Goal: Task Accomplishment & Management: Manage account settings

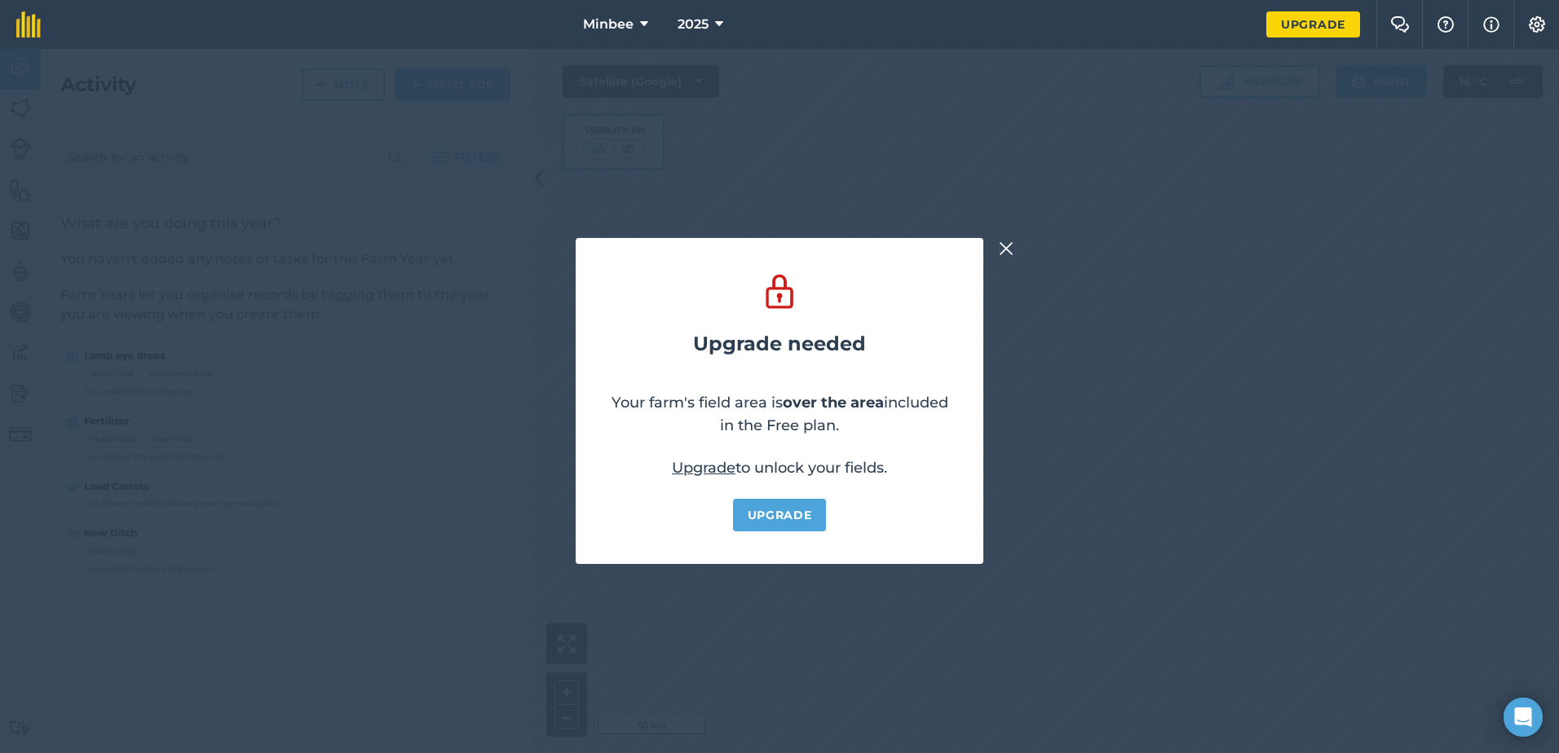
click at [1009, 249] on img at bounding box center [1006, 249] width 15 height 20
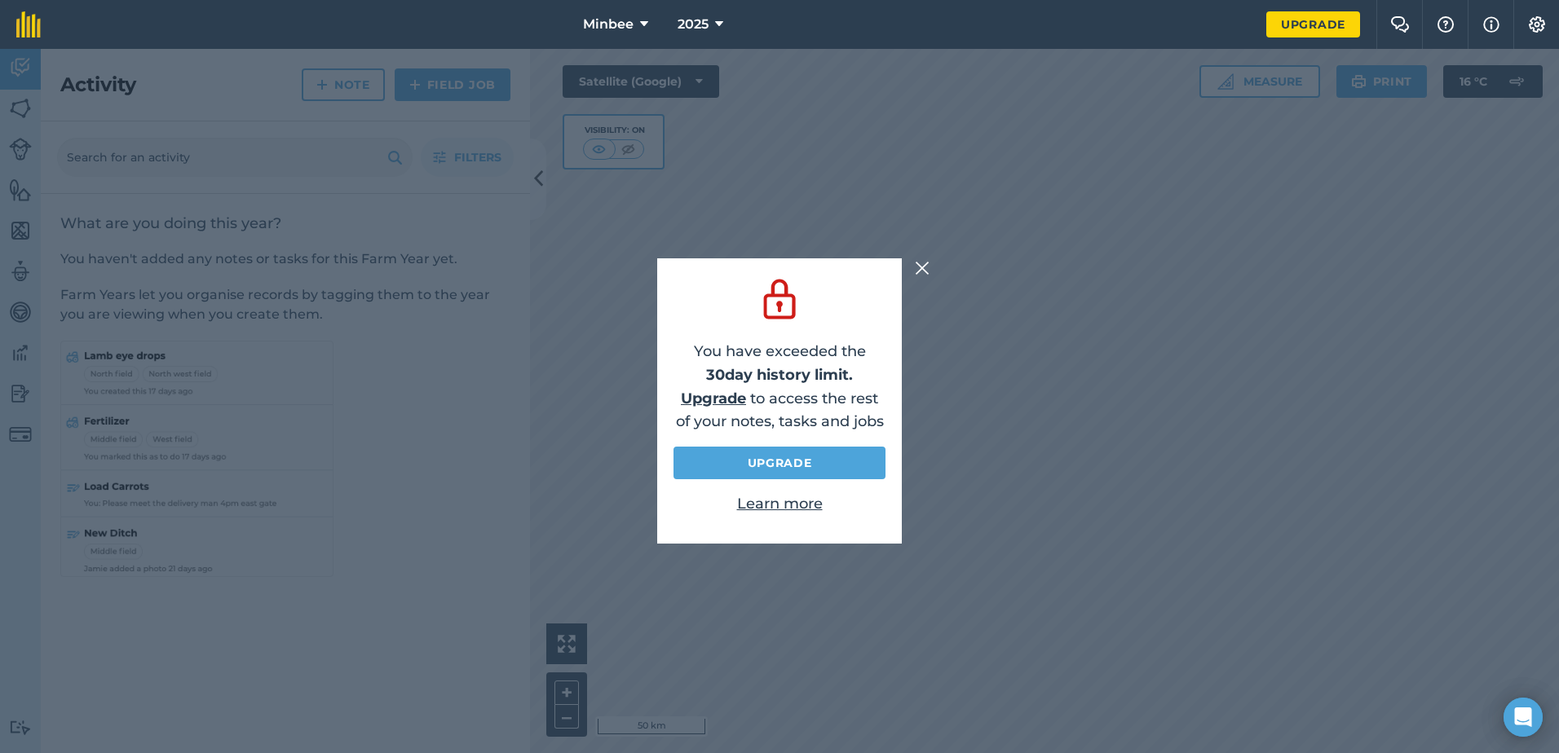
click at [923, 262] on img at bounding box center [922, 268] width 15 height 20
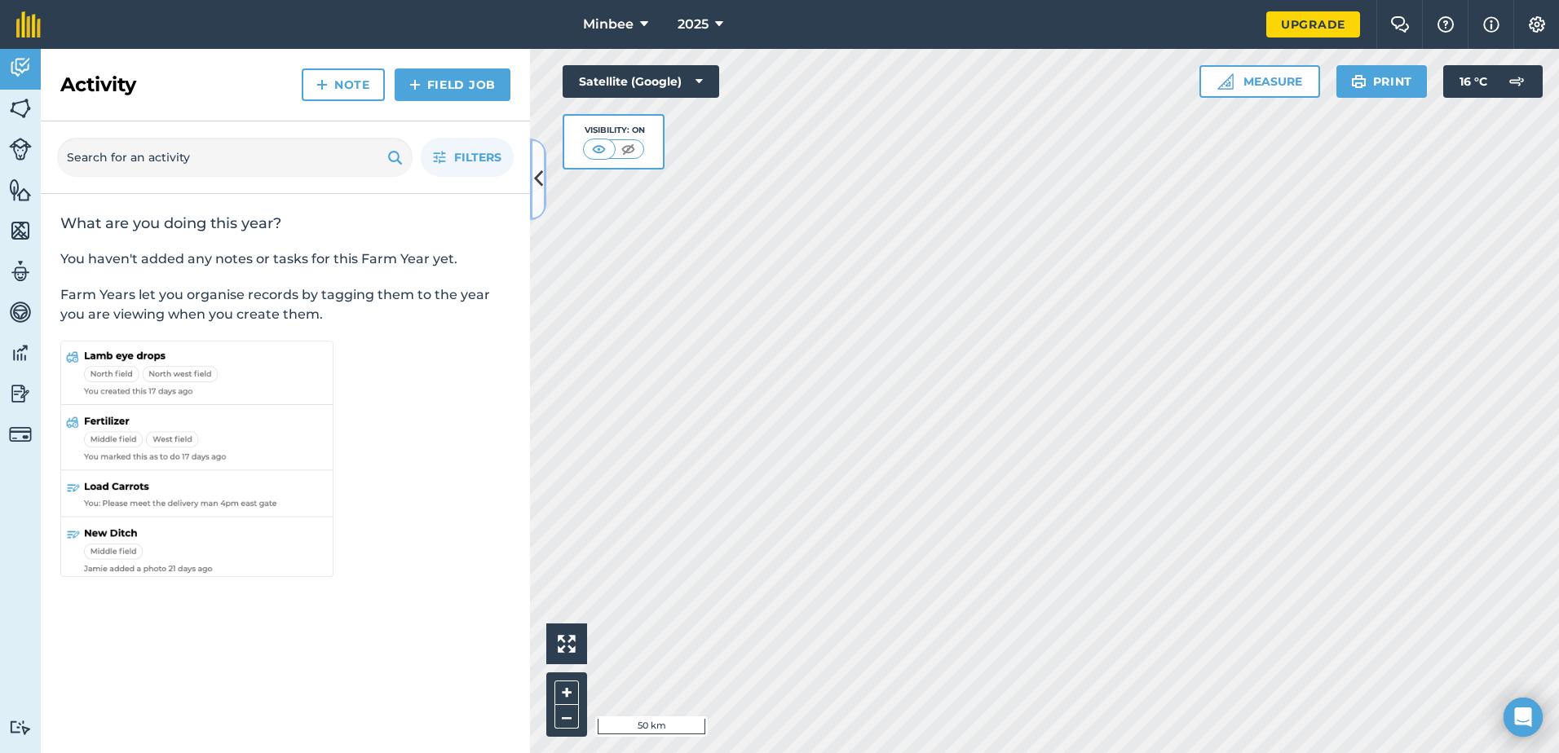
click at [541, 177] on icon at bounding box center [538, 179] width 9 height 29
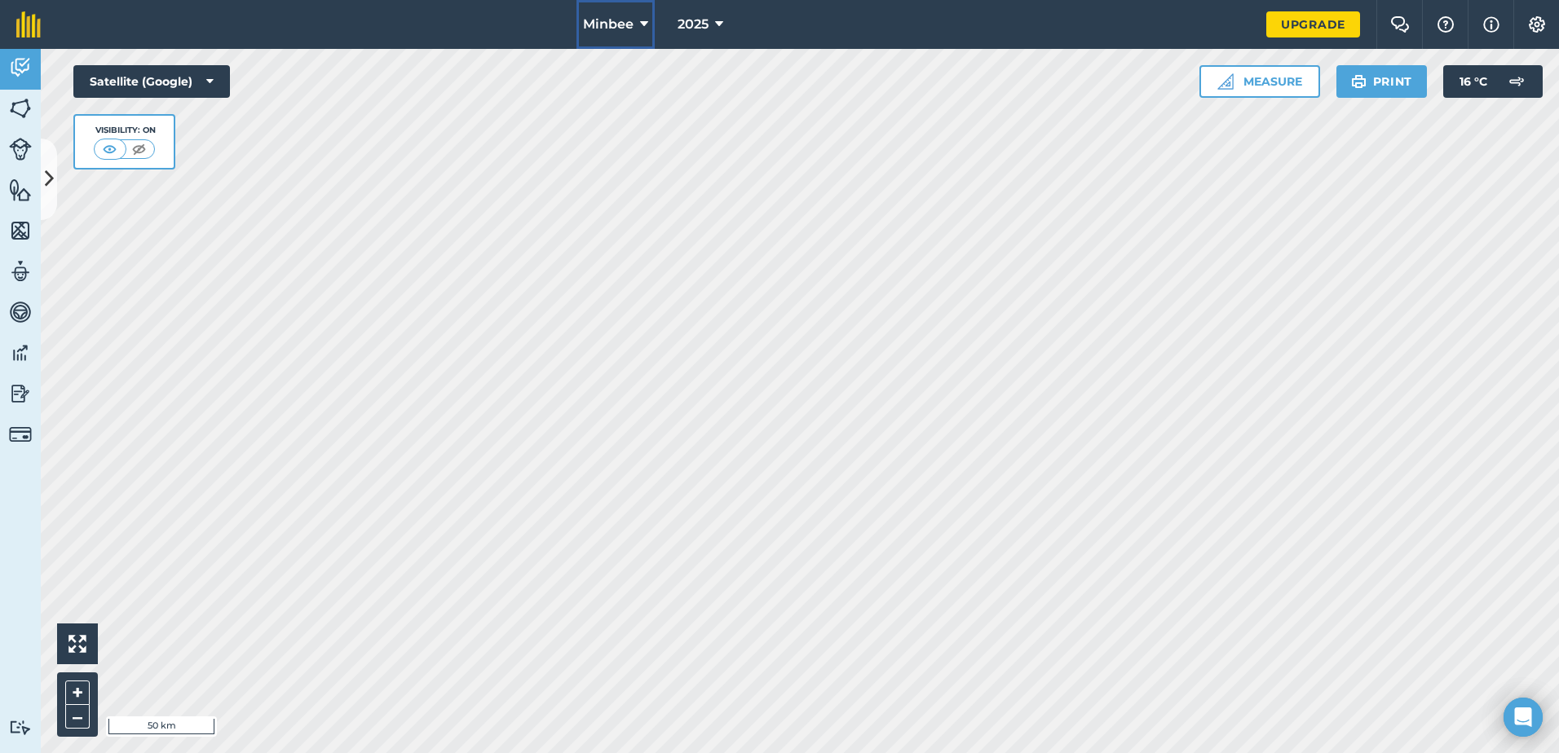
click at [626, 26] on span "Minbee" at bounding box center [608, 25] width 51 height 20
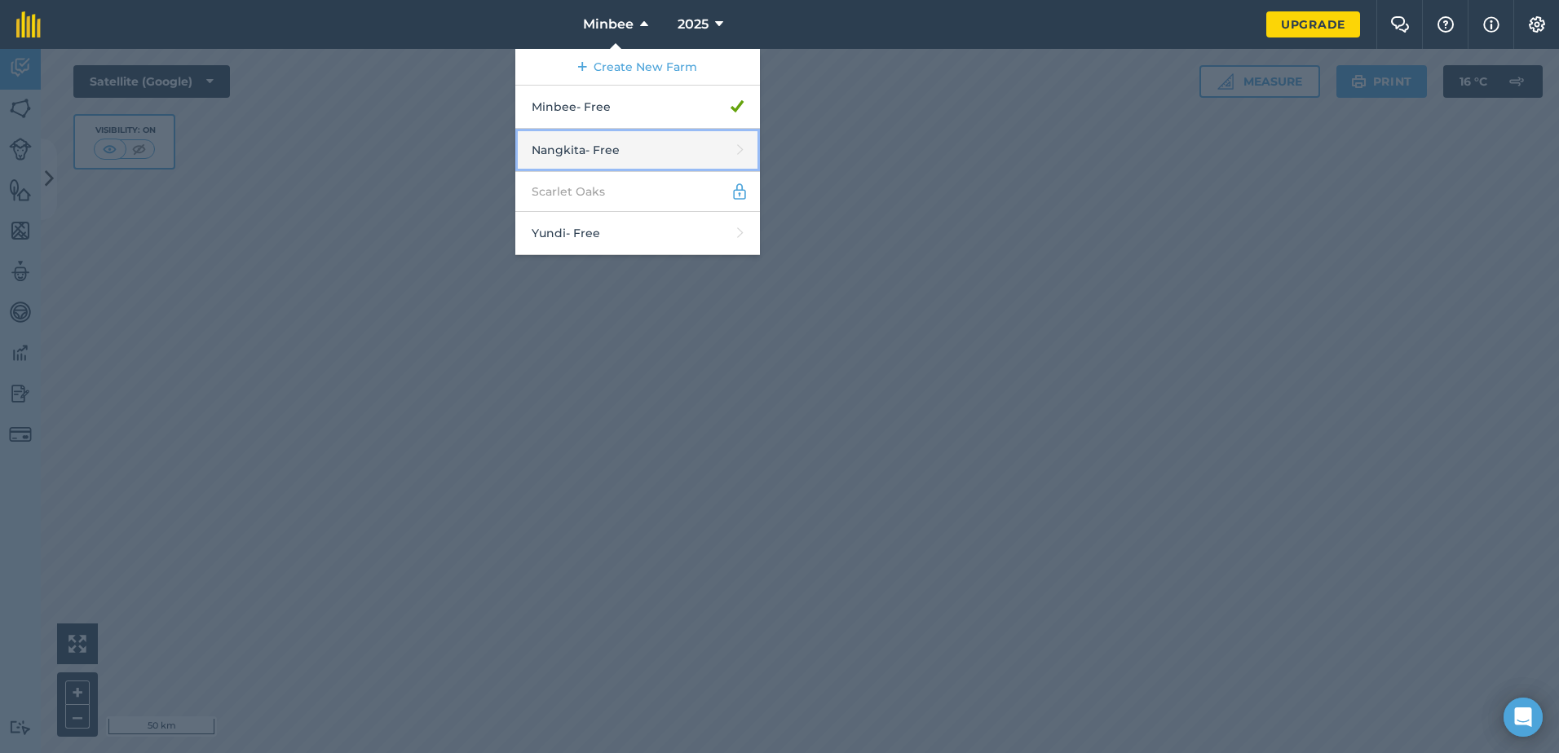
click at [607, 150] on link "Nangkita - Free" at bounding box center [637, 150] width 245 height 43
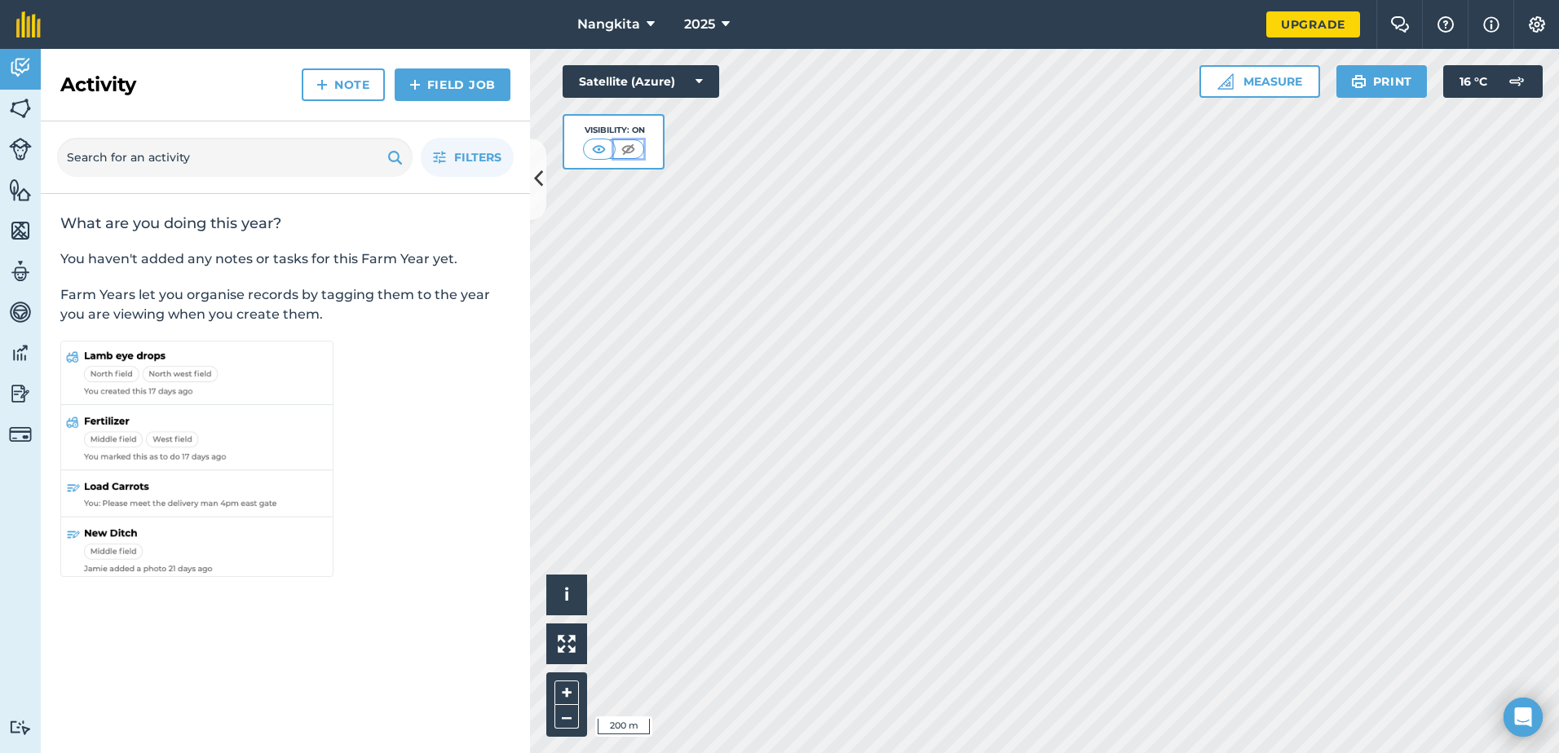
click at [633, 148] on img at bounding box center [628, 149] width 20 height 16
click at [602, 150] on img at bounding box center [599, 149] width 20 height 16
click at [705, 86] on button "Satellite (Azure)" at bounding box center [641, 81] width 157 height 33
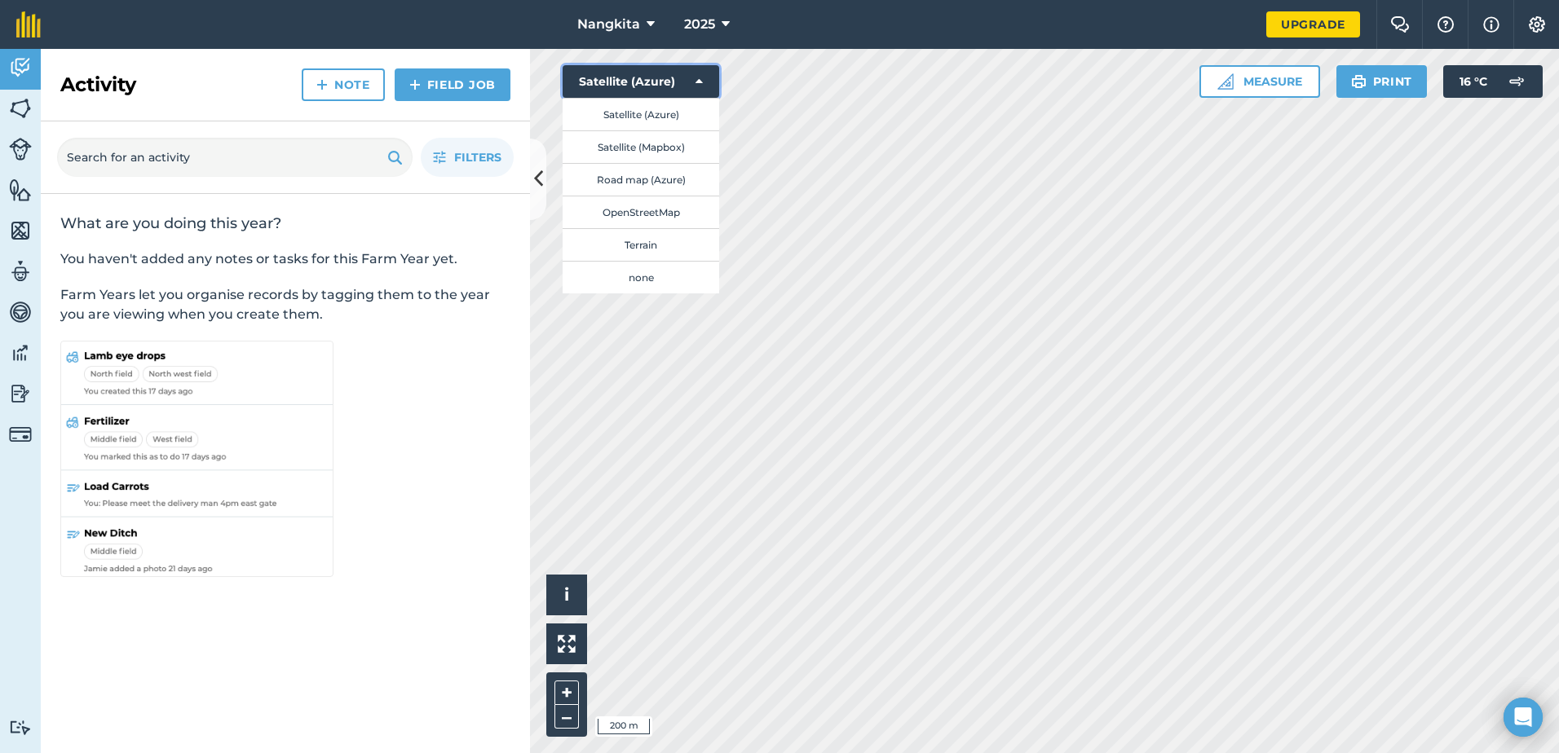
click at [655, 77] on button "Satellite (Azure)" at bounding box center [641, 81] width 157 height 33
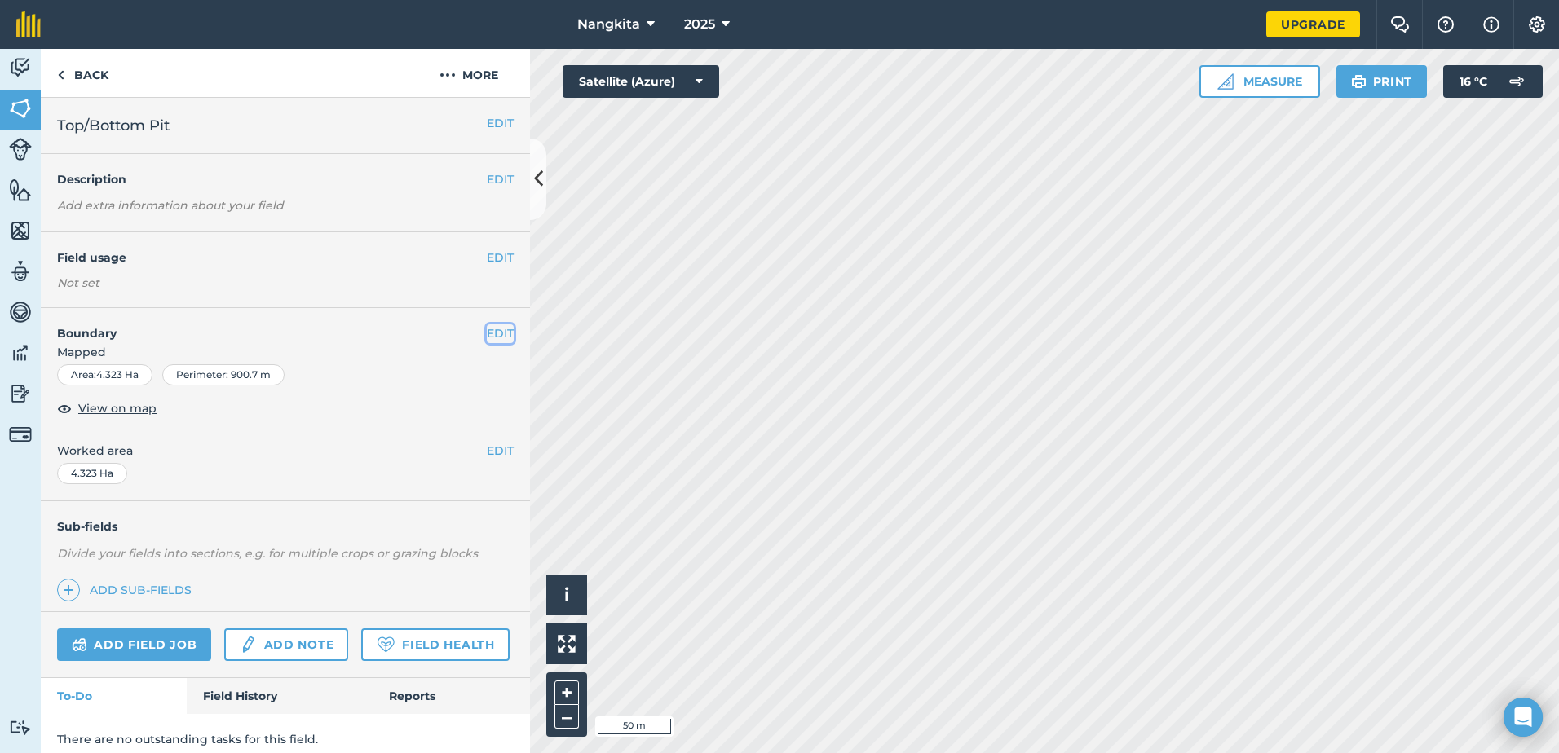
click at [487, 333] on button "EDIT" at bounding box center [500, 333] width 27 height 18
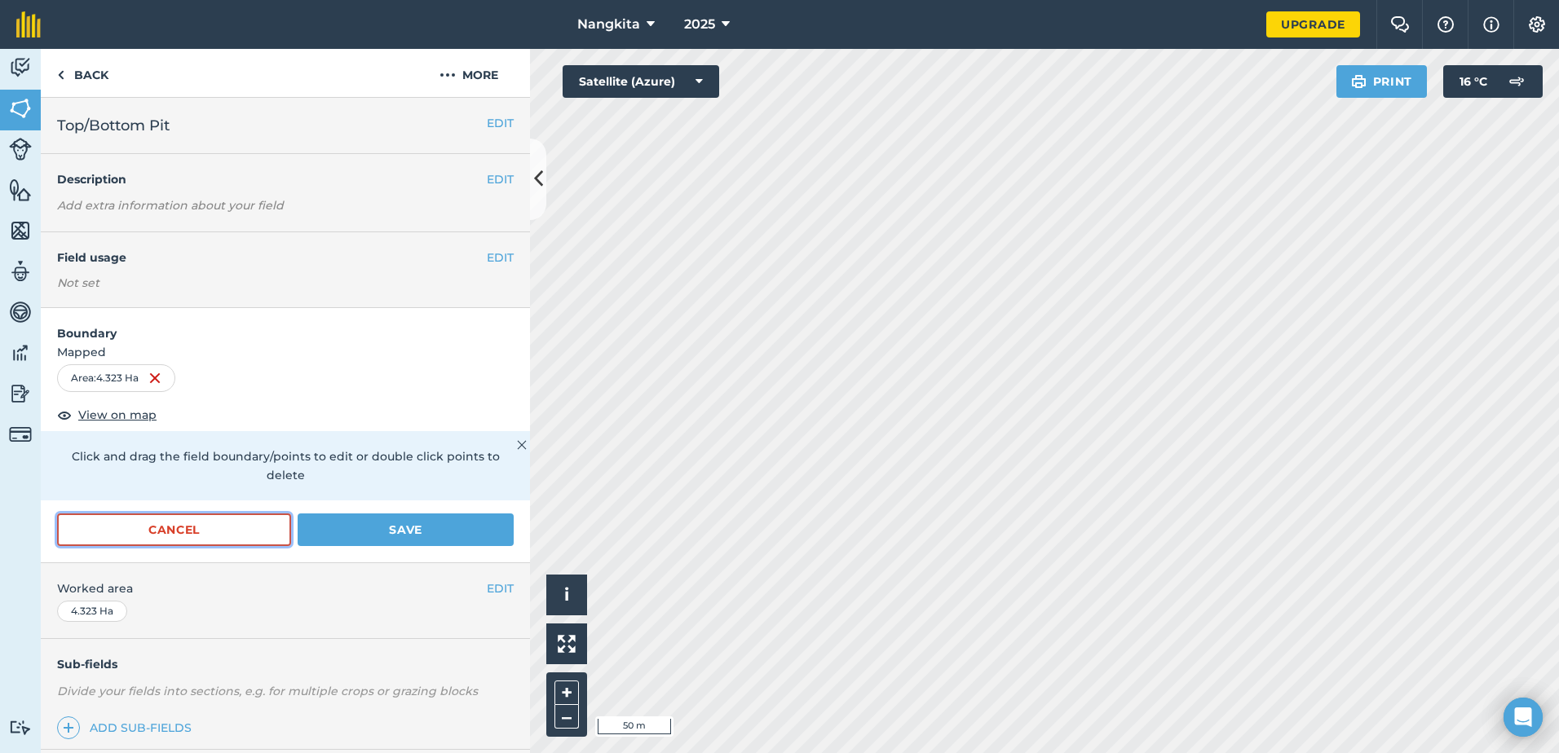
click at [225, 522] on button "Cancel" at bounding box center [174, 530] width 234 height 33
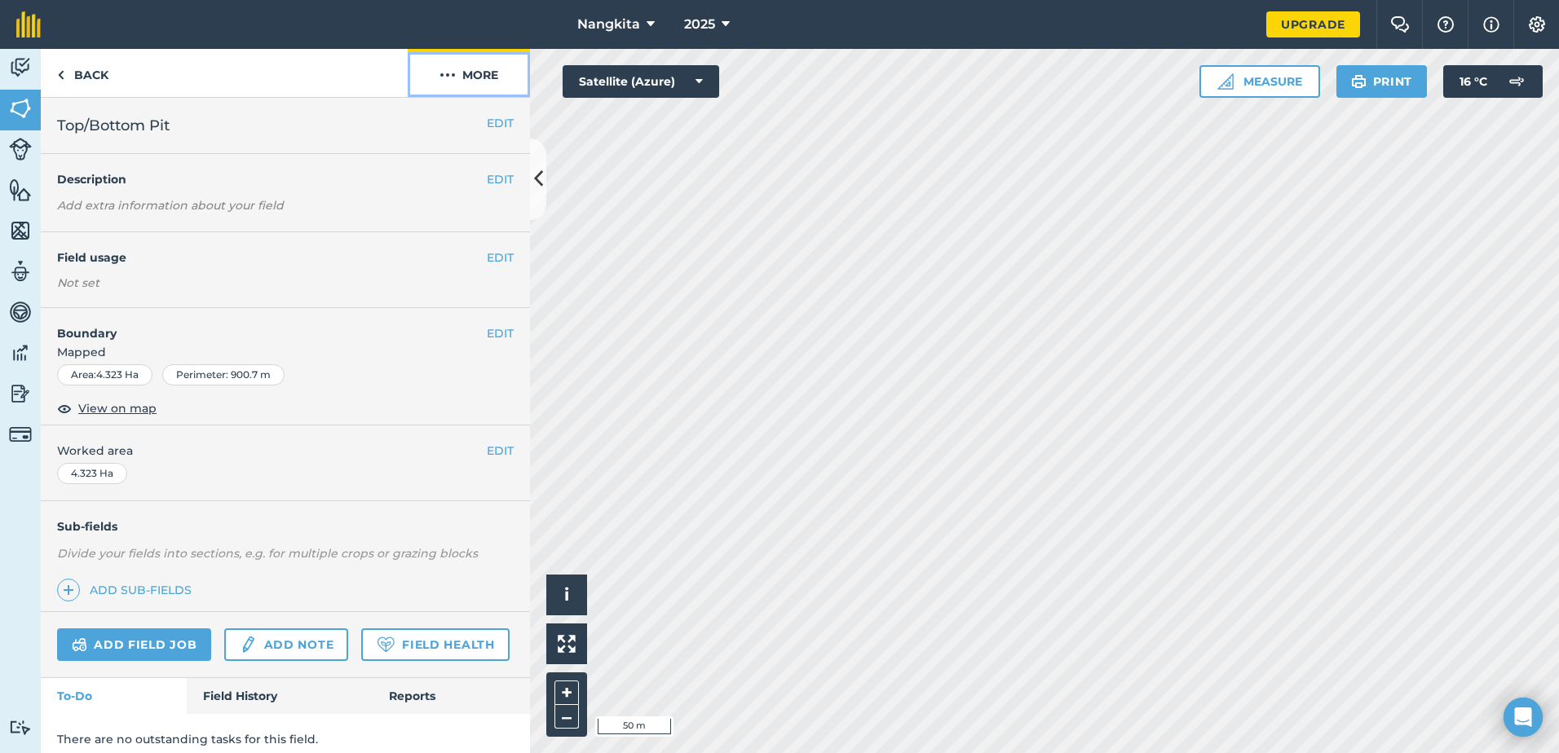
click at [449, 78] on img at bounding box center [447, 75] width 16 height 20
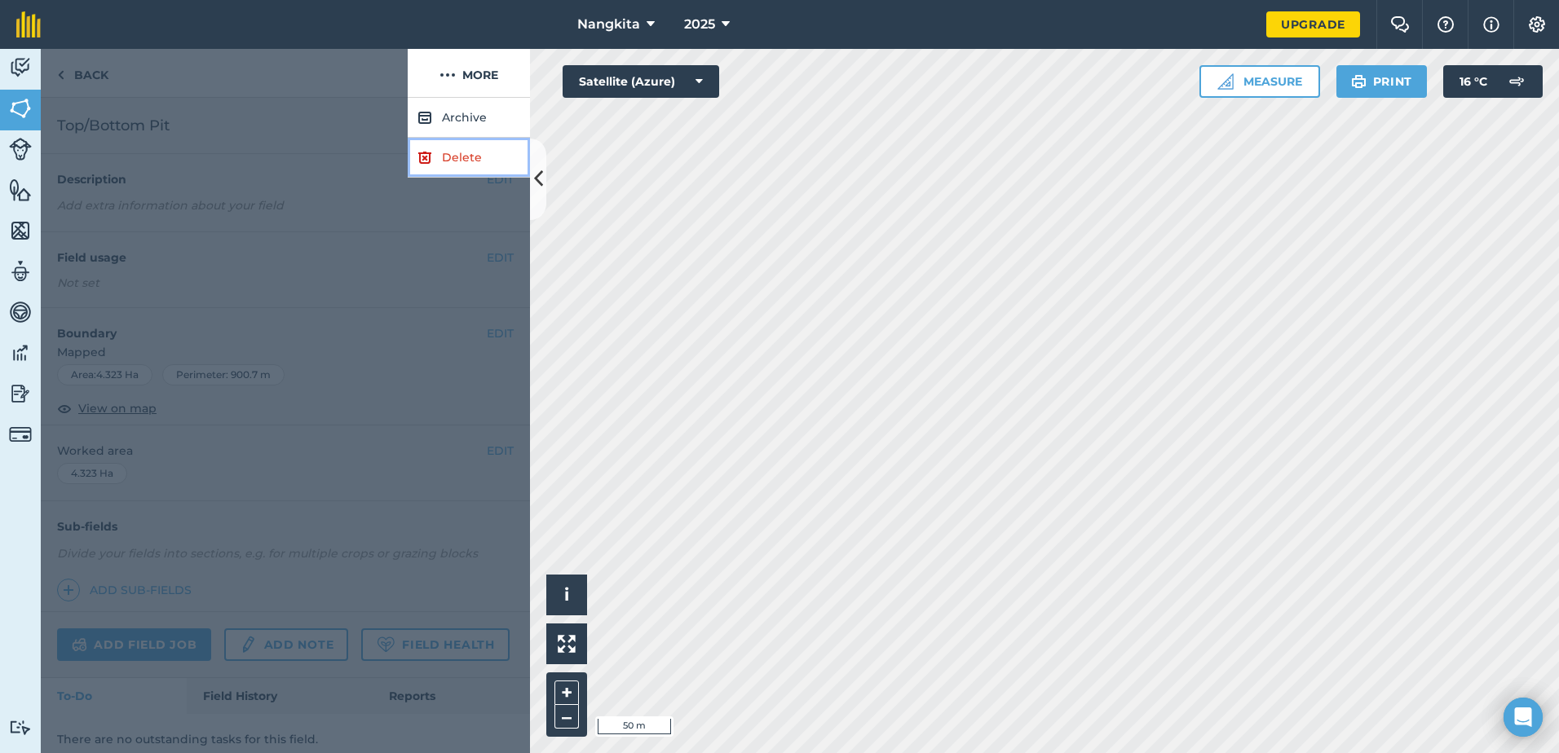
click at [451, 153] on link "Delete" at bounding box center [469, 158] width 122 height 40
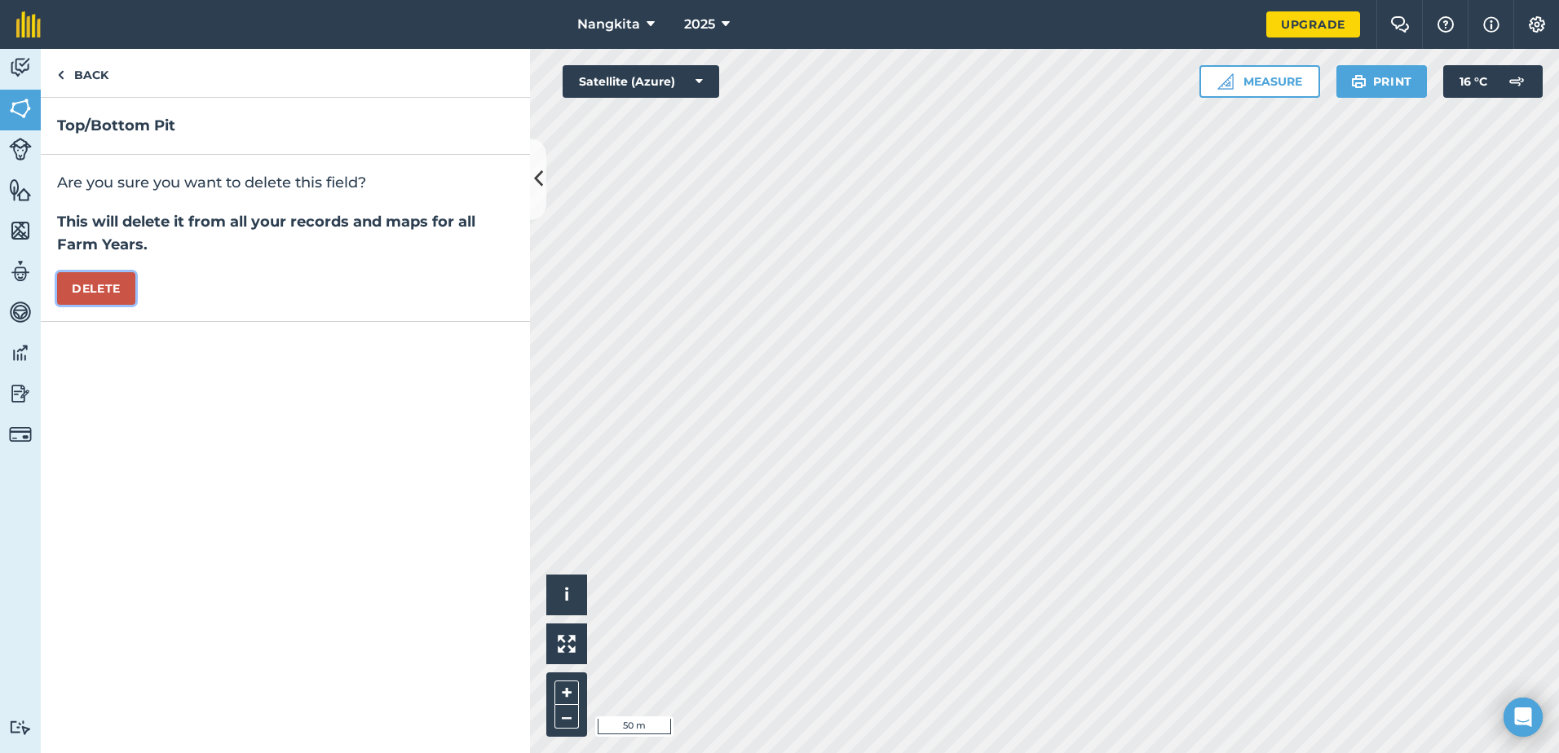
click at [101, 286] on button "Delete" at bounding box center [96, 288] width 78 height 33
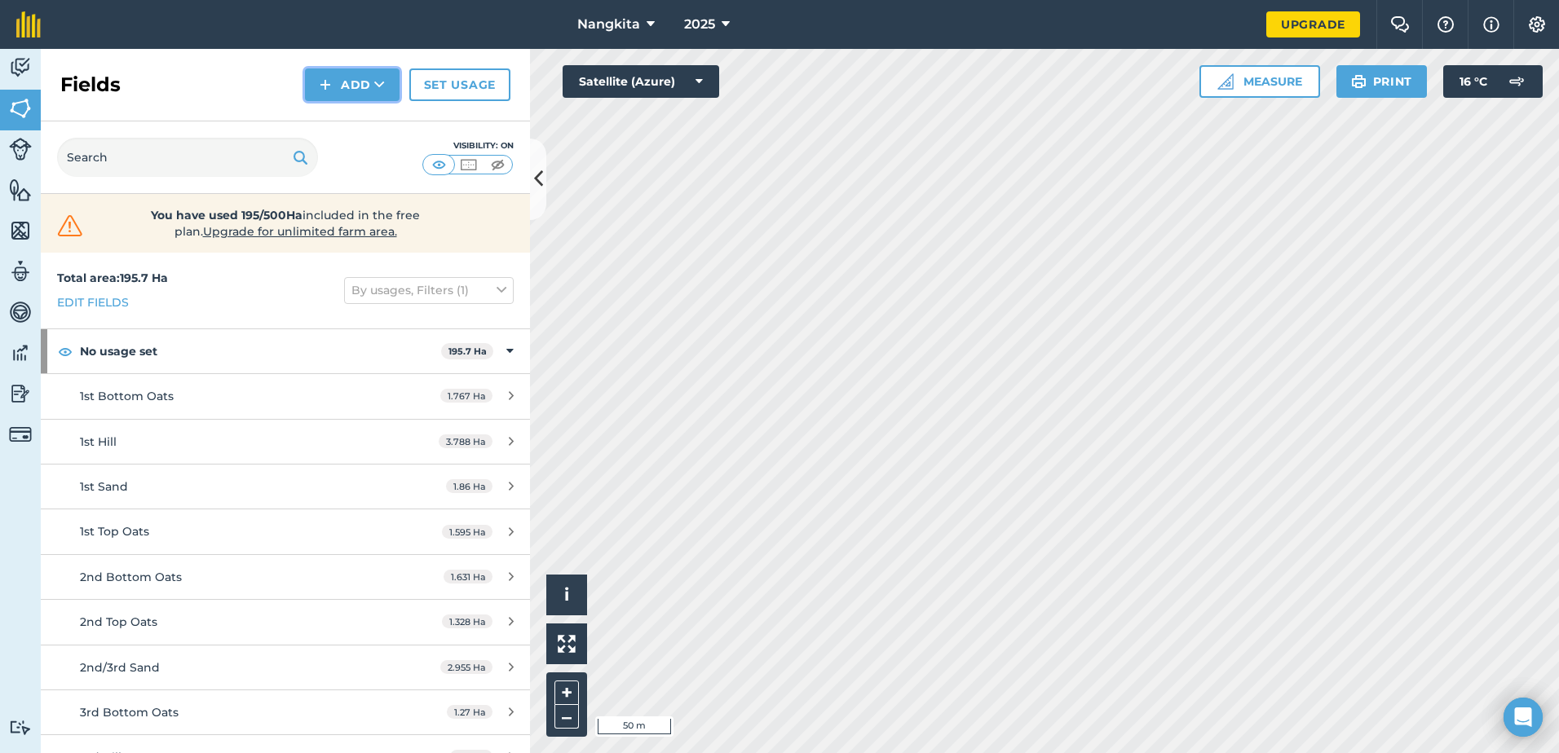
click at [327, 79] on img at bounding box center [325, 85] width 11 height 20
click at [340, 118] on link "Draw" at bounding box center [352, 122] width 90 height 36
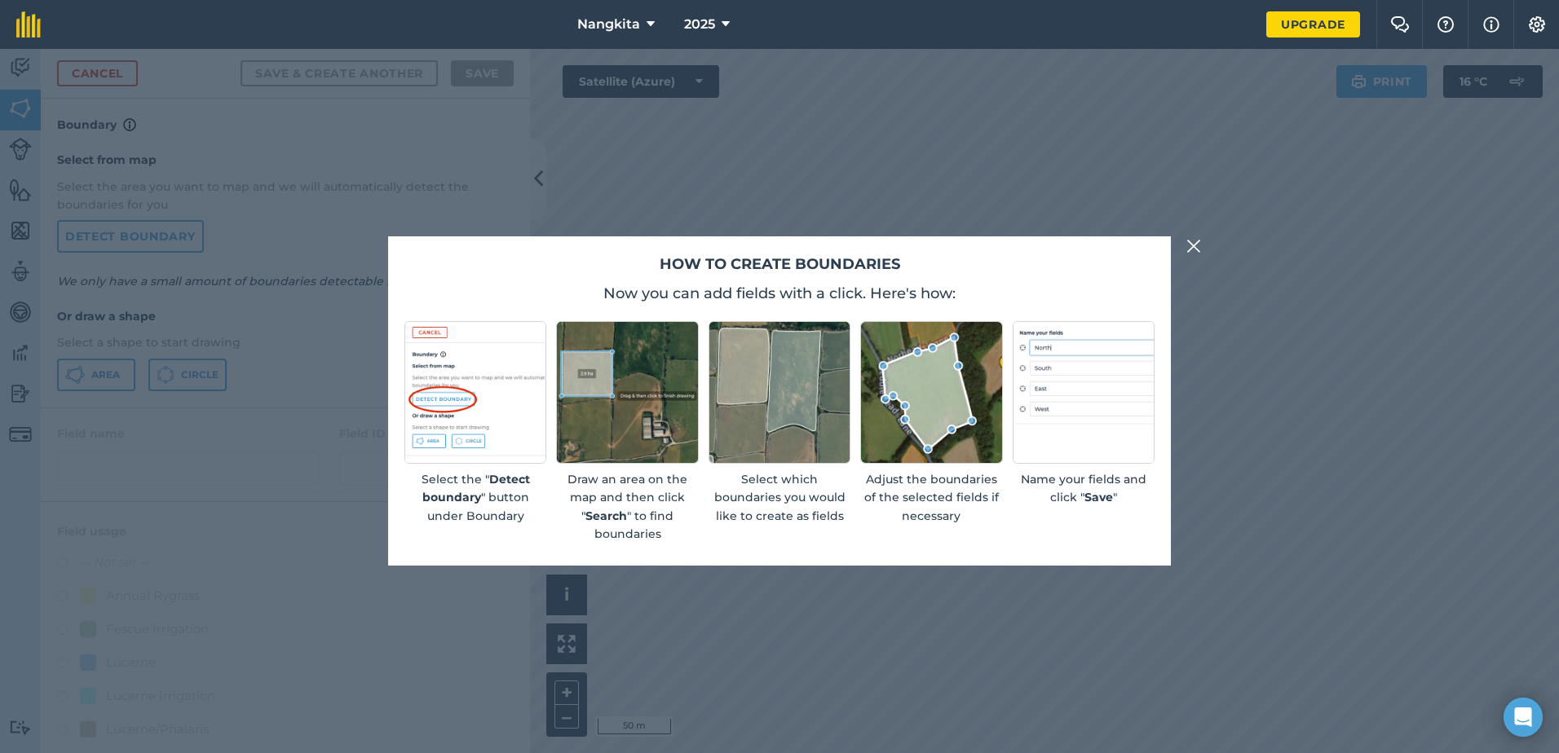
click at [912, 395] on img at bounding box center [931, 392] width 142 height 142
click at [1190, 244] on img at bounding box center [1193, 246] width 15 height 20
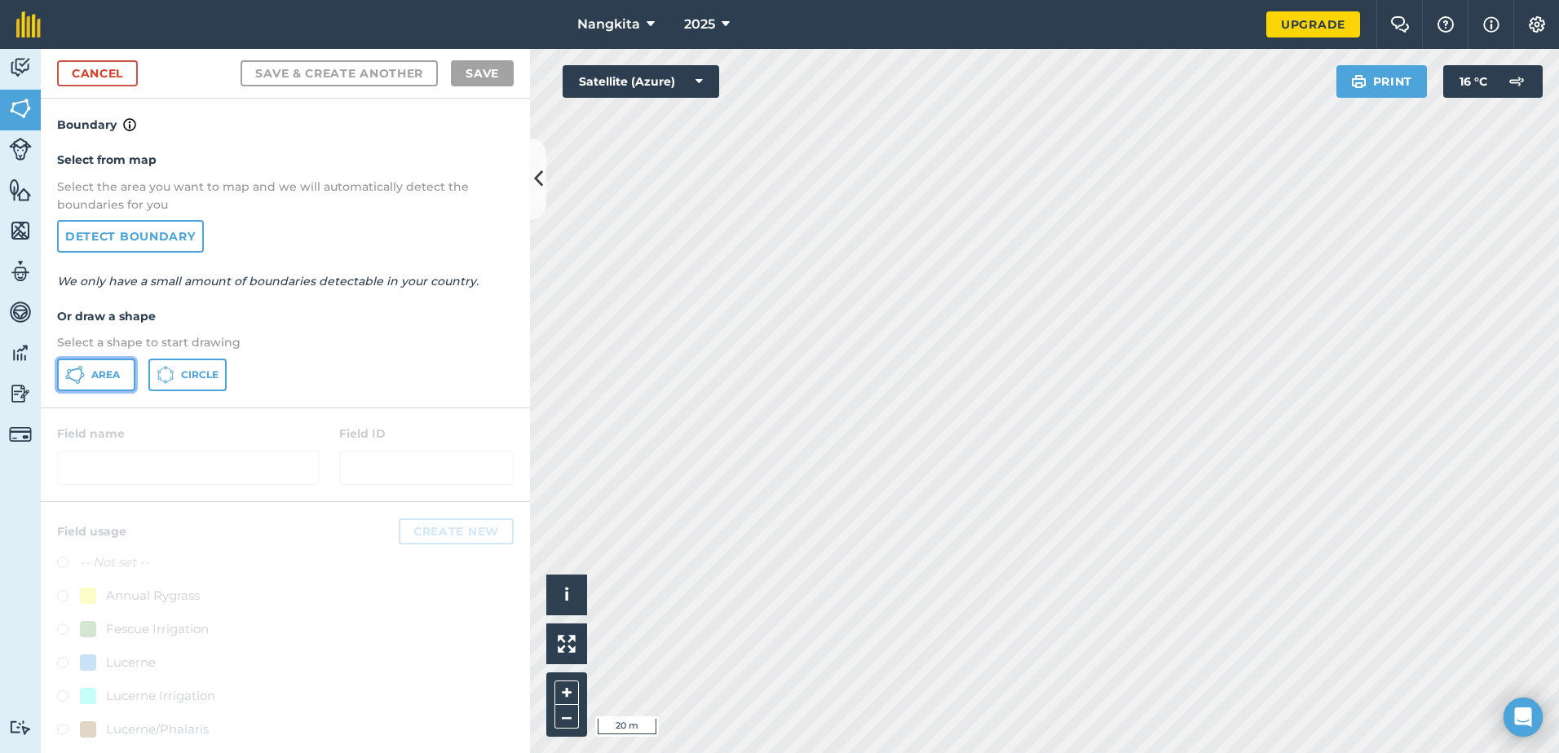
click at [103, 374] on span "Area" at bounding box center [105, 375] width 29 height 13
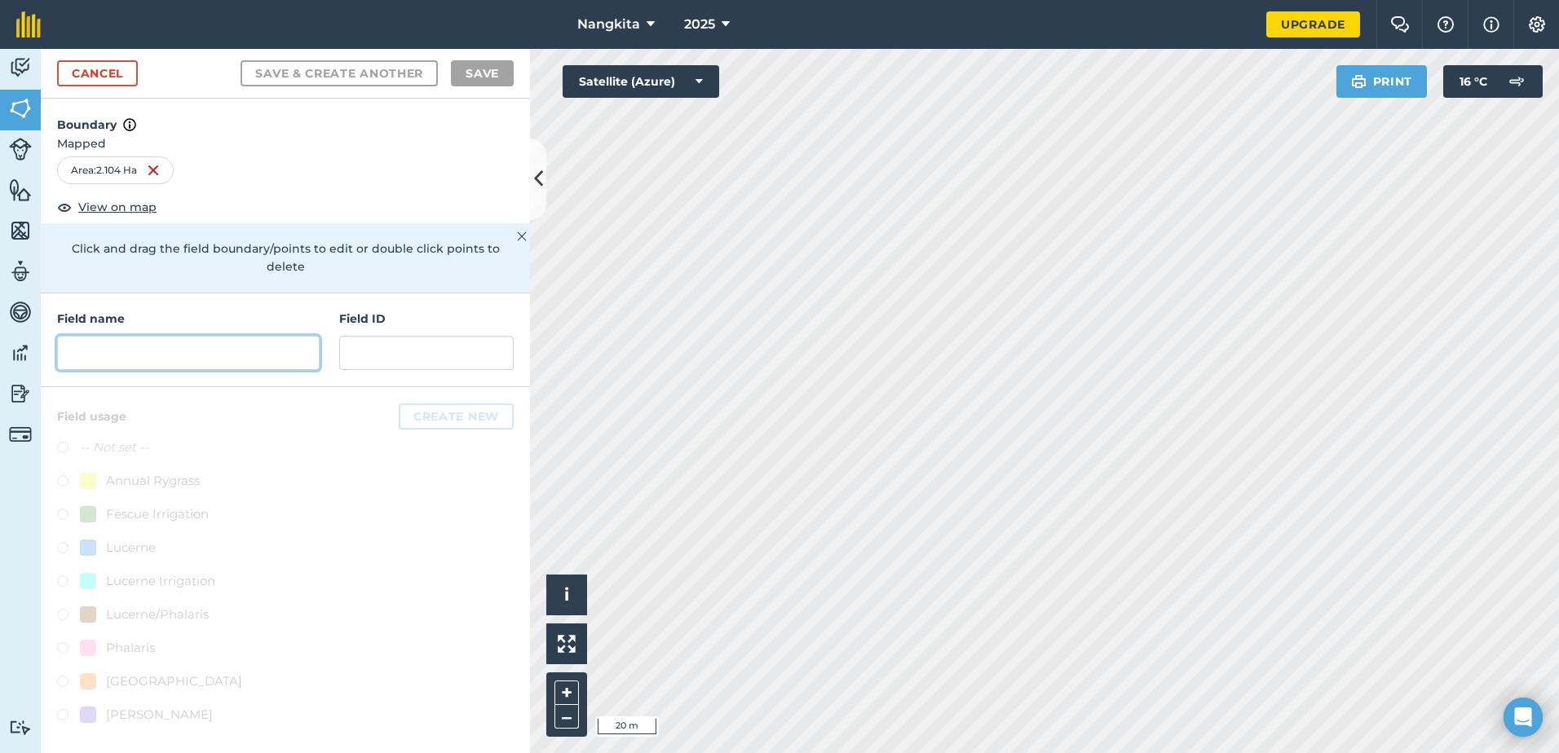
click at [138, 337] on input "text" at bounding box center [188, 353] width 263 height 34
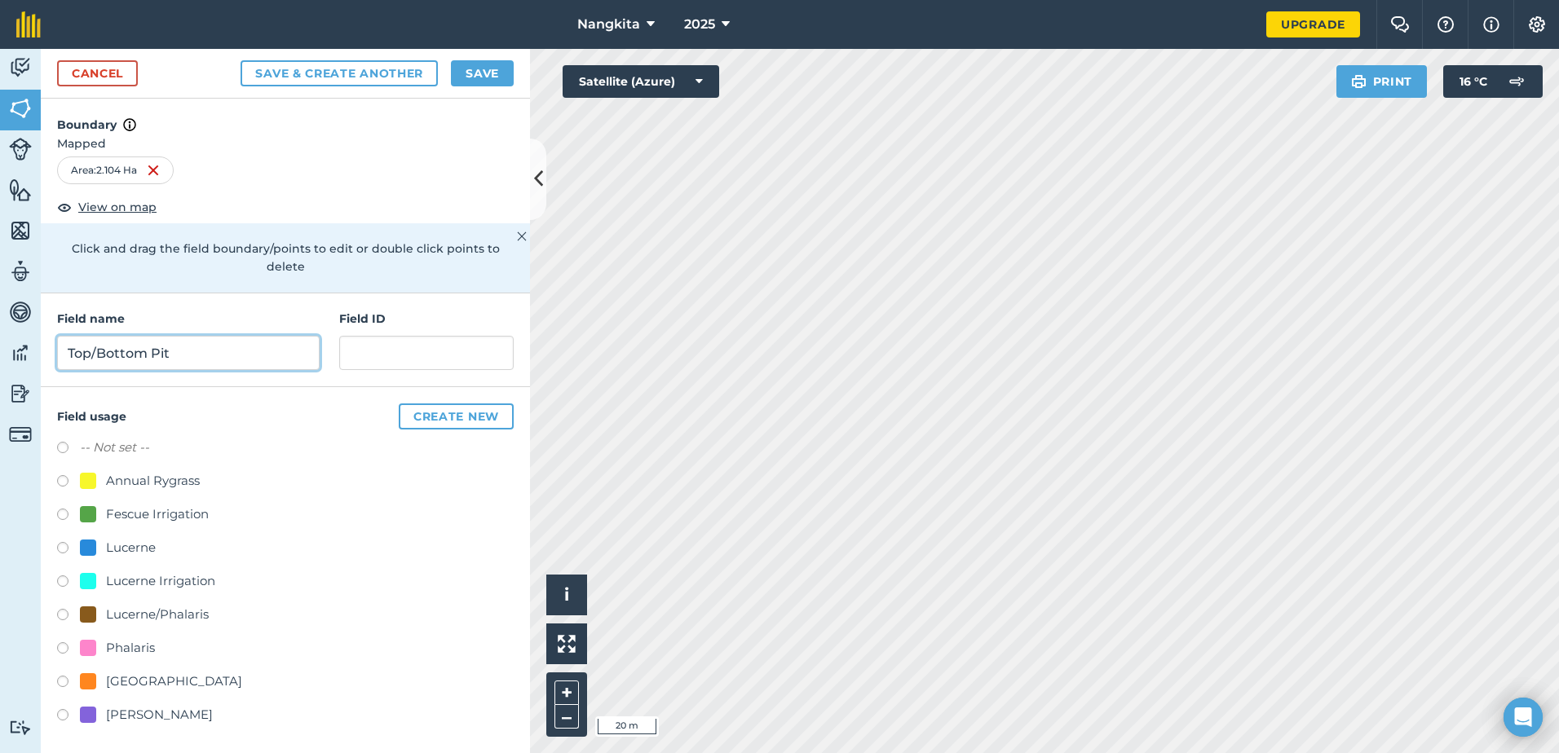
type input "Top/Bottom Pit"
click at [63, 475] on label at bounding box center [68, 483] width 23 height 16
radio input "true"
click at [418, 404] on button "Create new" at bounding box center [456, 417] width 115 height 26
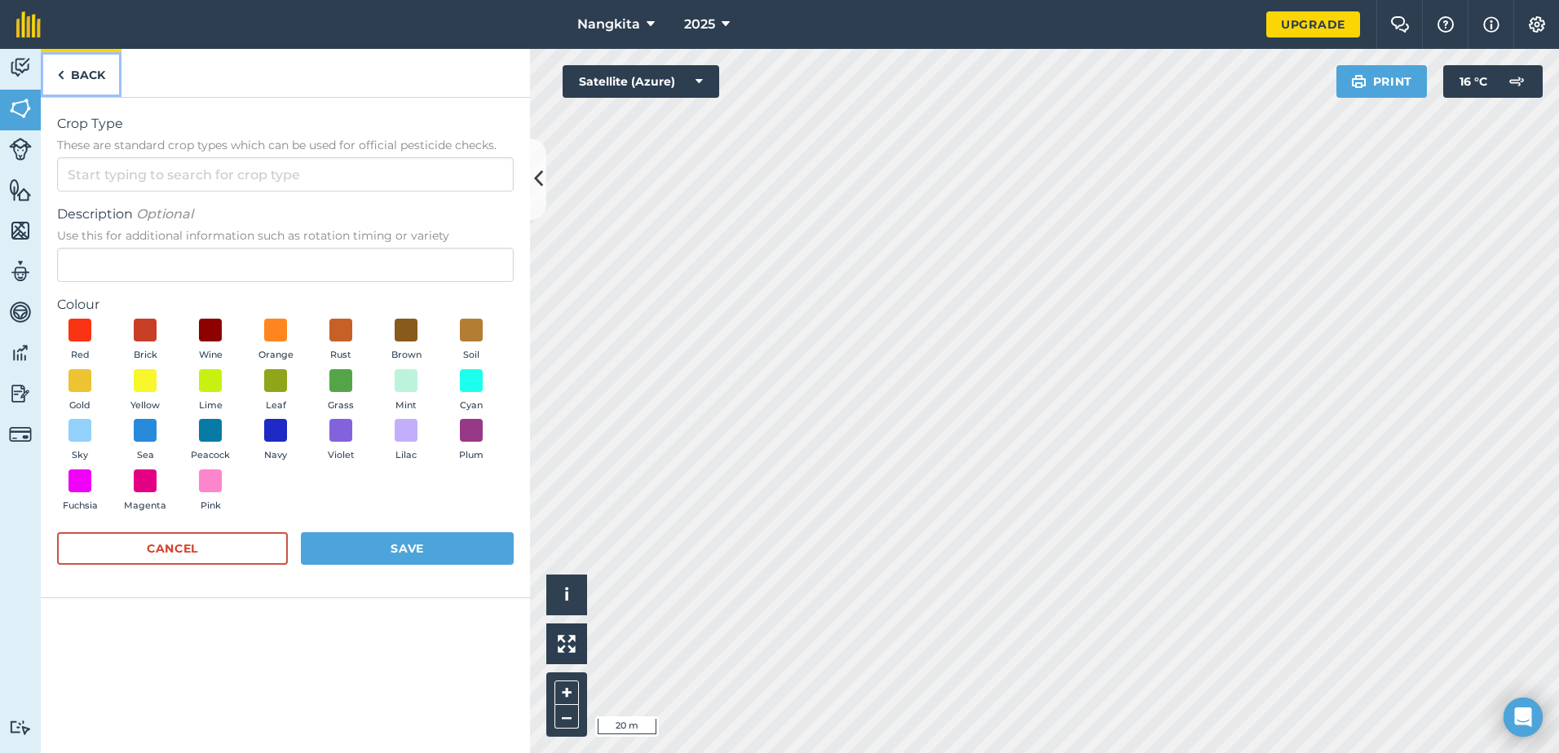
click at [89, 82] on link "Back" at bounding box center [81, 73] width 81 height 48
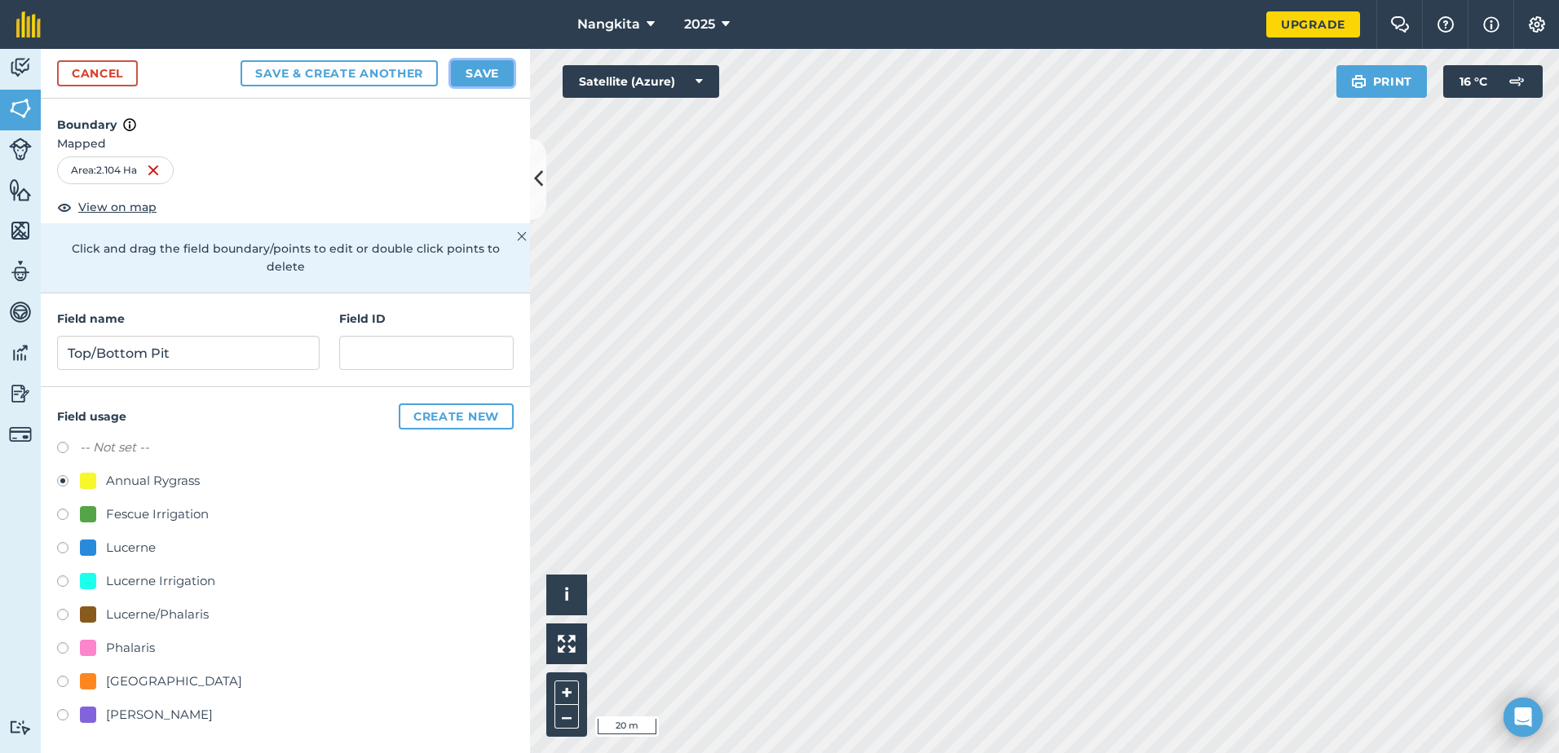
click at [466, 80] on button "Save" at bounding box center [482, 73] width 63 height 26
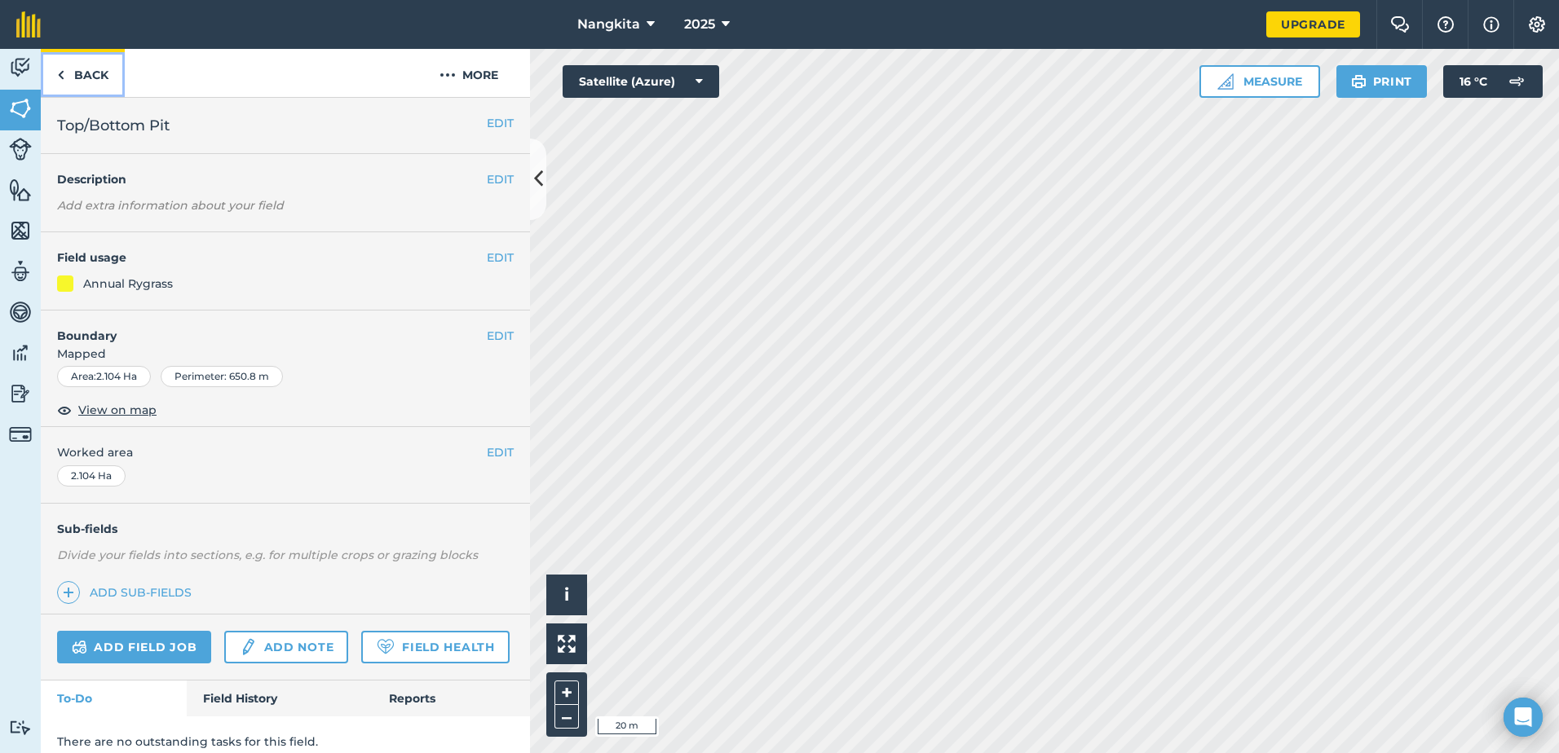
click at [96, 73] on link "Back" at bounding box center [83, 73] width 84 height 48
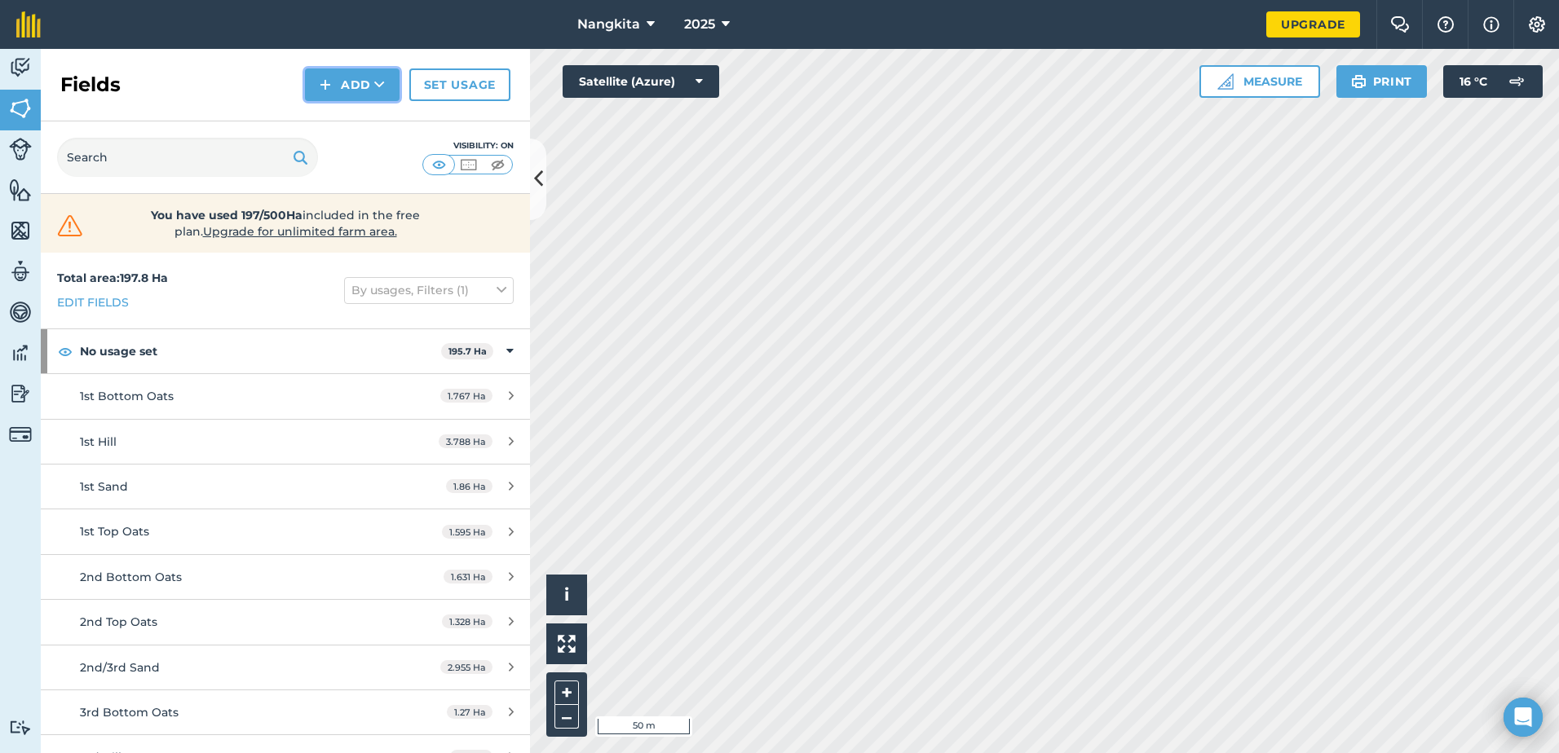
click at [341, 82] on button "Add" at bounding box center [352, 84] width 95 height 33
click at [344, 118] on link "Draw" at bounding box center [352, 122] width 90 height 36
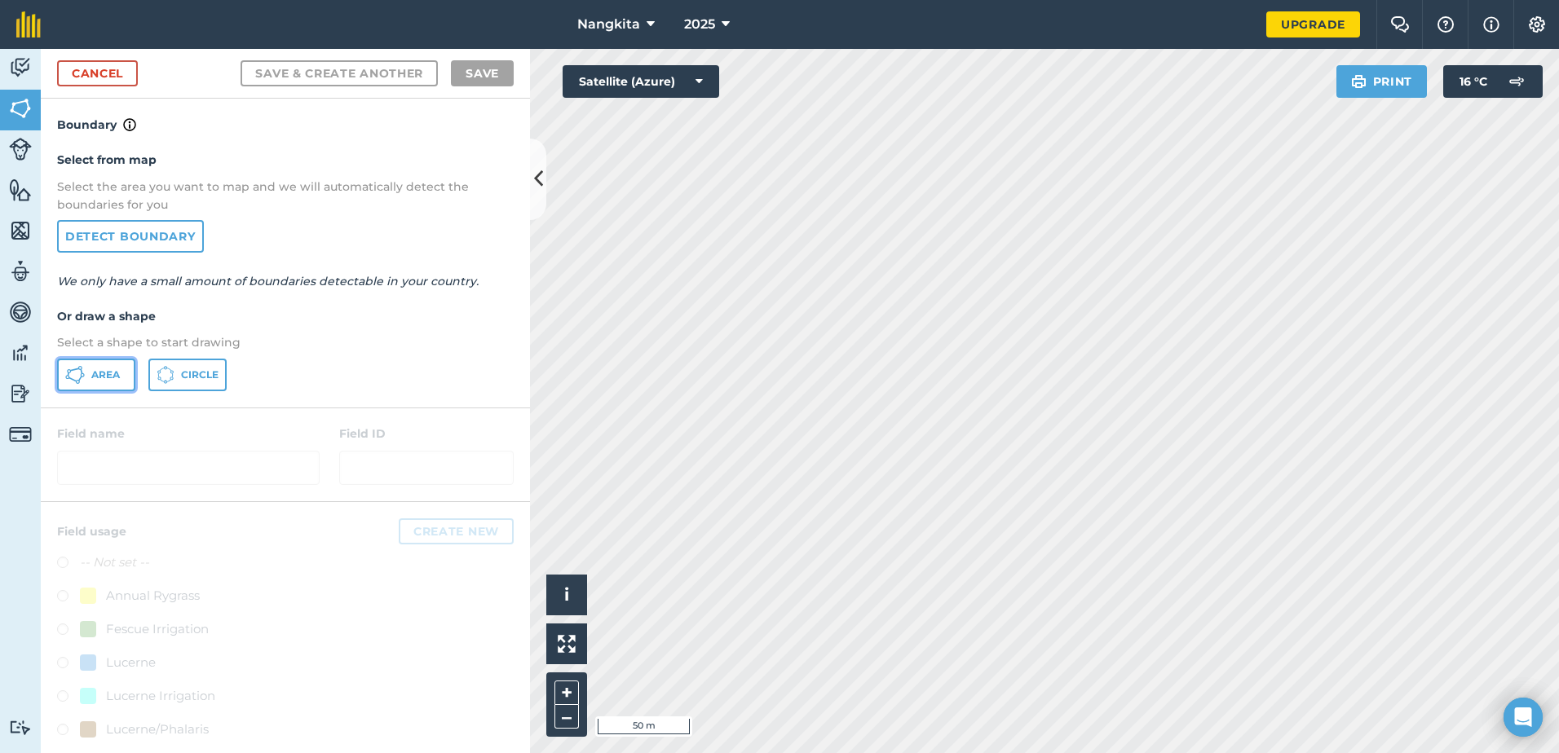
click at [91, 379] on span "Area" at bounding box center [105, 375] width 29 height 13
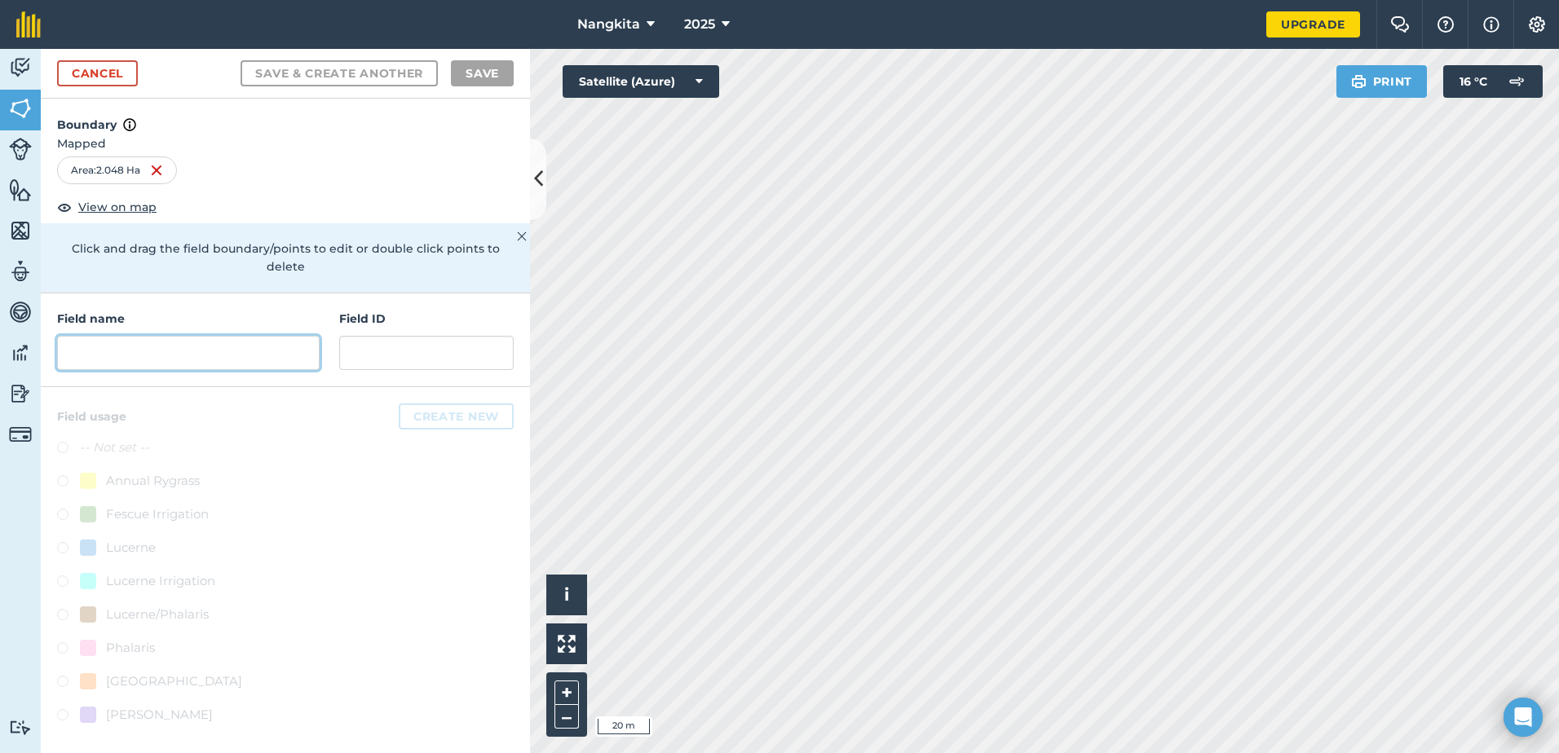
click at [90, 341] on input "text" at bounding box center [188, 353] width 263 height 34
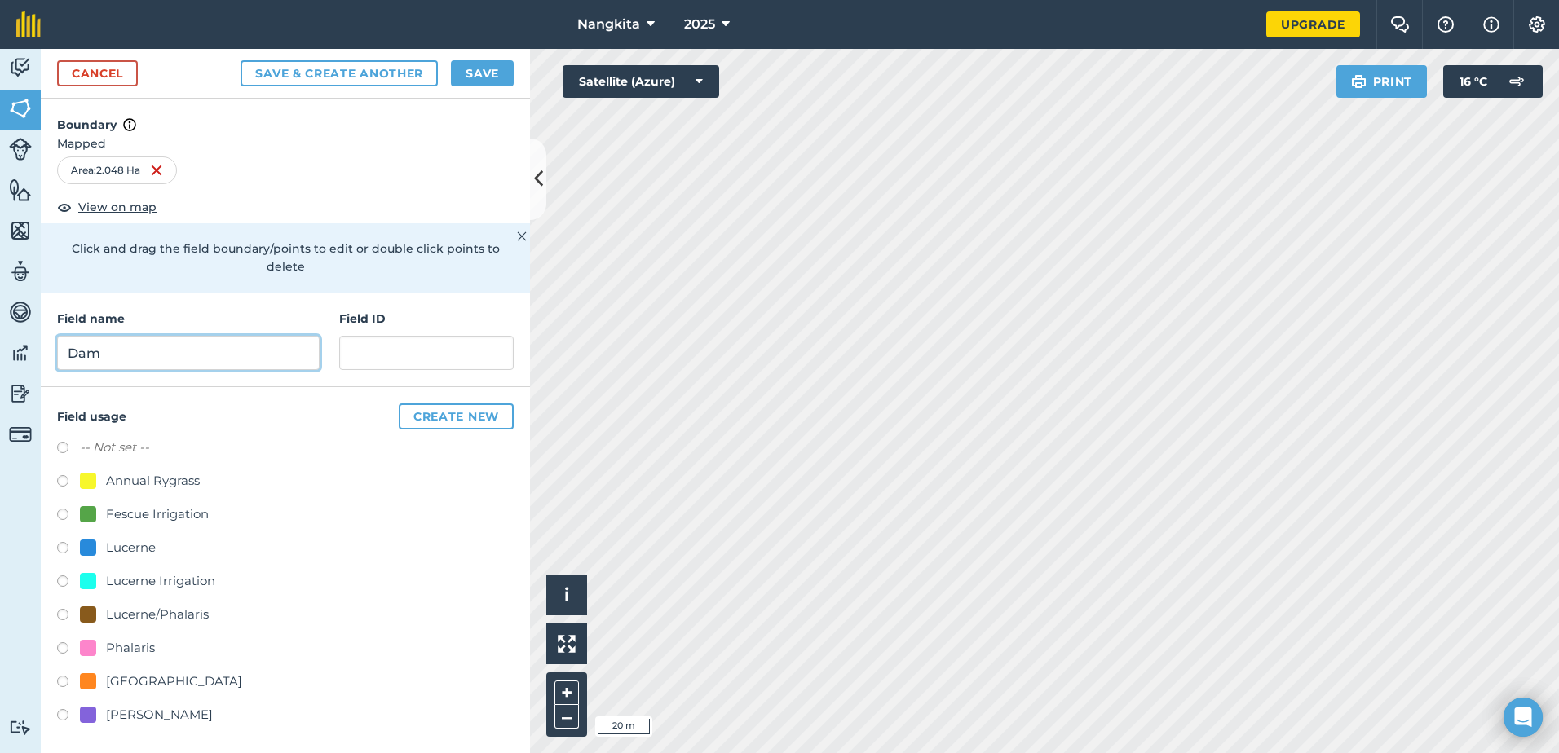
type input "Dam"
click at [62, 475] on label at bounding box center [68, 483] width 23 height 16
radio input "true"
click at [484, 79] on button "Save" at bounding box center [482, 73] width 63 height 26
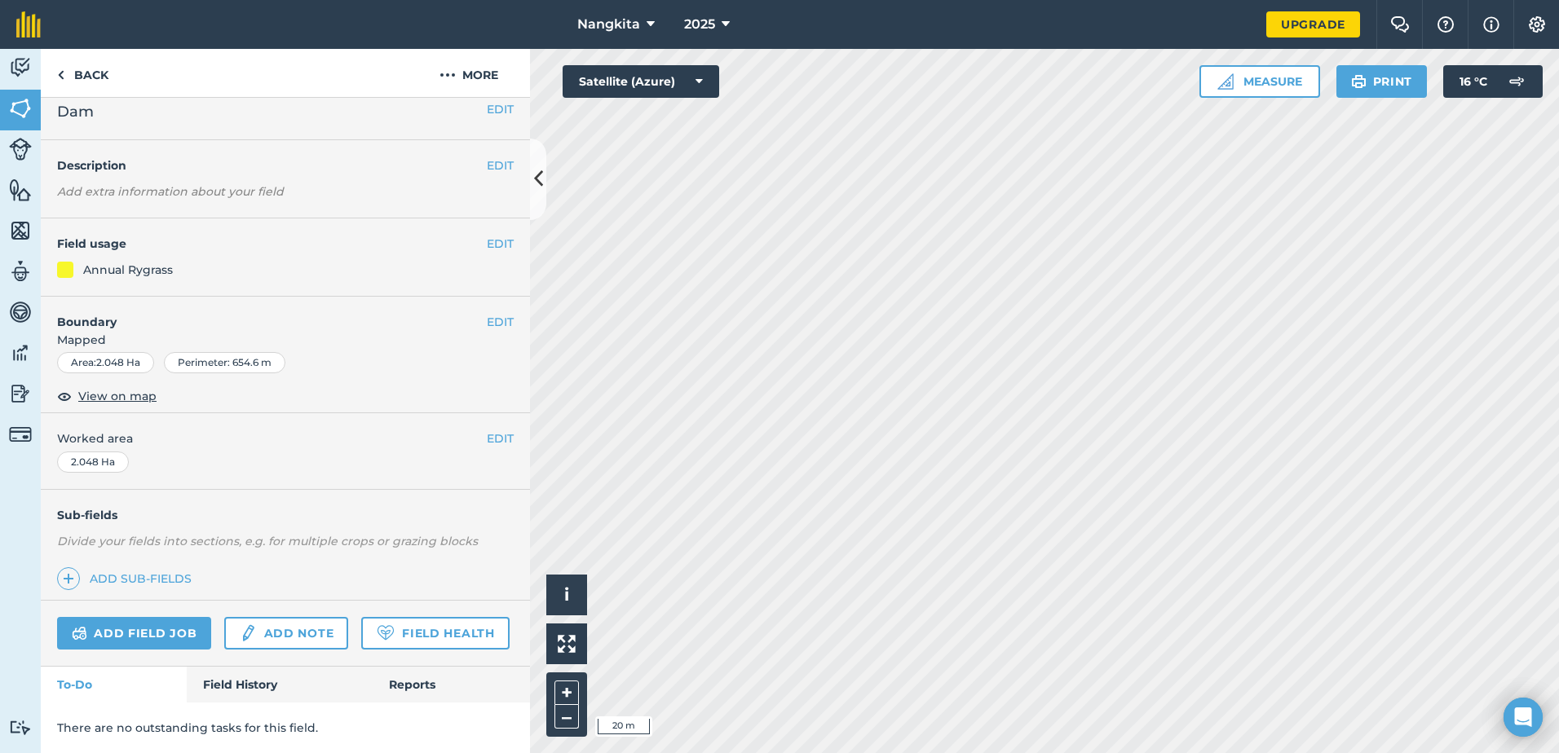
scroll to position [24, 0]
click at [906, 753] on html "Nangkita 2025 Upgrade Farm Chat Help Info Settings Map printing is not availabl…" at bounding box center [779, 376] width 1559 height 753
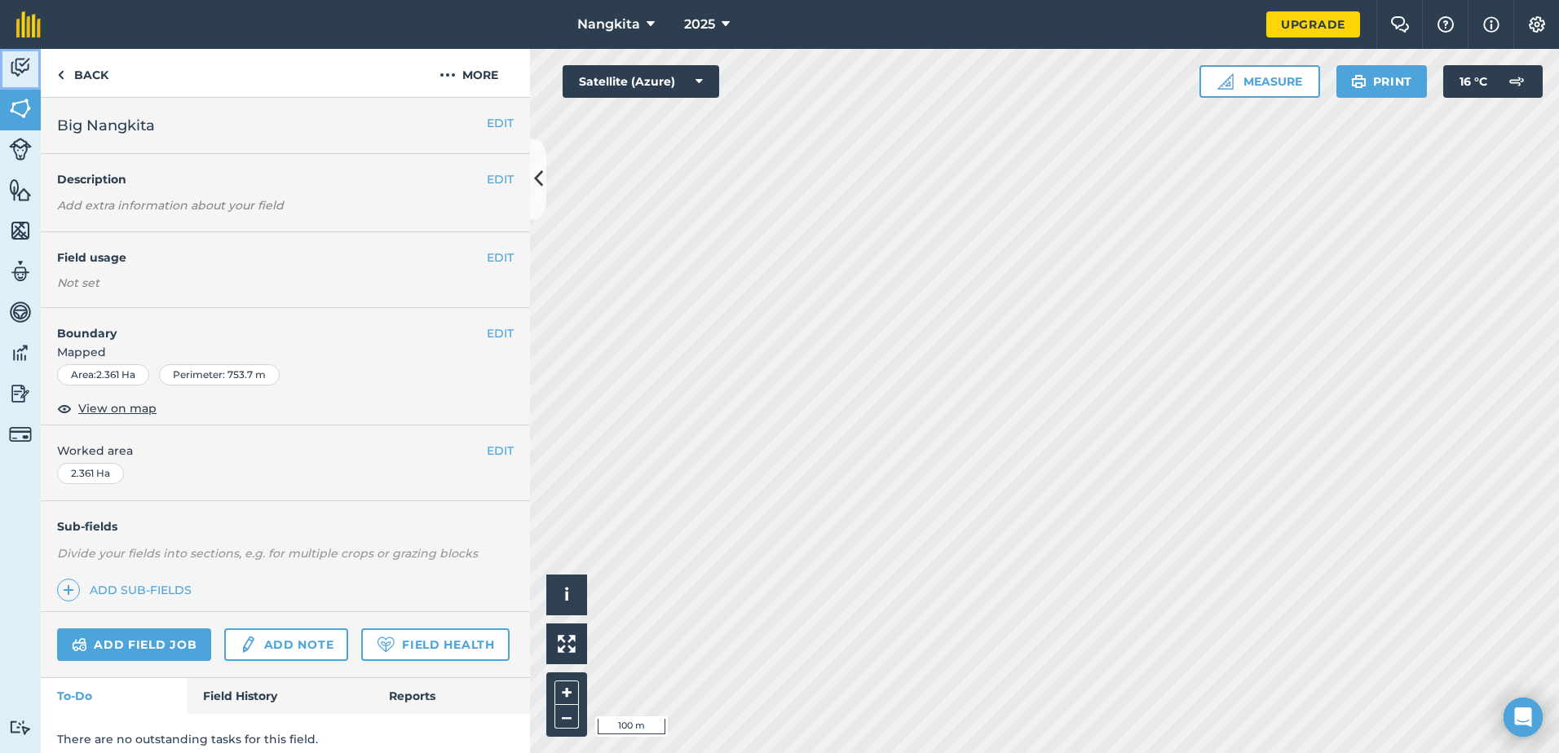
click at [15, 60] on img at bounding box center [20, 67] width 23 height 24
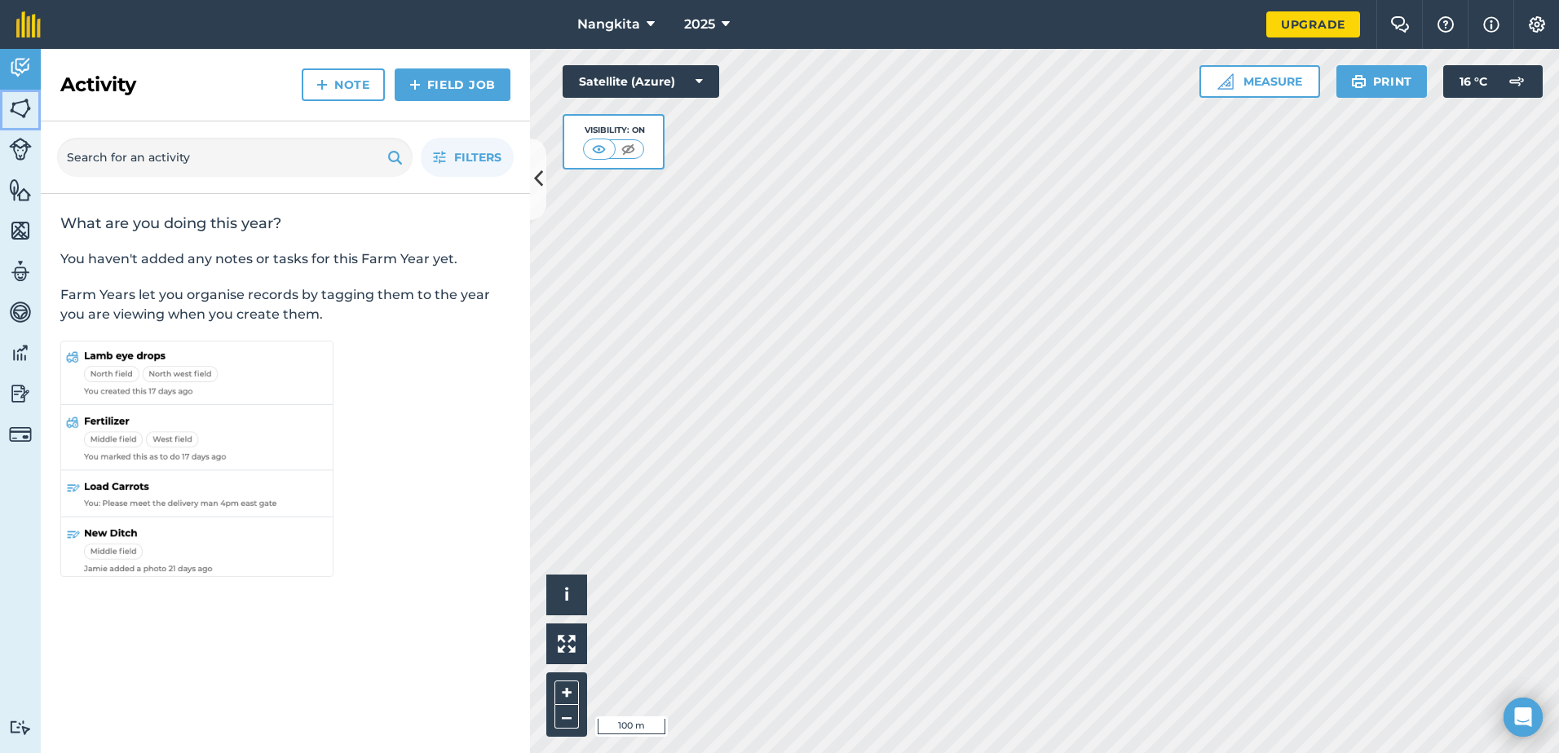
click at [11, 107] on img at bounding box center [20, 108] width 23 height 24
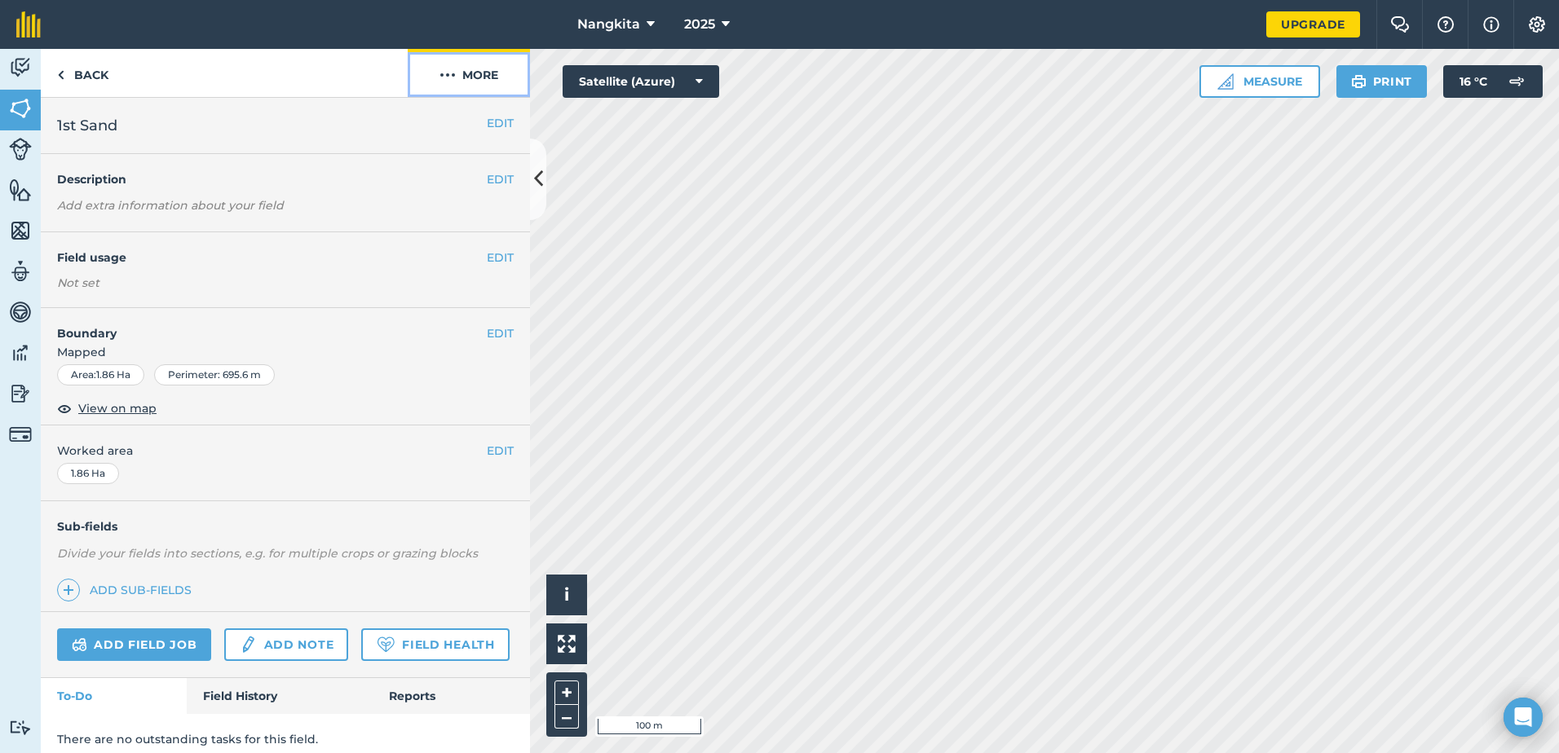
click at [444, 74] on img at bounding box center [447, 75] width 16 height 20
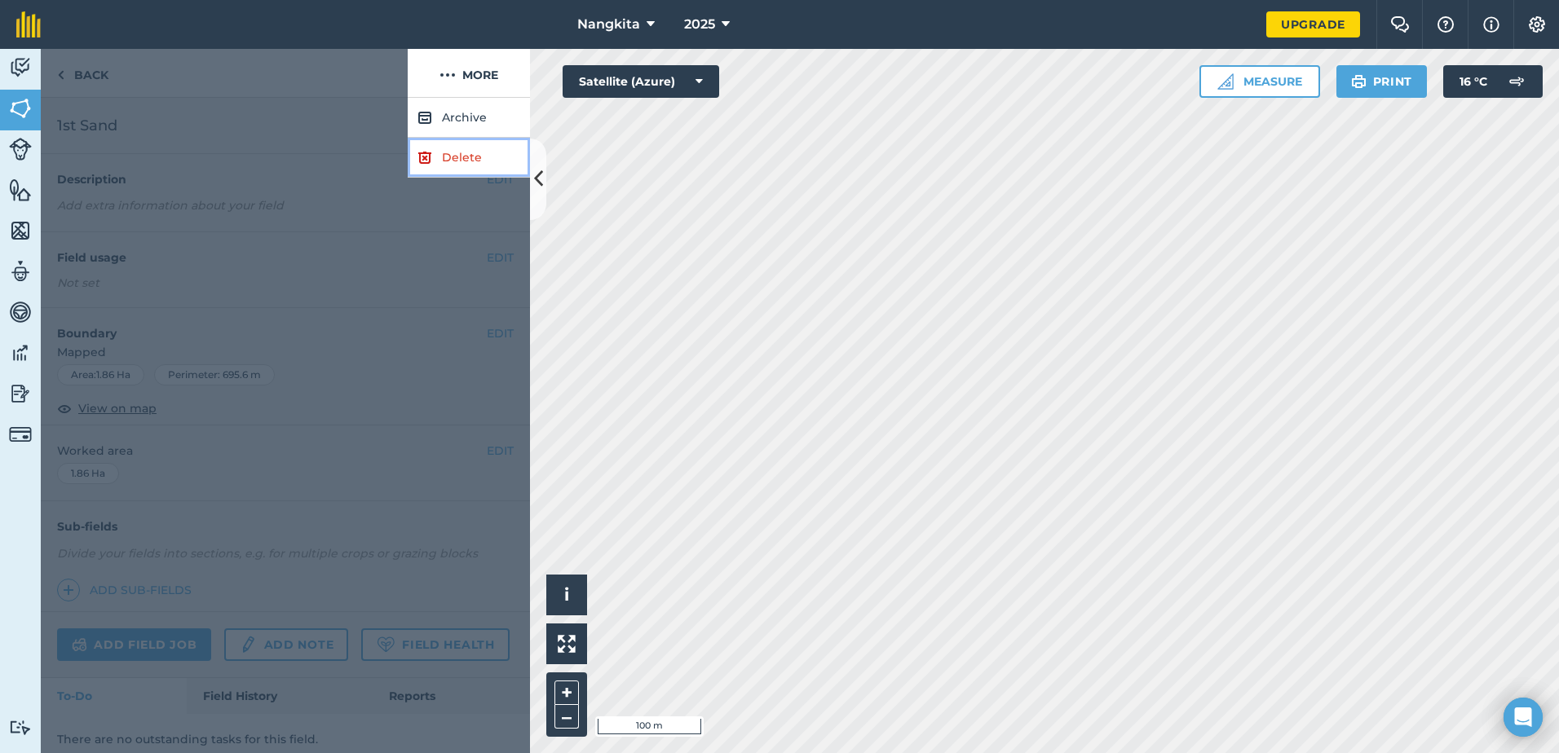
click at [462, 155] on link "Delete" at bounding box center [469, 158] width 122 height 40
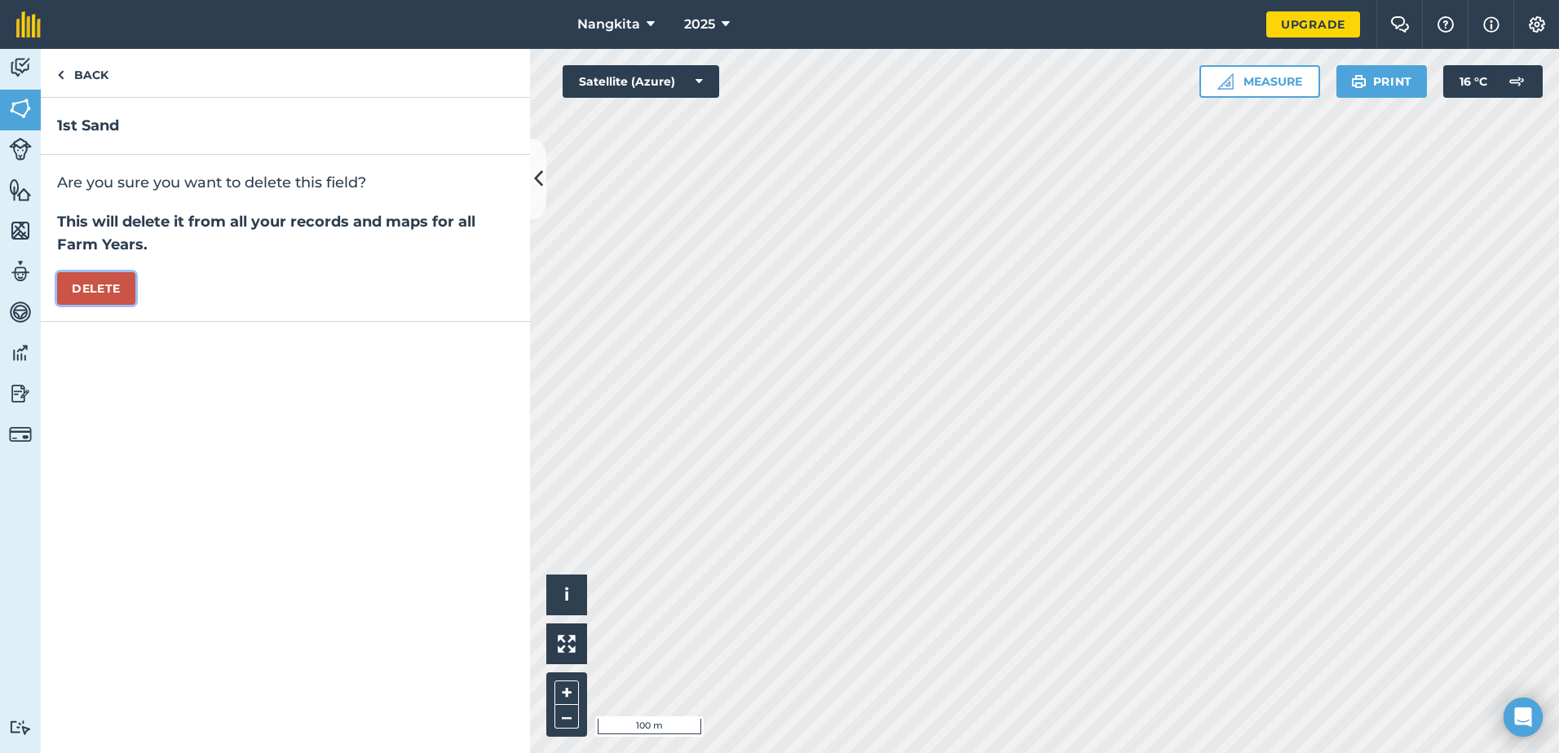
click at [95, 285] on button "Delete" at bounding box center [96, 288] width 78 height 33
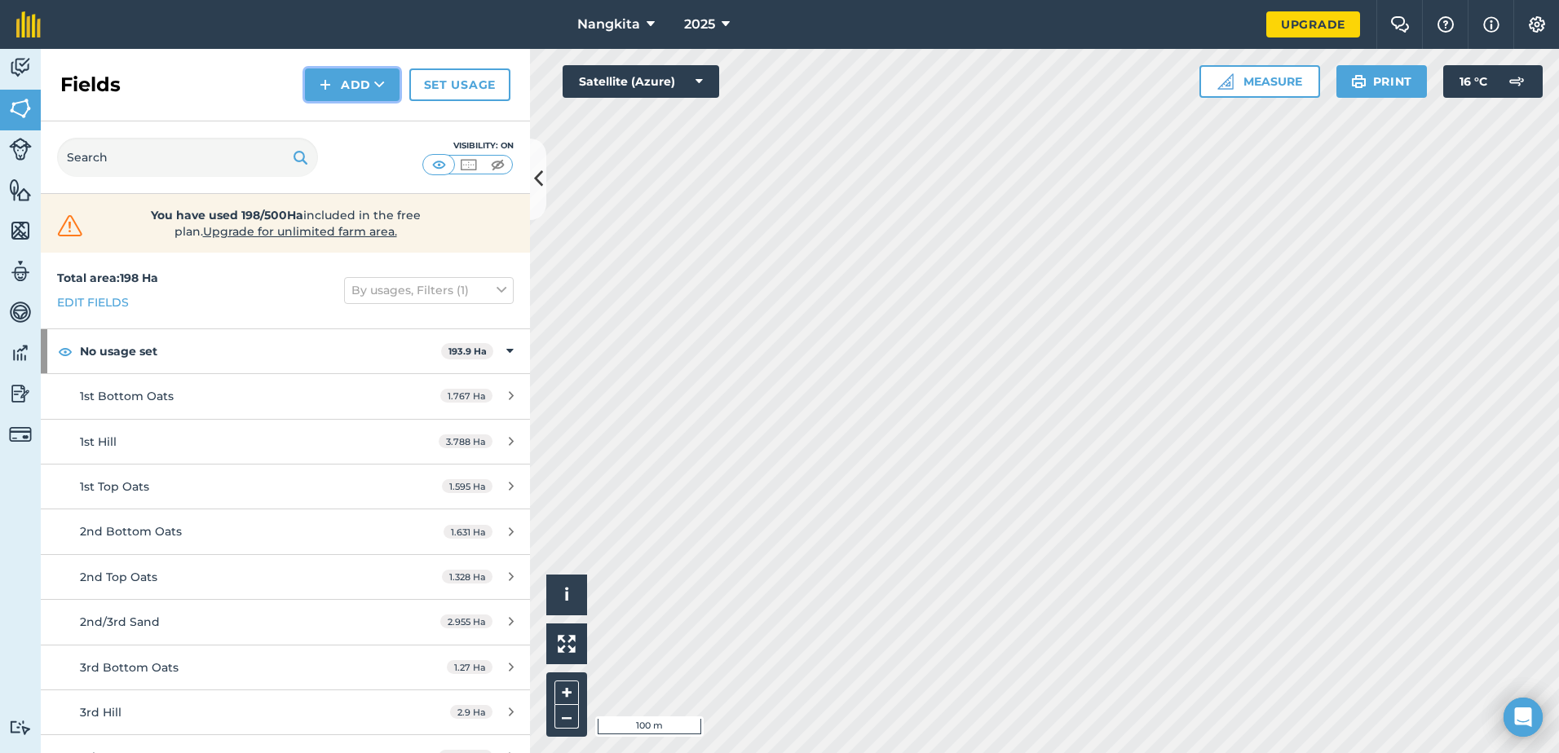
click at [352, 77] on button "Add" at bounding box center [352, 84] width 95 height 33
click at [359, 77] on button "Add" at bounding box center [352, 84] width 95 height 33
click at [344, 118] on link "Draw" at bounding box center [352, 122] width 90 height 36
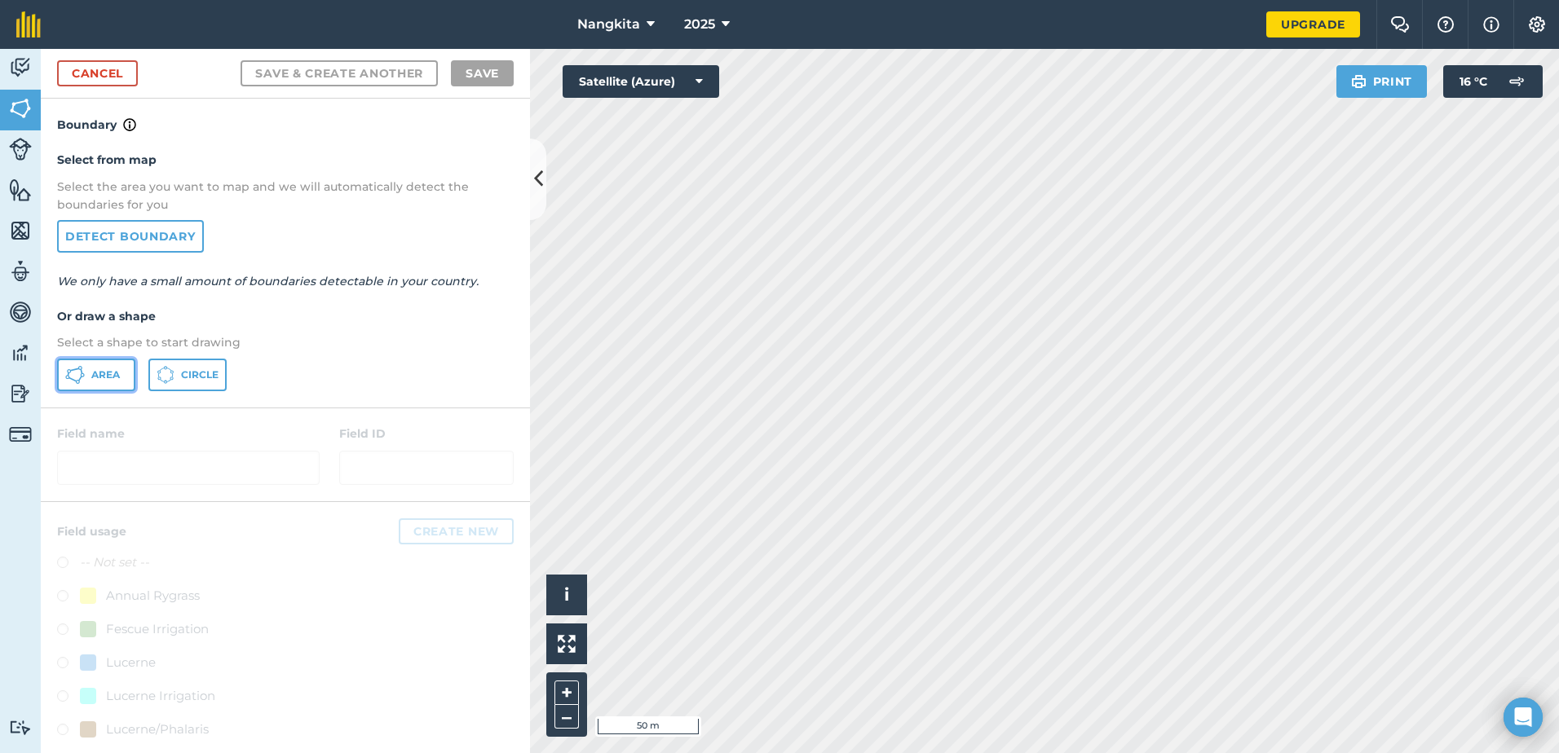
click at [97, 377] on span "Area" at bounding box center [105, 375] width 29 height 13
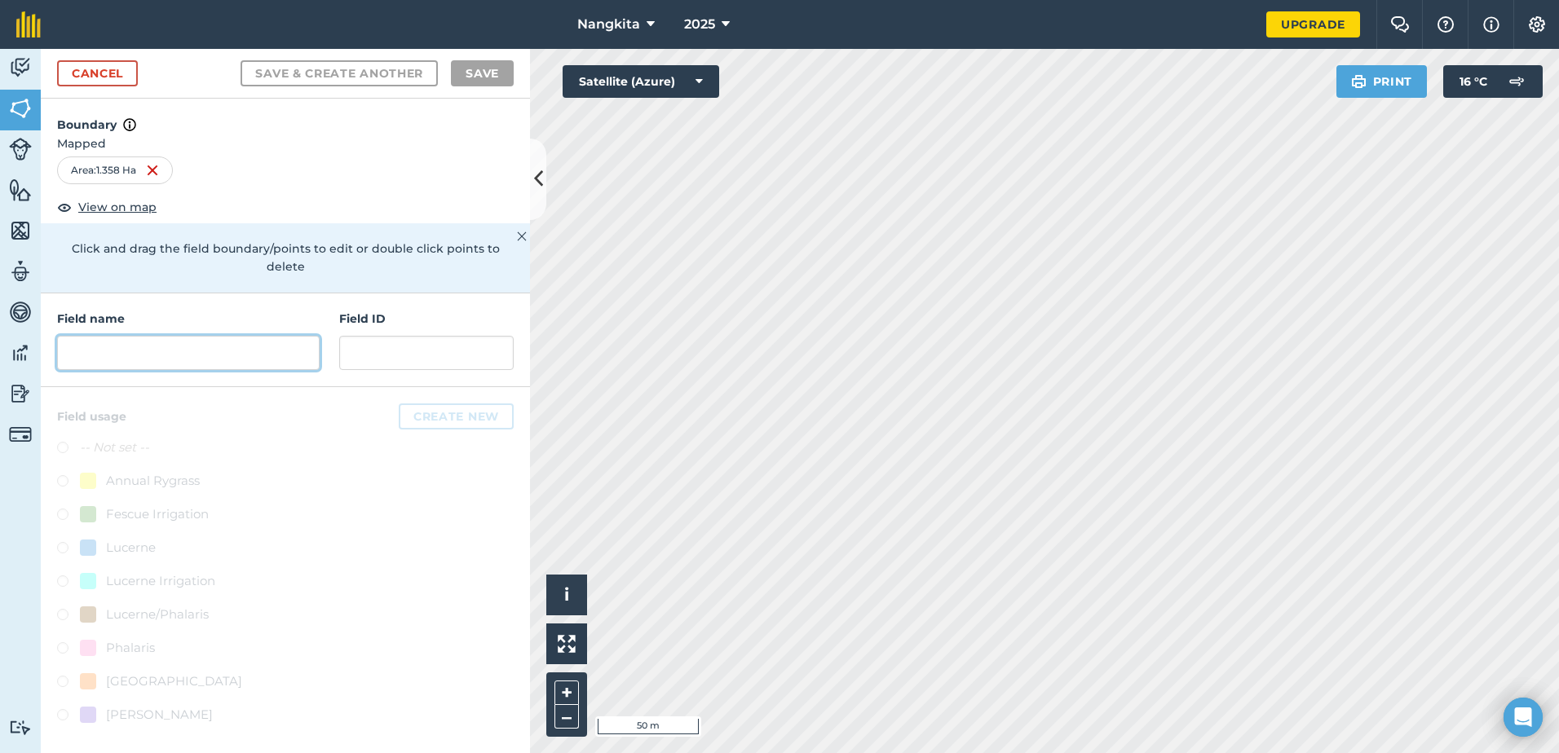
click at [189, 336] on input "text" at bounding box center [188, 353] width 263 height 34
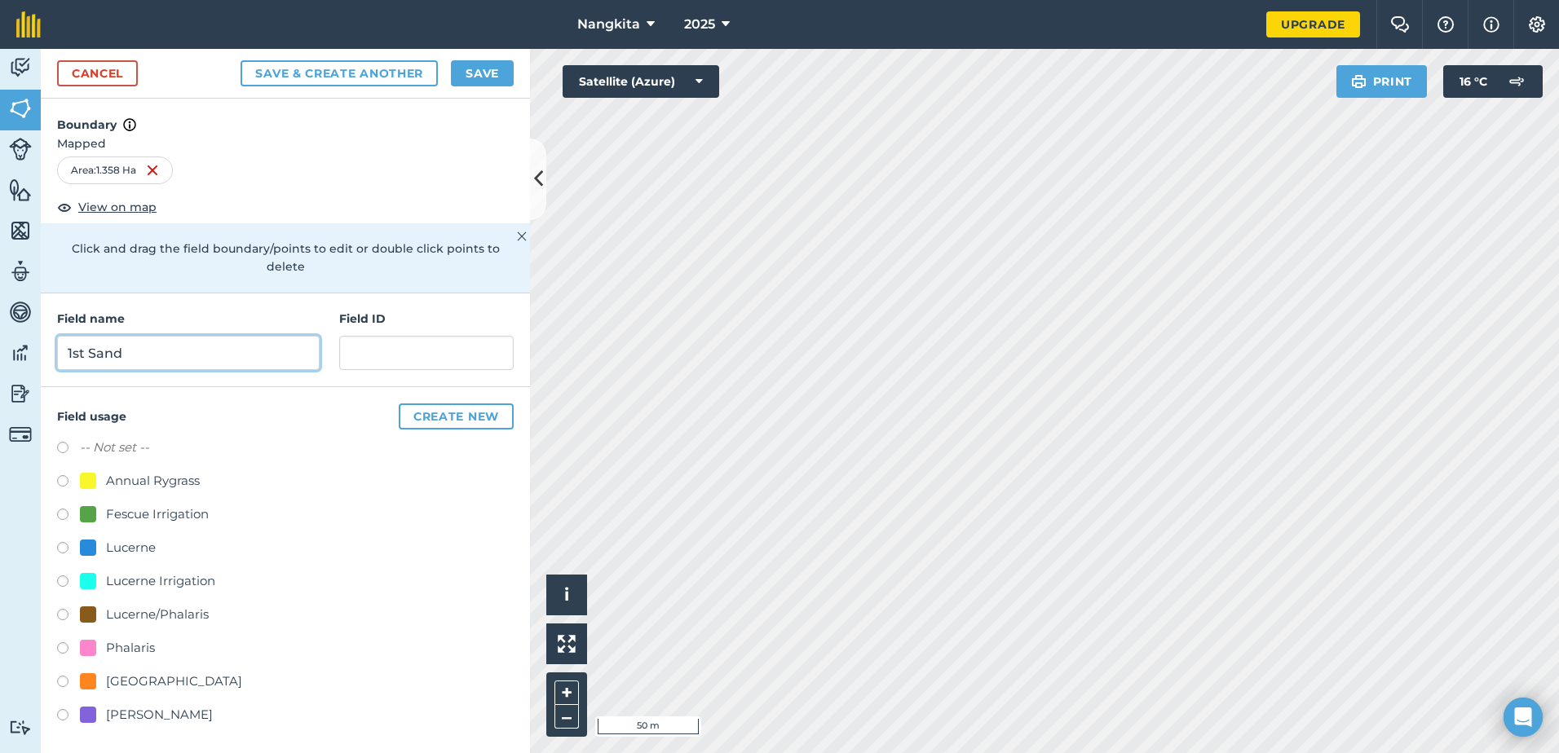
type input "1st Sand"
click at [62, 509] on label at bounding box center [68, 517] width 23 height 16
radio input "true"
click at [470, 73] on button "Save" at bounding box center [482, 73] width 63 height 26
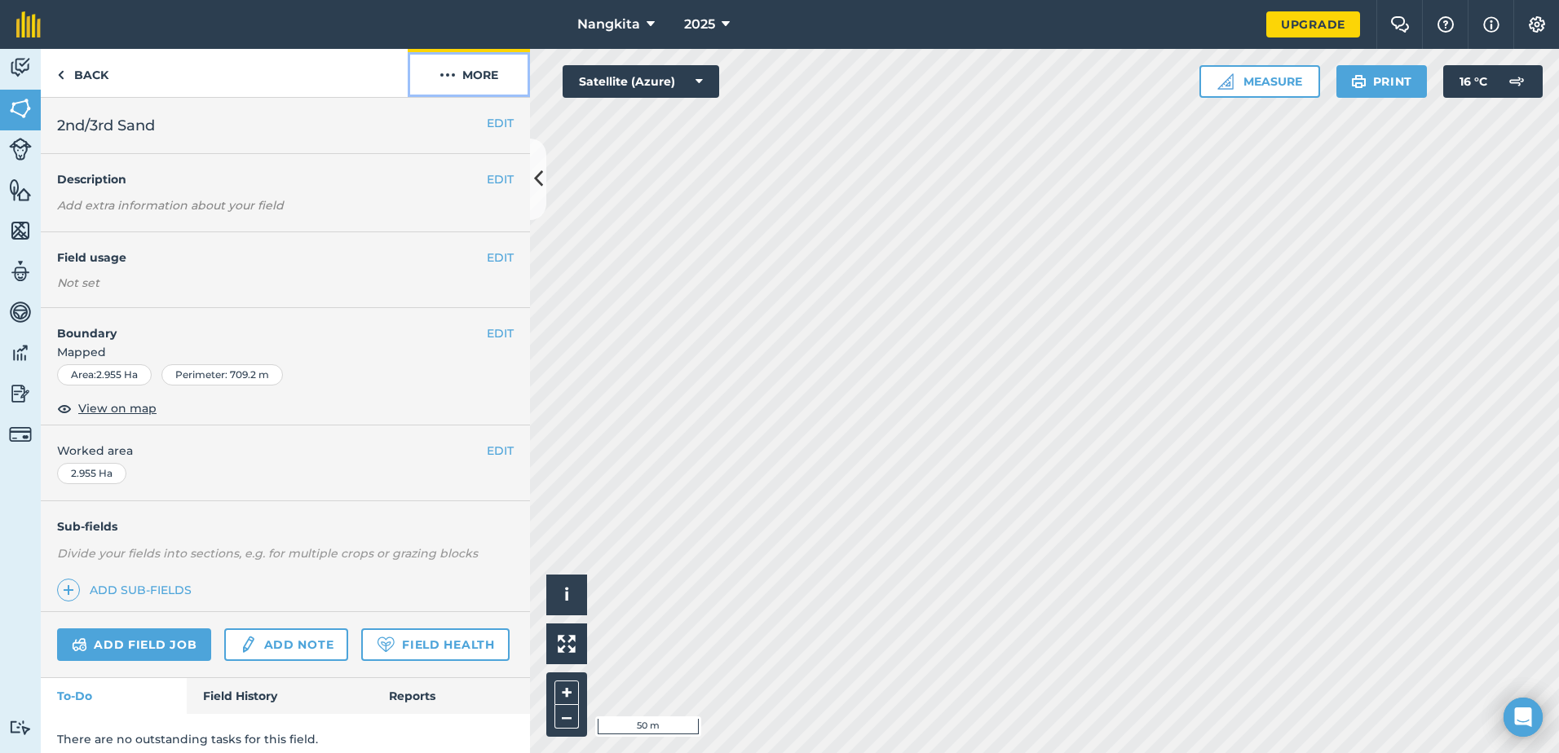
click at [458, 77] on button "More" at bounding box center [469, 73] width 122 height 48
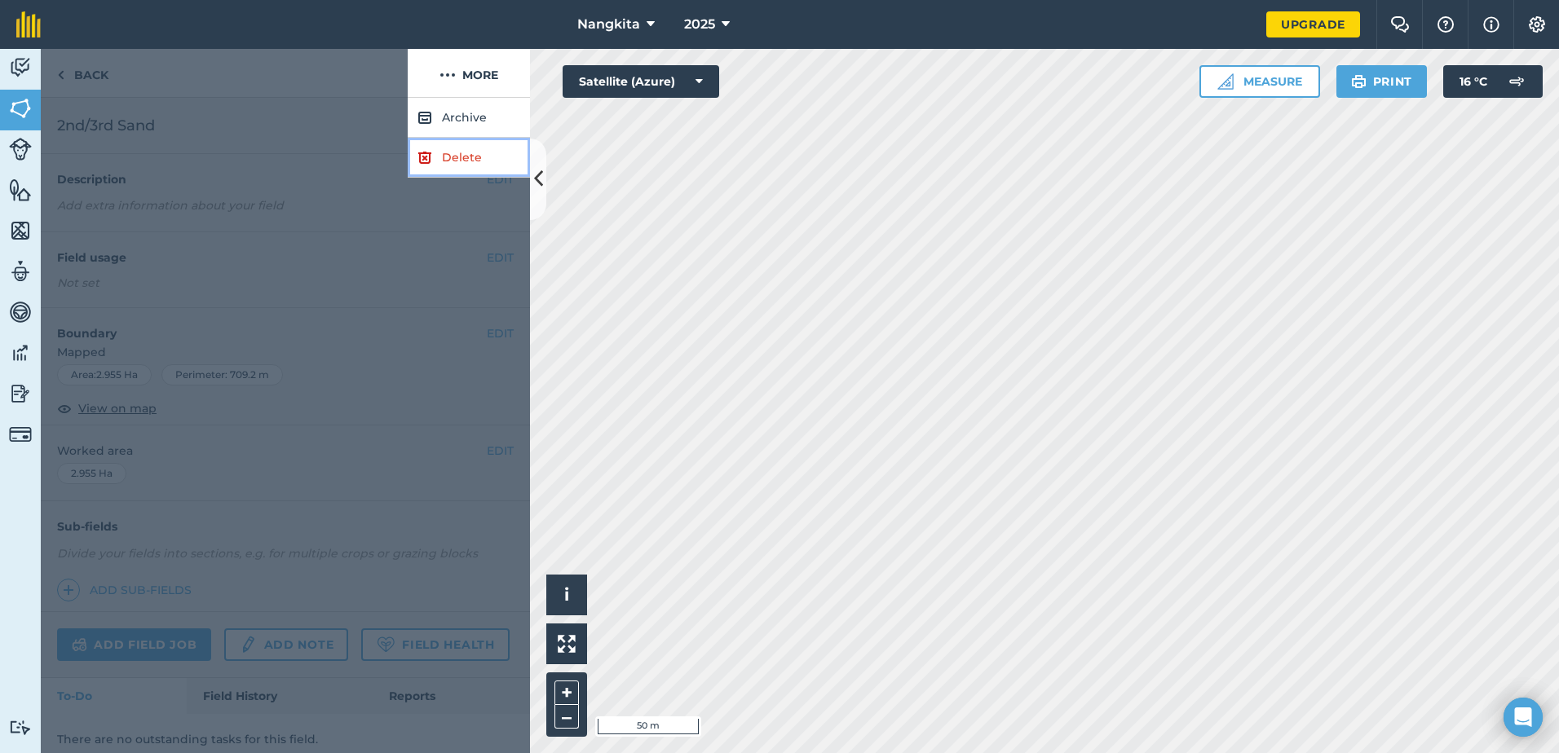
click at [453, 155] on link "Delete" at bounding box center [469, 158] width 122 height 40
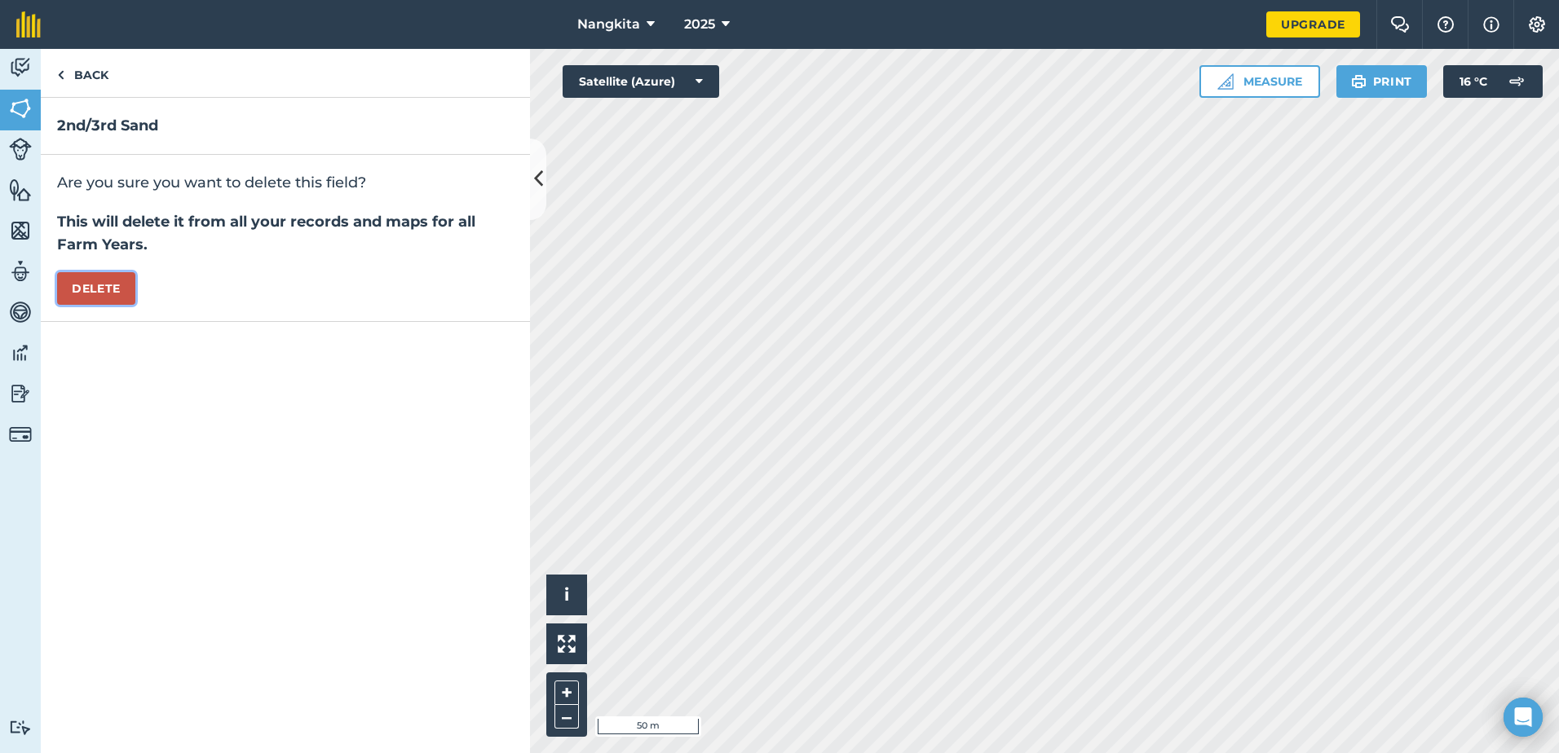
click at [108, 280] on button "Delete" at bounding box center [96, 288] width 78 height 33
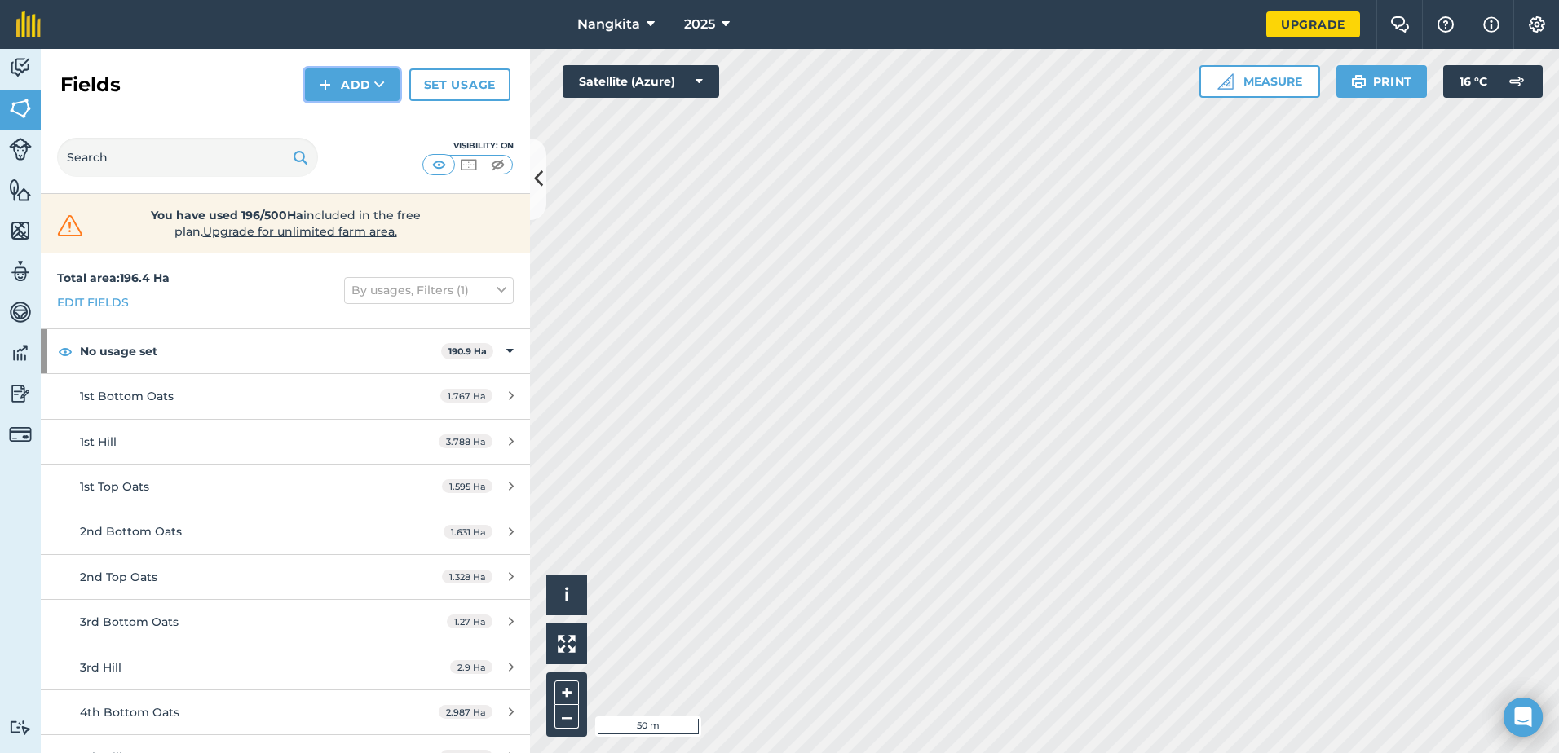
click at [357, 86] on button "Add" at bounding box center [352, 84] width 95 height 33
click at [357, 121] on link "Draw" at bounding box center [352, 122] width 90 height 36
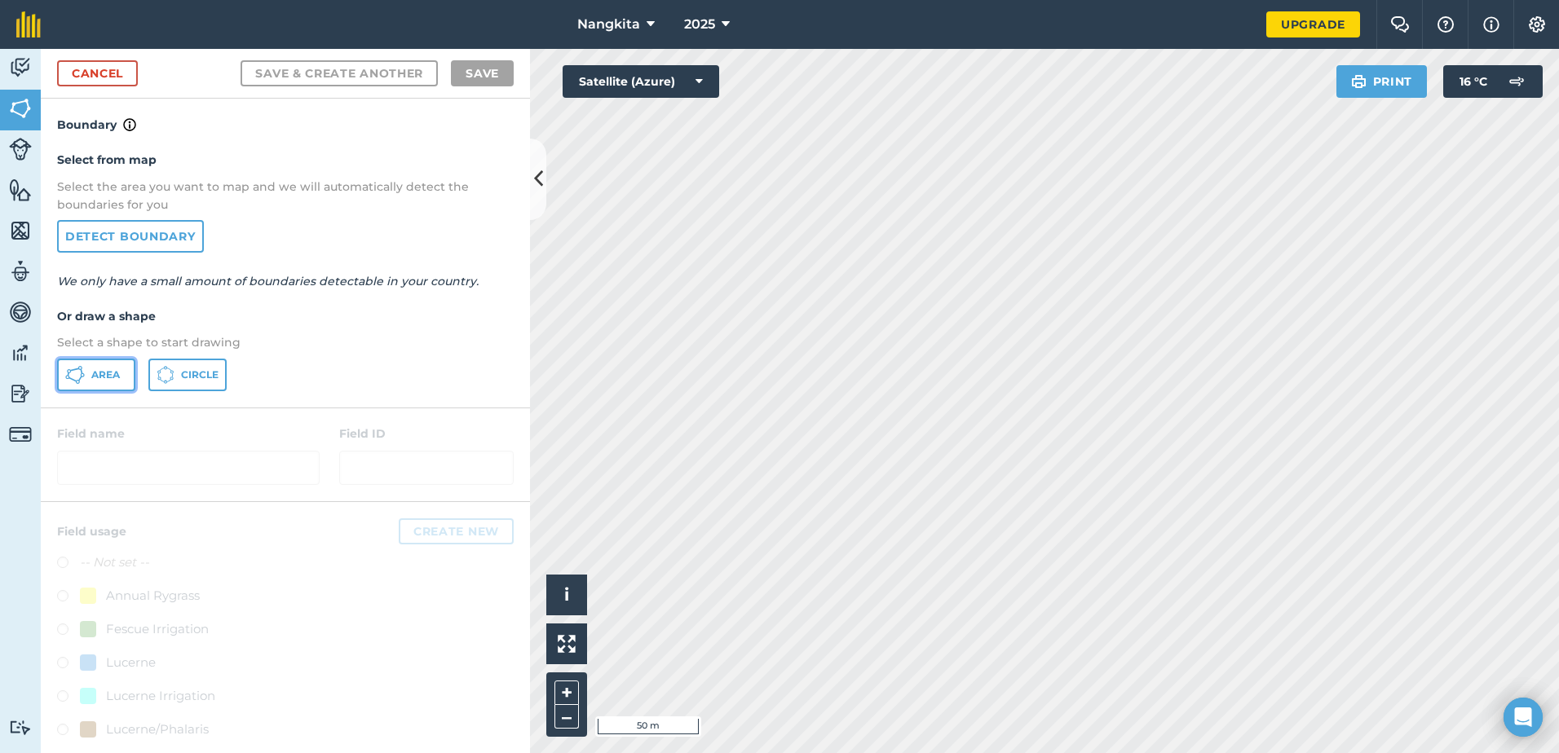
click at [112, 380] on span "Area" at bounding box center [105, 375] width 29 height 13
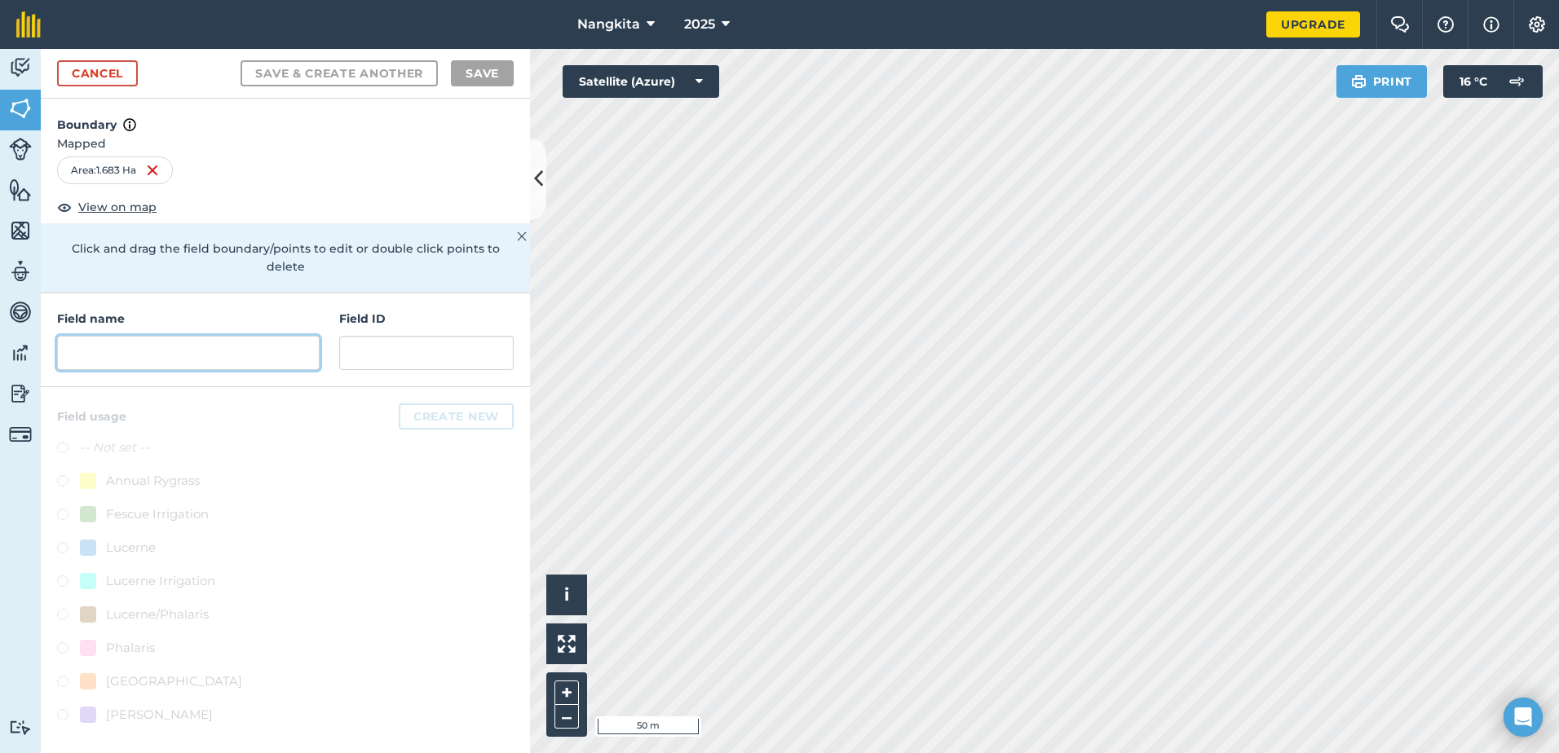
click at [144, 336] on input "text" at bounding box center [188, 353] width 263 height 34
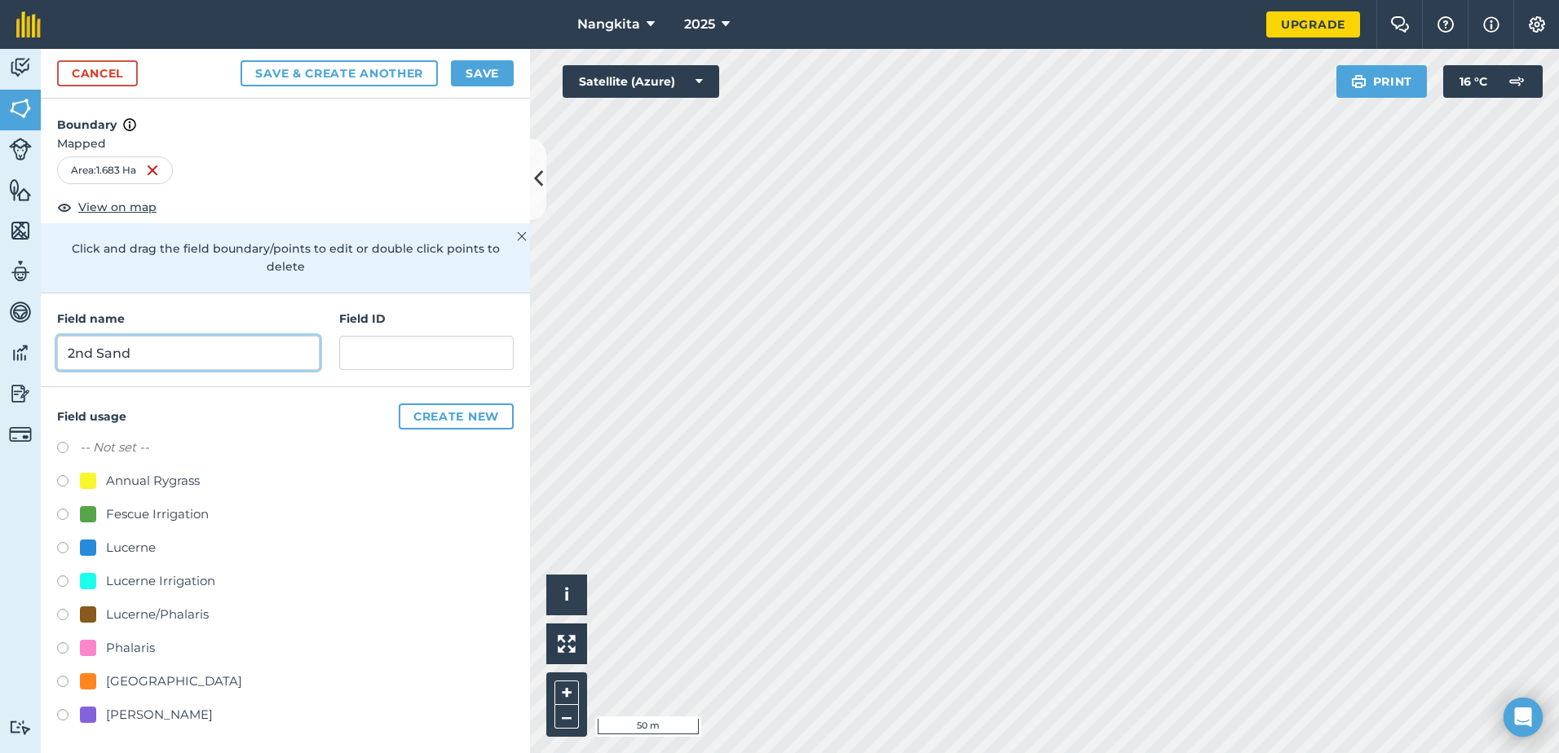
type input "2nd Sand"
click at [63, 475] on label at bounding box center [68, 483] width 23 height 16
radio input "true"
click at [64, 576] on label at bounding box center [68, 584] width 23 height 16
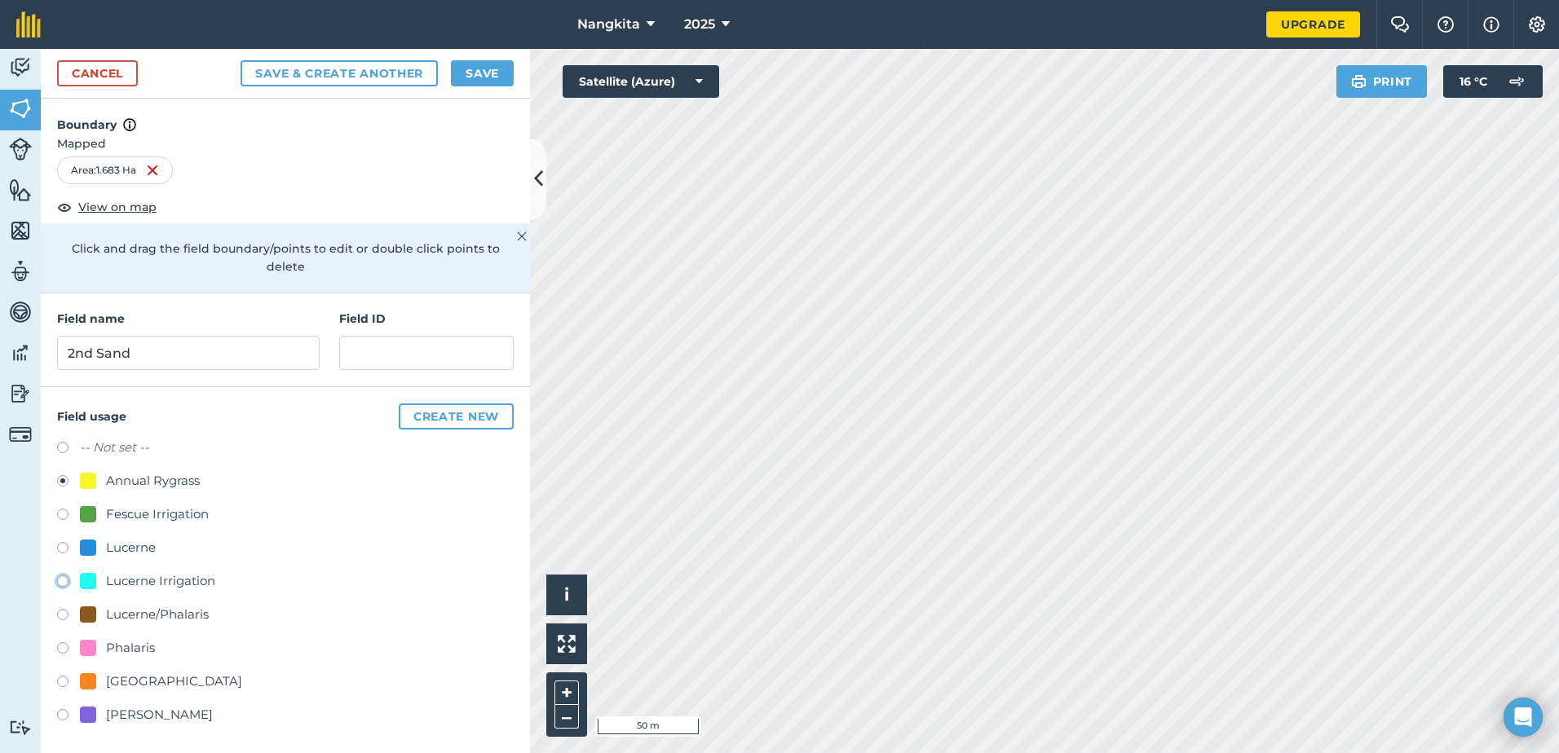
radio input "true"
click at [485, 77] on button "Save" at bounding box center [482, 73] width 63 height 26
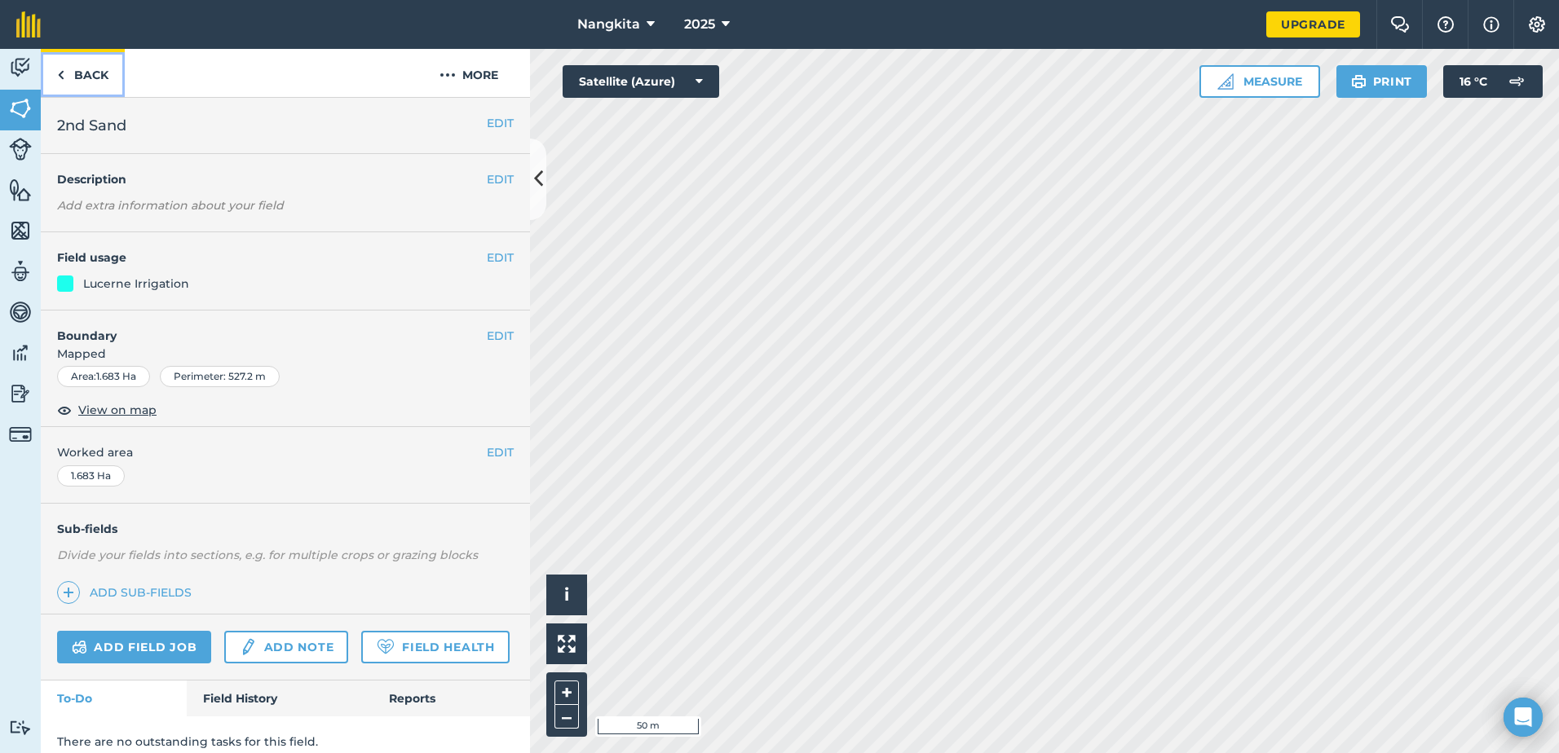
click at [90, 73] on link "Back" at bounding box center [83, 73] width 84 height 48
click at [68, 74] on link "Back" at bounding box center [83, 73] width 84 height 48
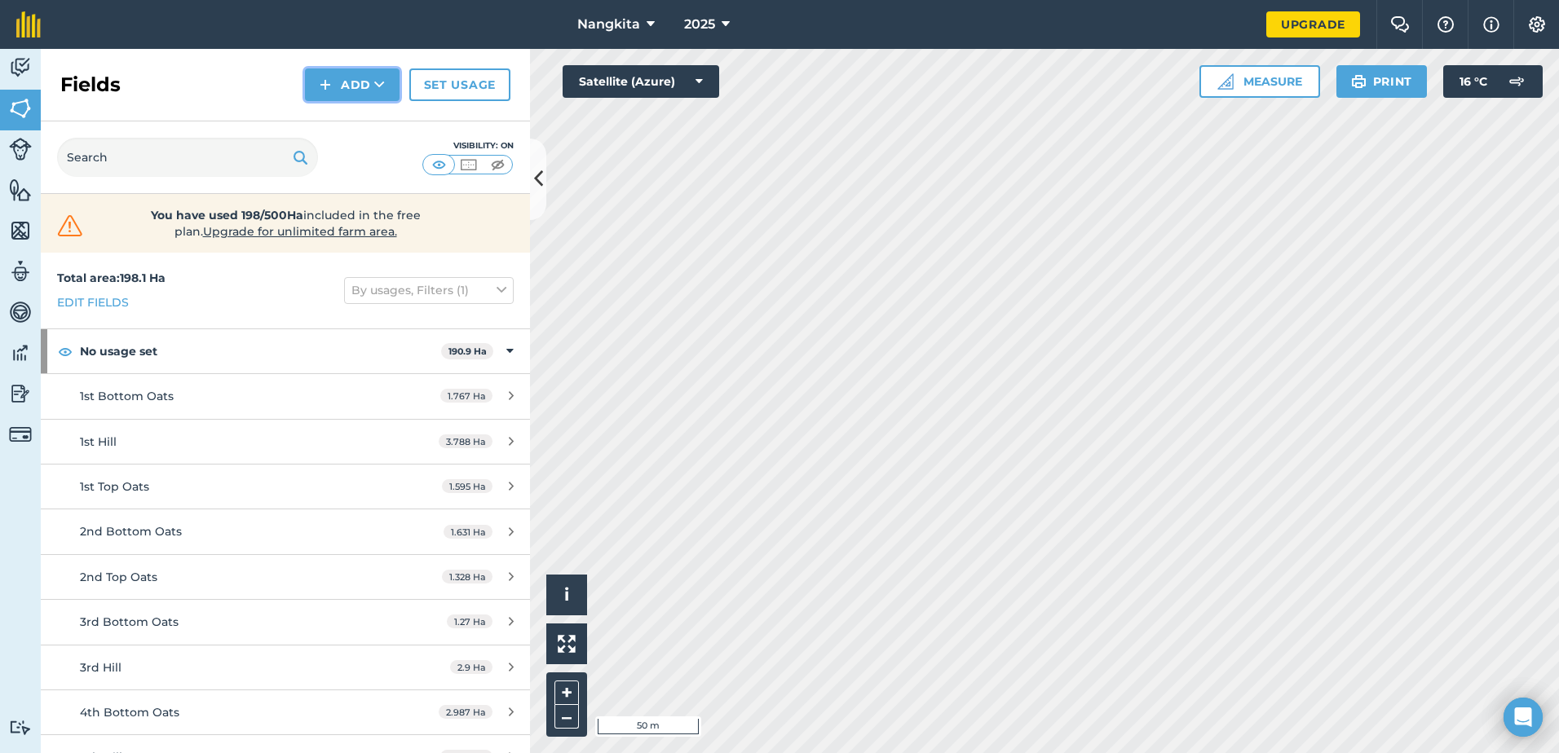
click at [341, 82] on button "Add" at bounding box center [352, 84] width 95 height 33
click at [343, 113] on link "Draw" at bounding box center [352, 122] width 90 height 36
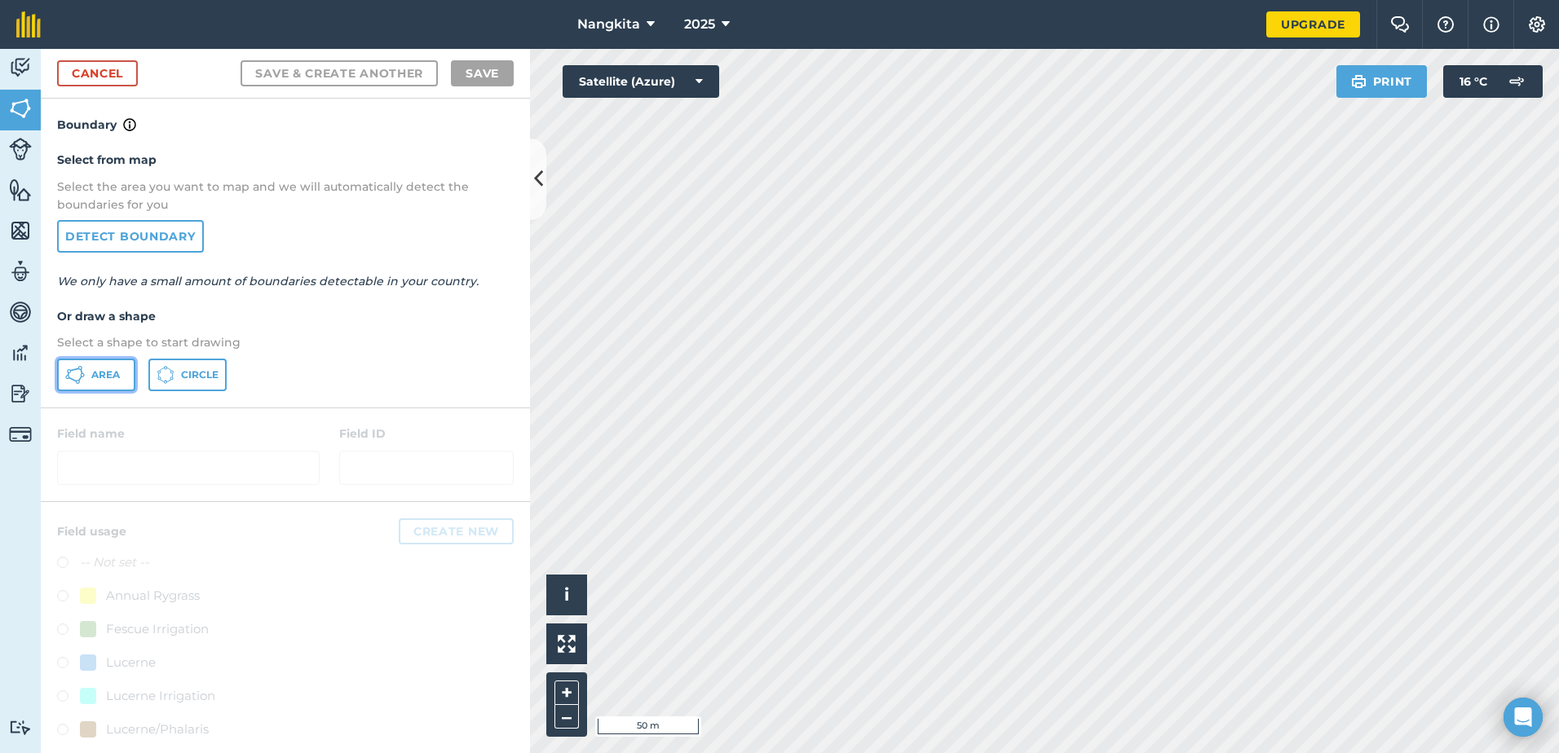
click at [109, 374] on span "Area" at bounding box center [105, 375] width 29 height 13
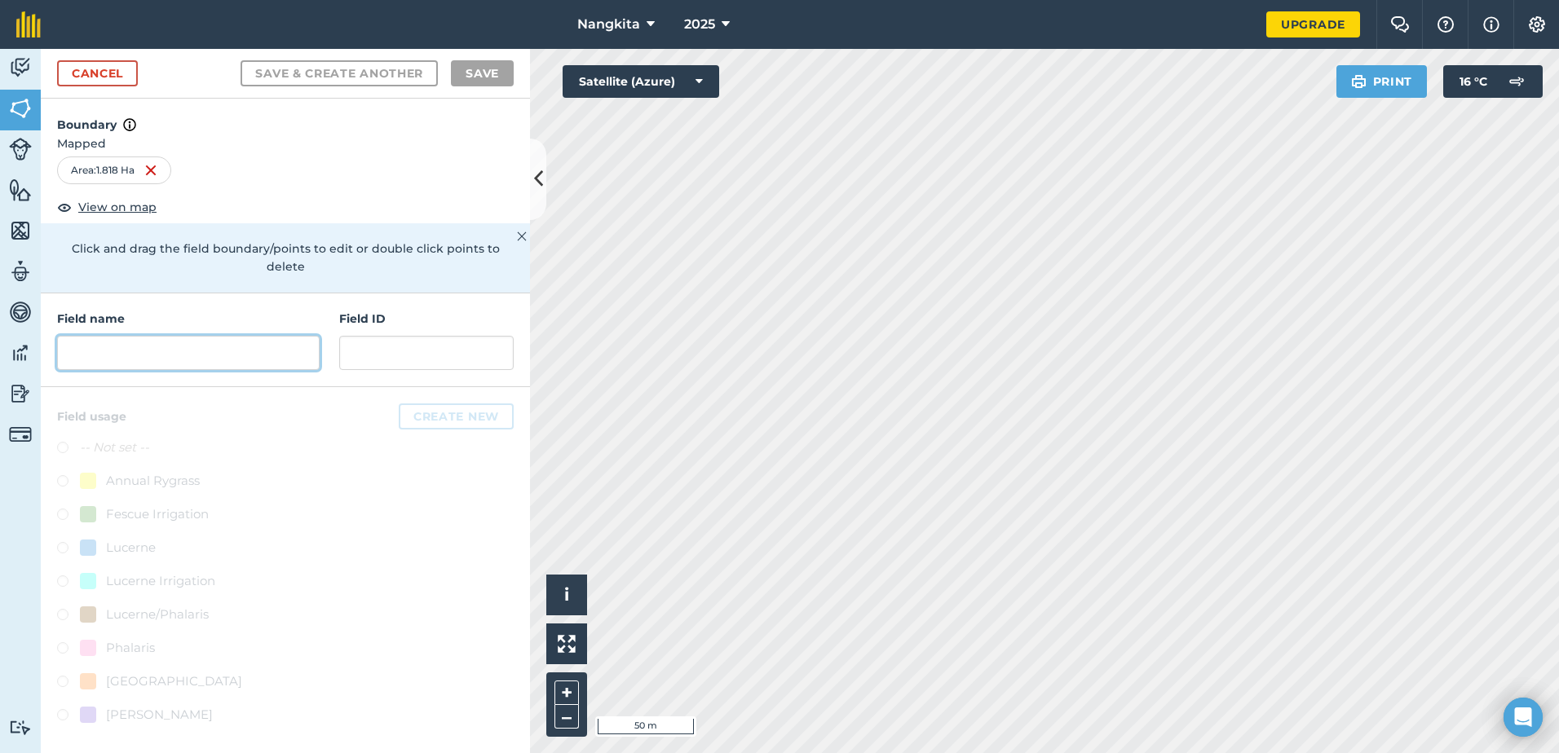
click at [151, 336] on input "text" at bounding box center [188, 353] width 263 height 34
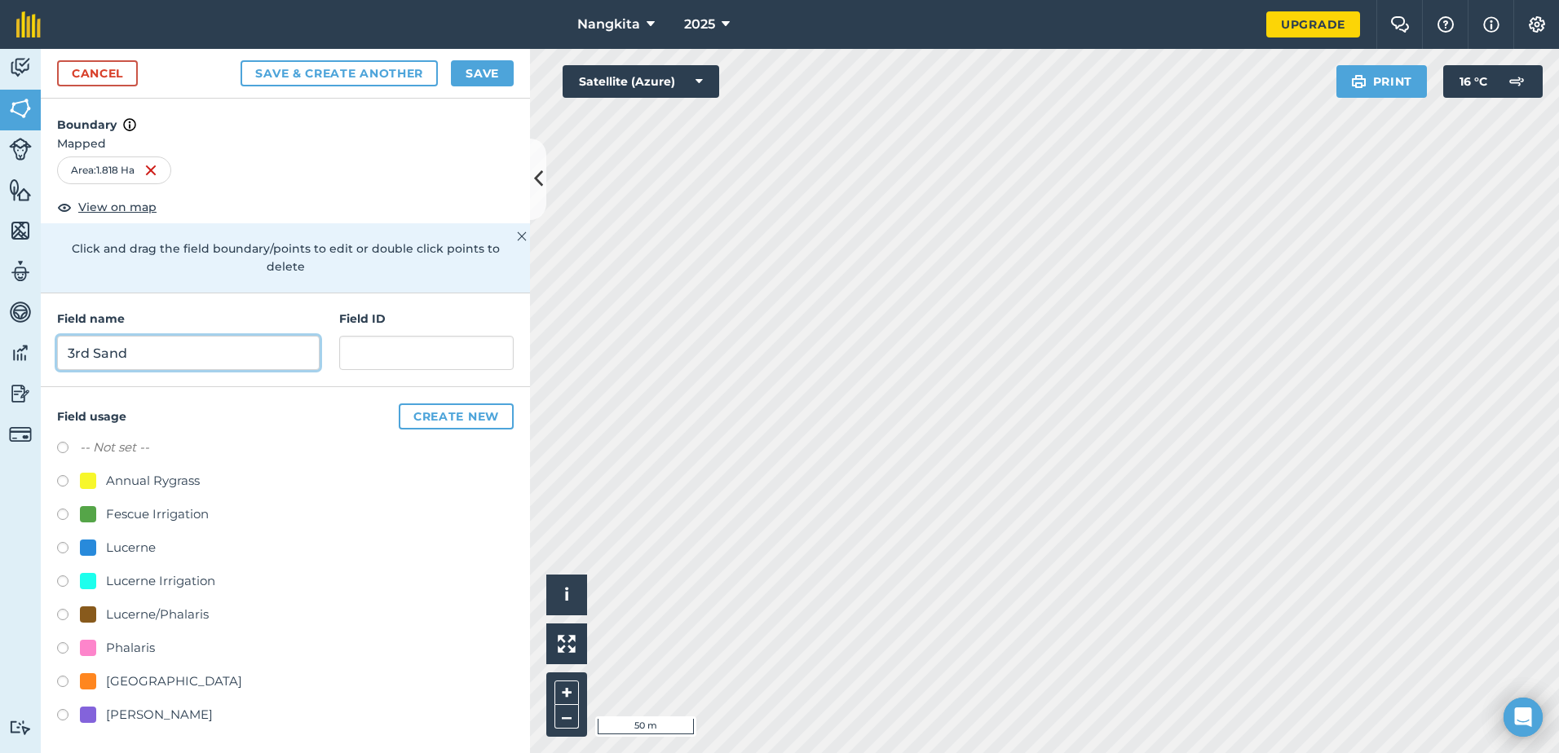
type input "3rd Sand"
click at [65, 576] on label at bounding box center [68, 584] width 23 height 16
radio input "true"
click at [452, 404] on button "Create new" at bounding box center [456, 417] width 115 height 26
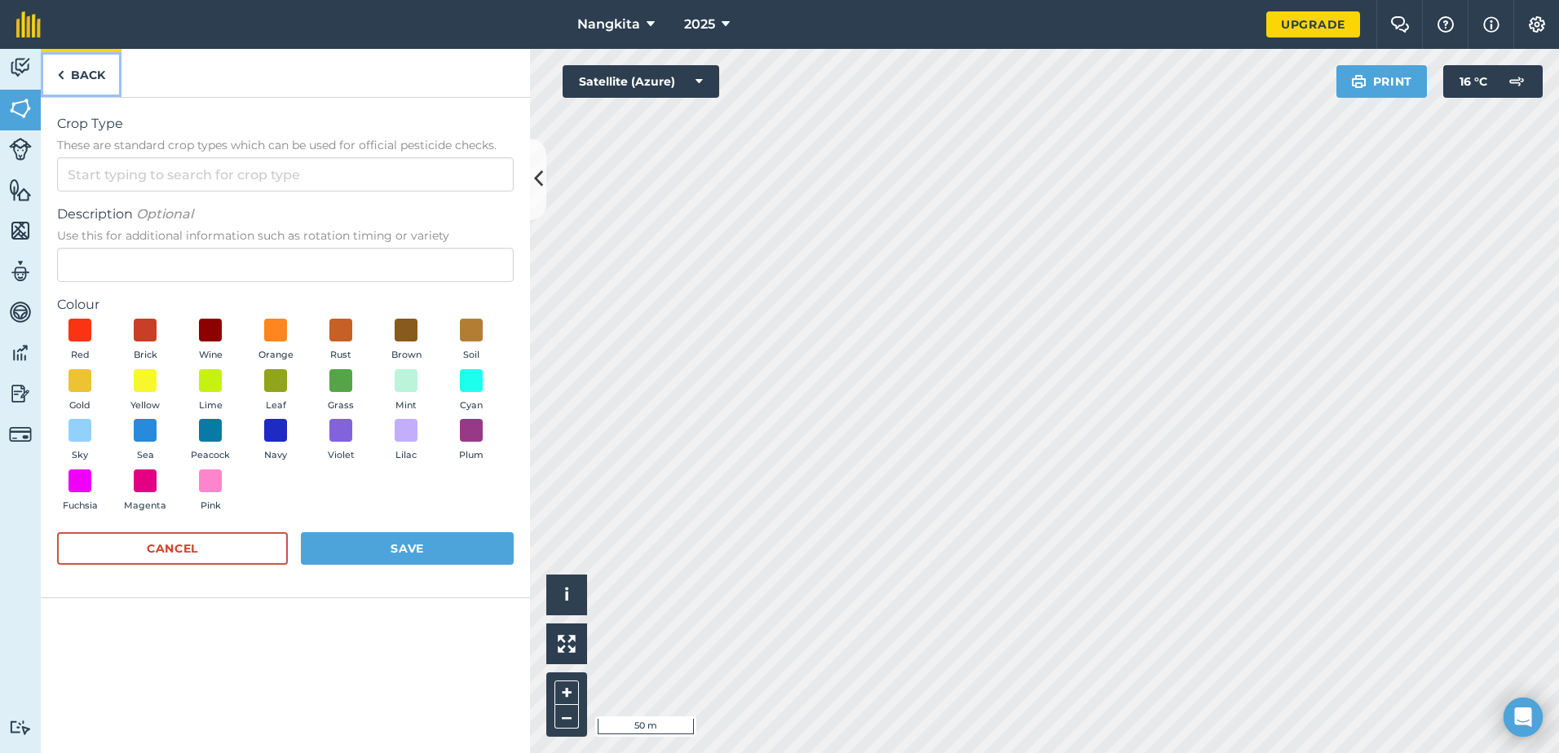
click at [66, 74] on link "Back" at bounding box center [81, 73] width 81 height 48
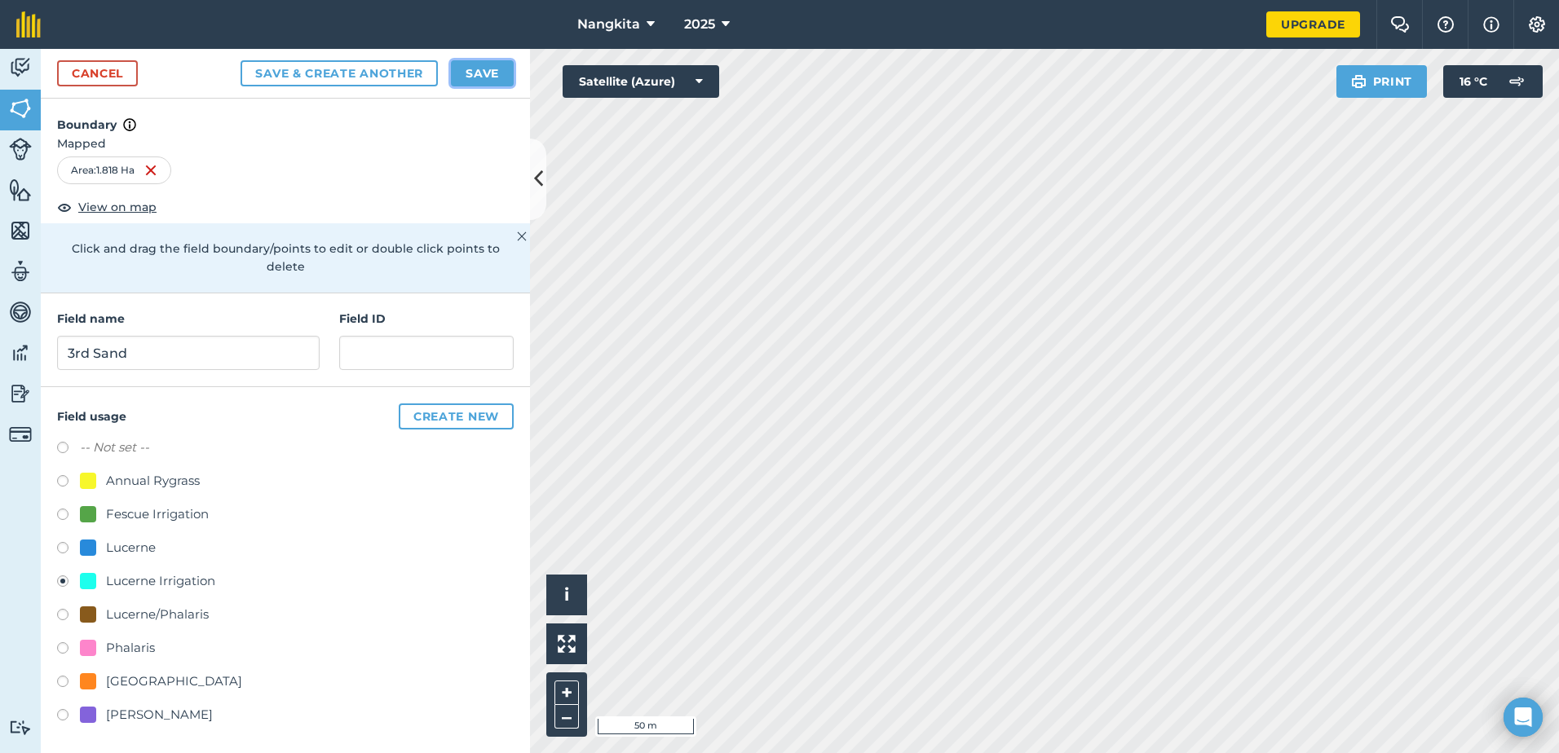
click at [478, 76] on button "Save" at bounding box center [482, 73] width 63 height 26
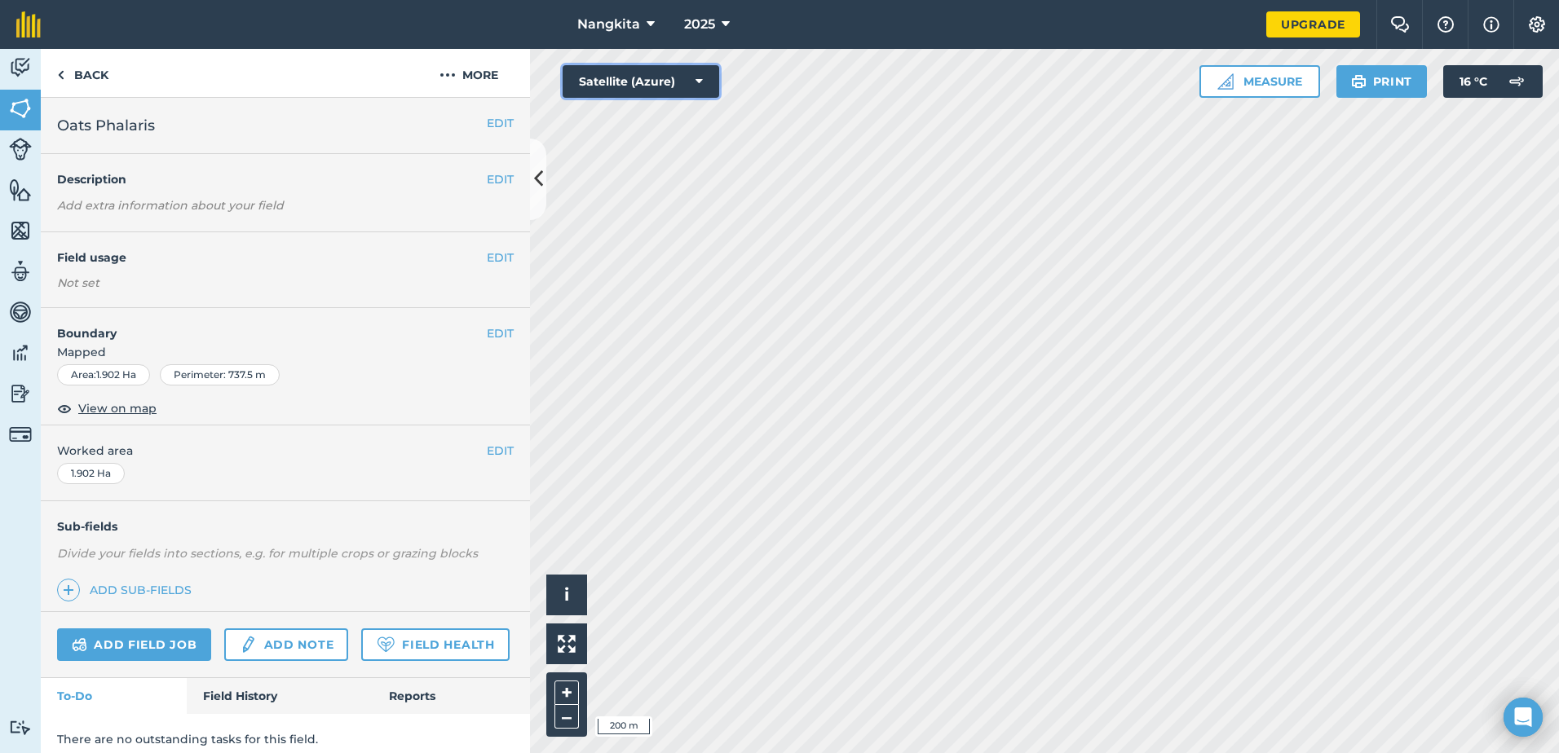
click at [658, 89] on button "Satellite (Azure)" at bounding box center [641, 81] width 157 height 33
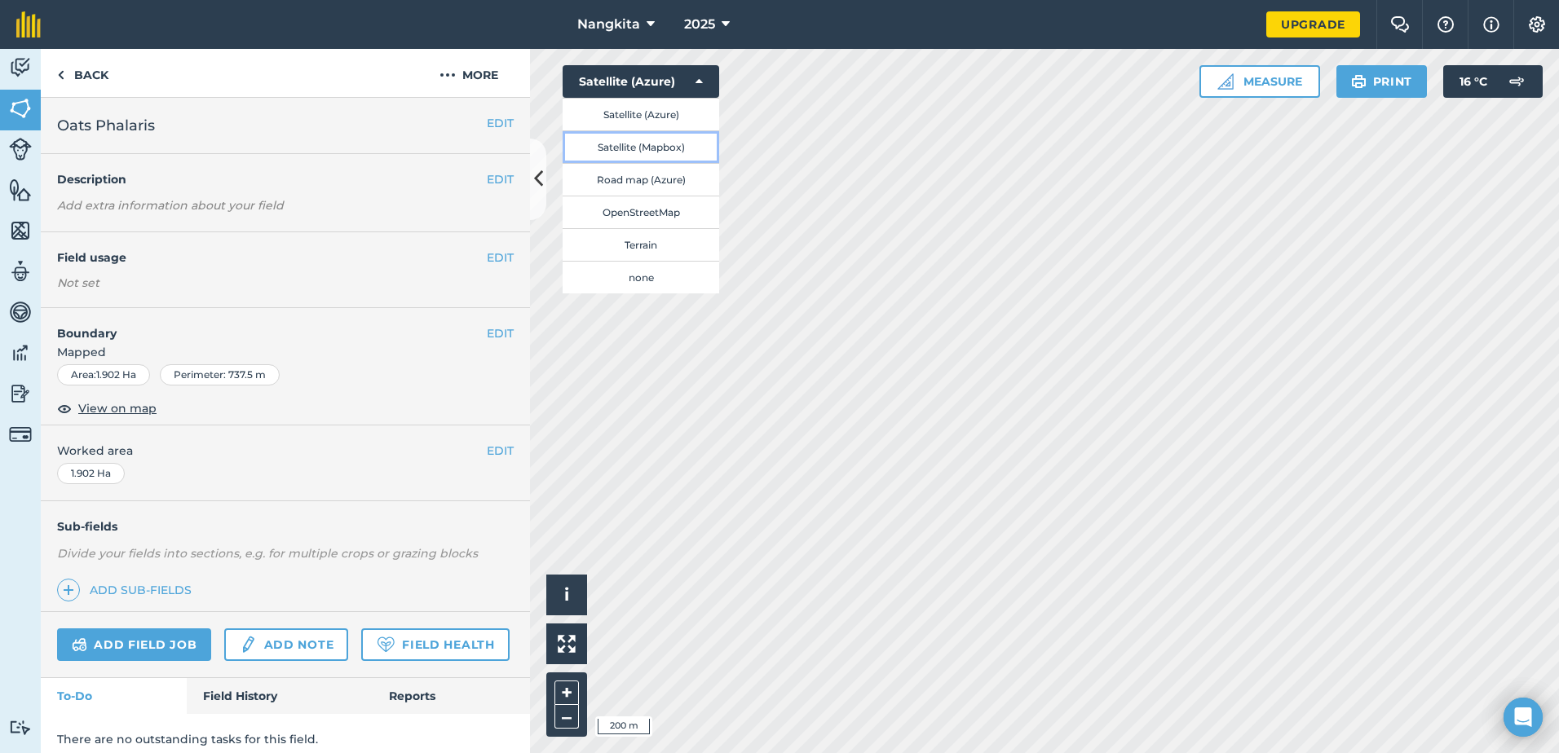
click at [653, 144] on button "Satellite (Mapbox)" at bounding box center [641, 146] width 157 height 33
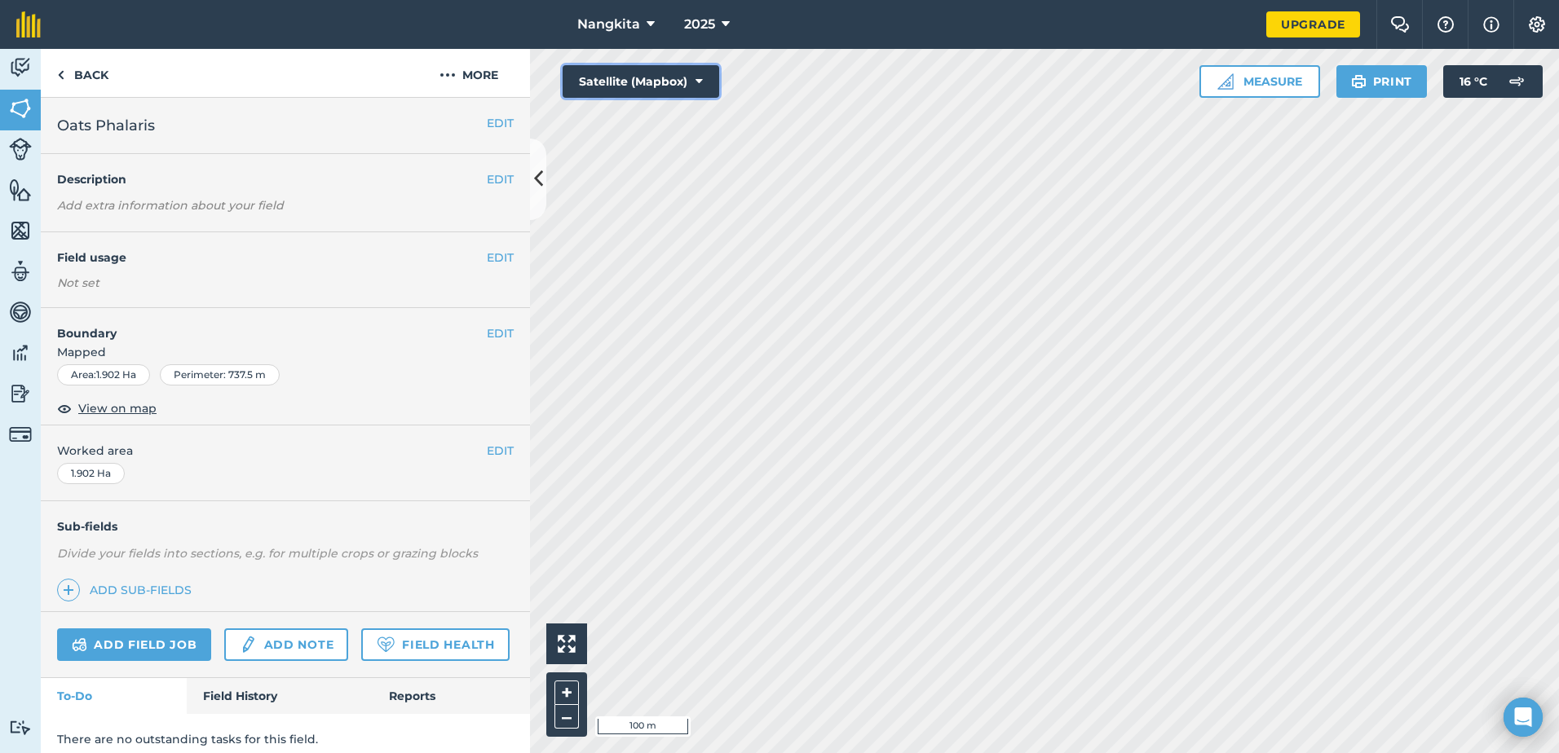
click at [666, 82] on button "Satellite (Mapbox)" at bounding box center [641, 81] width 157 height 33
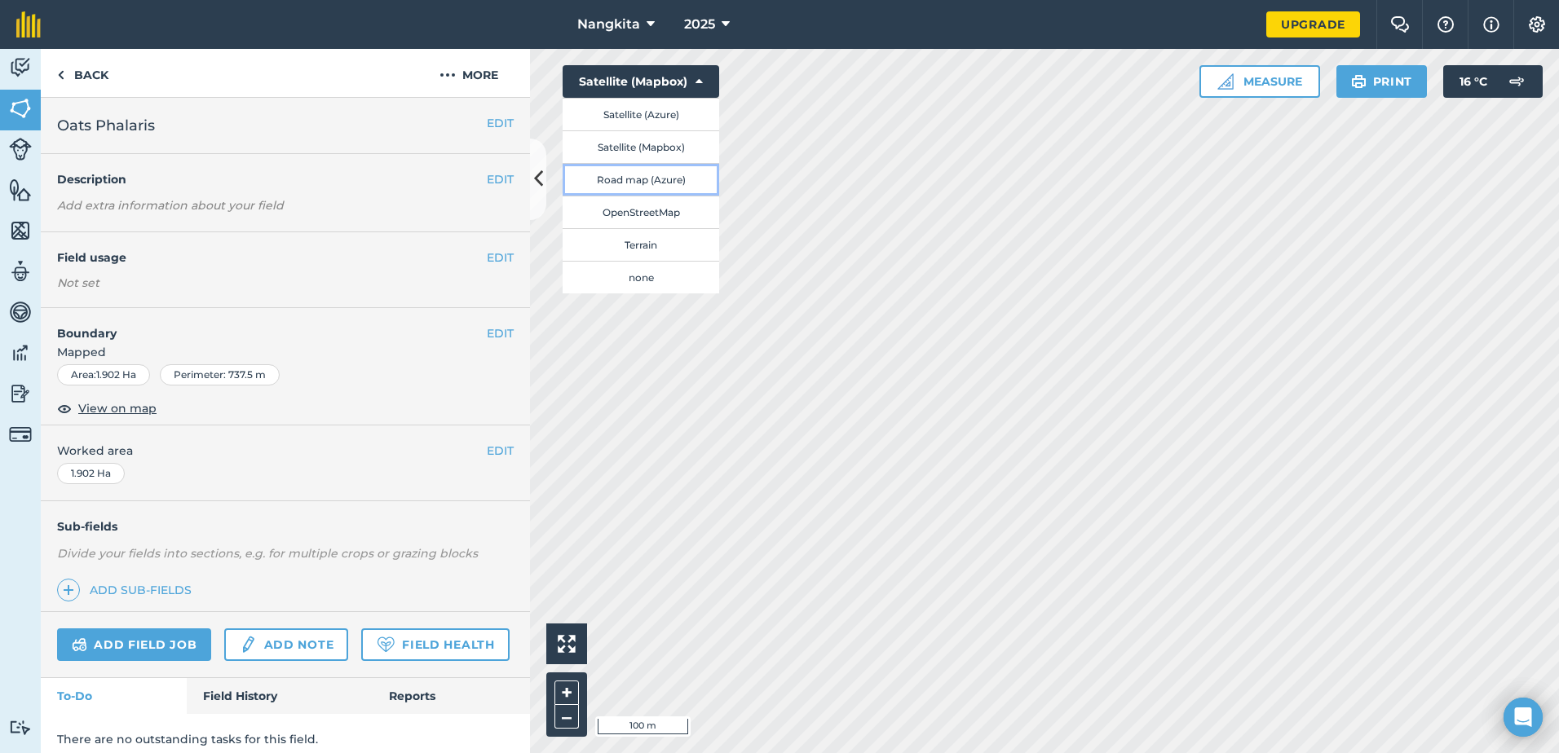
click at [642, 174] on button "Road map (Azure)" at bounding box center [641, 179] width 157 height 33
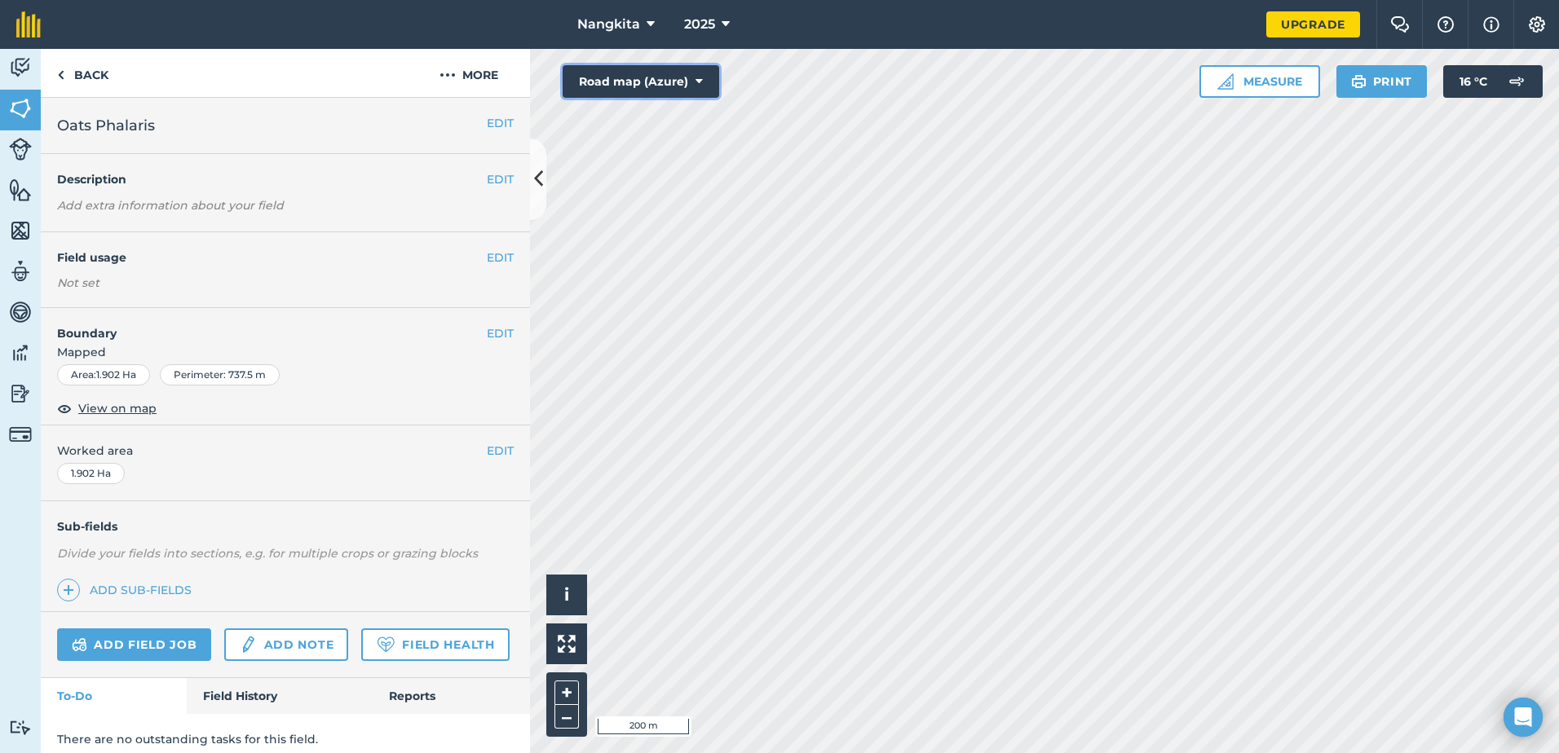
click at [651, 86] on button "Road map (Azure)" at bounding box center [641, 81] width 157 height 33
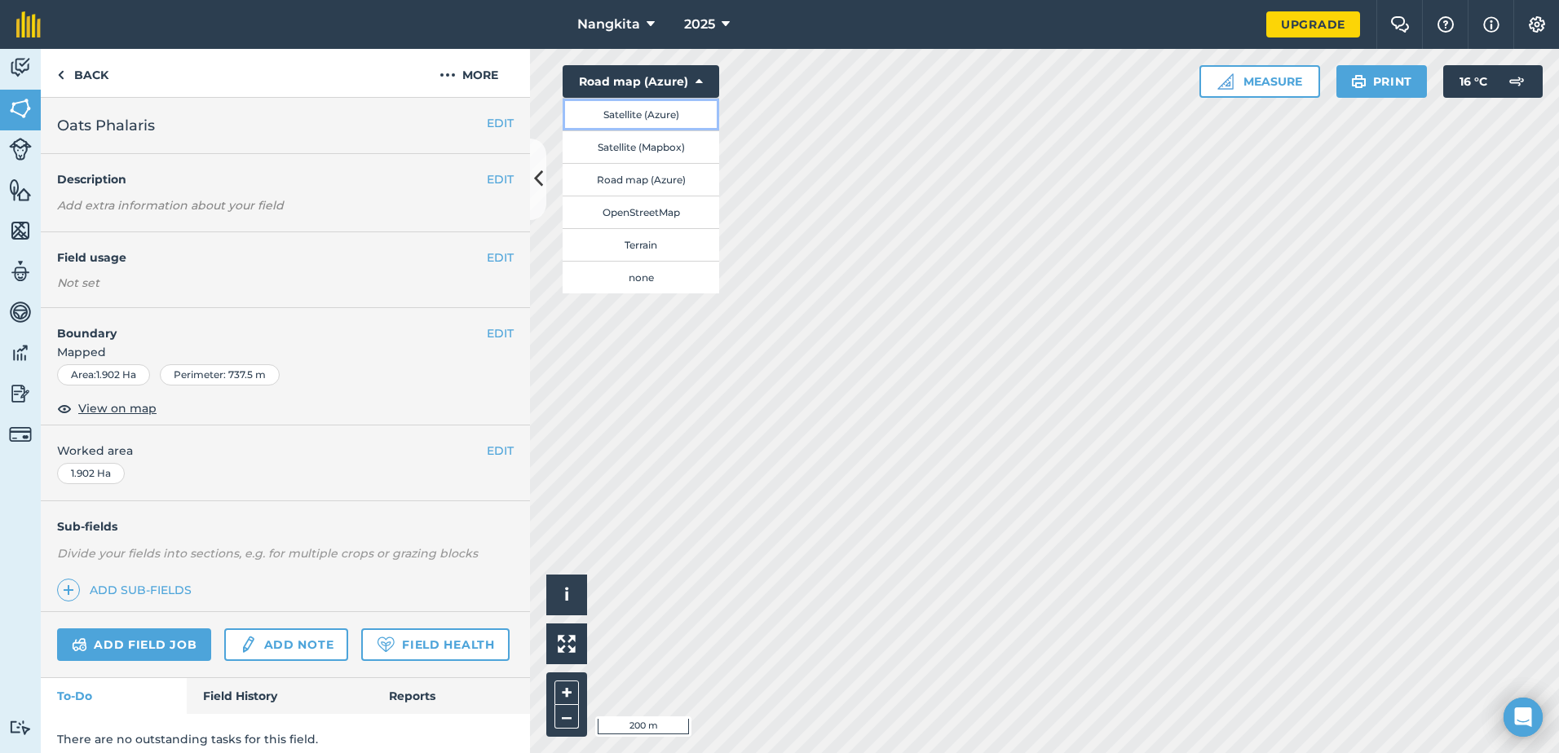
click at [639, 105] on button "Satellite (Azure)" at bounding box center [641, 114] width 157 height 33
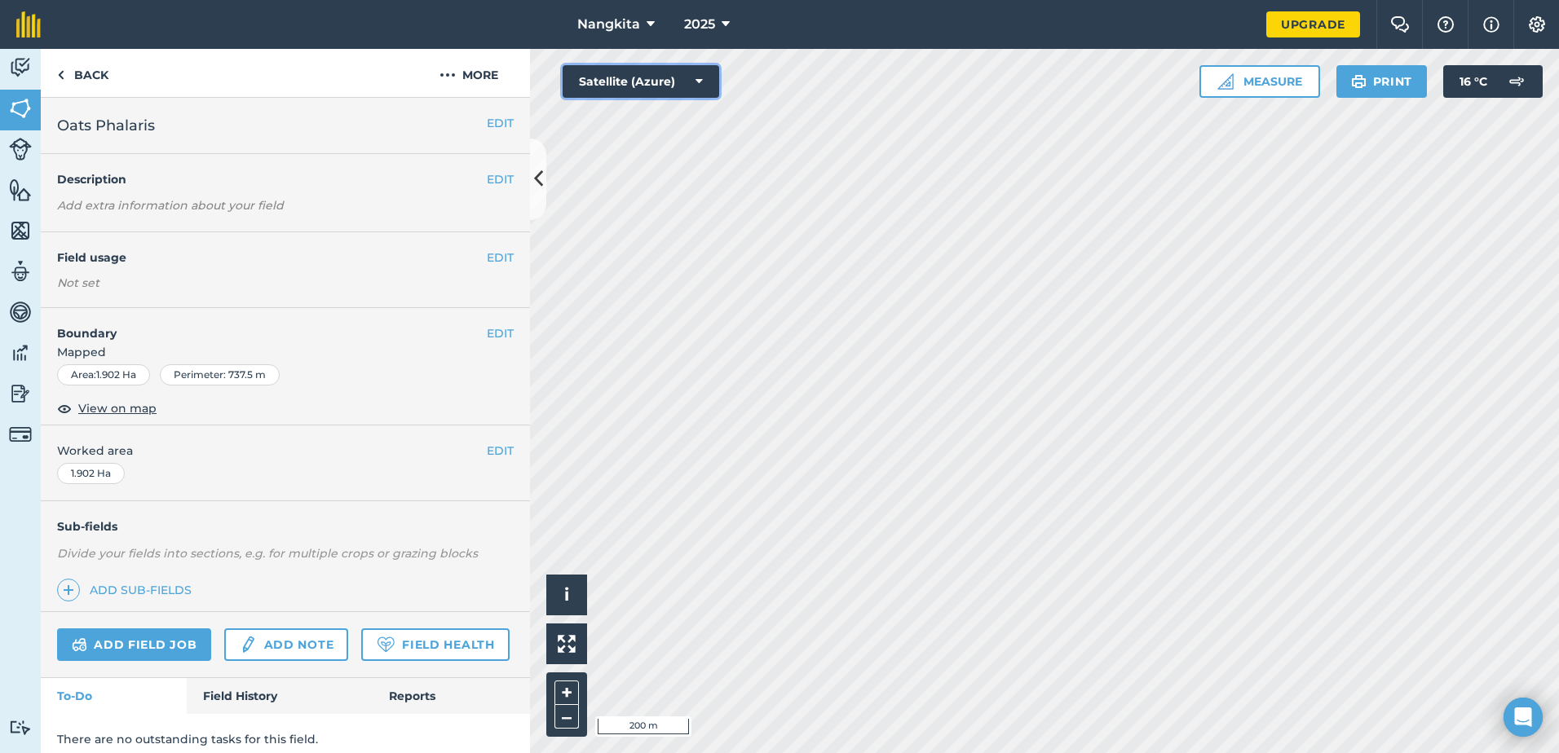
click at [638, 77] on button "Satellite (Azure)" at bounding box center [641, 81] width 157 height 33
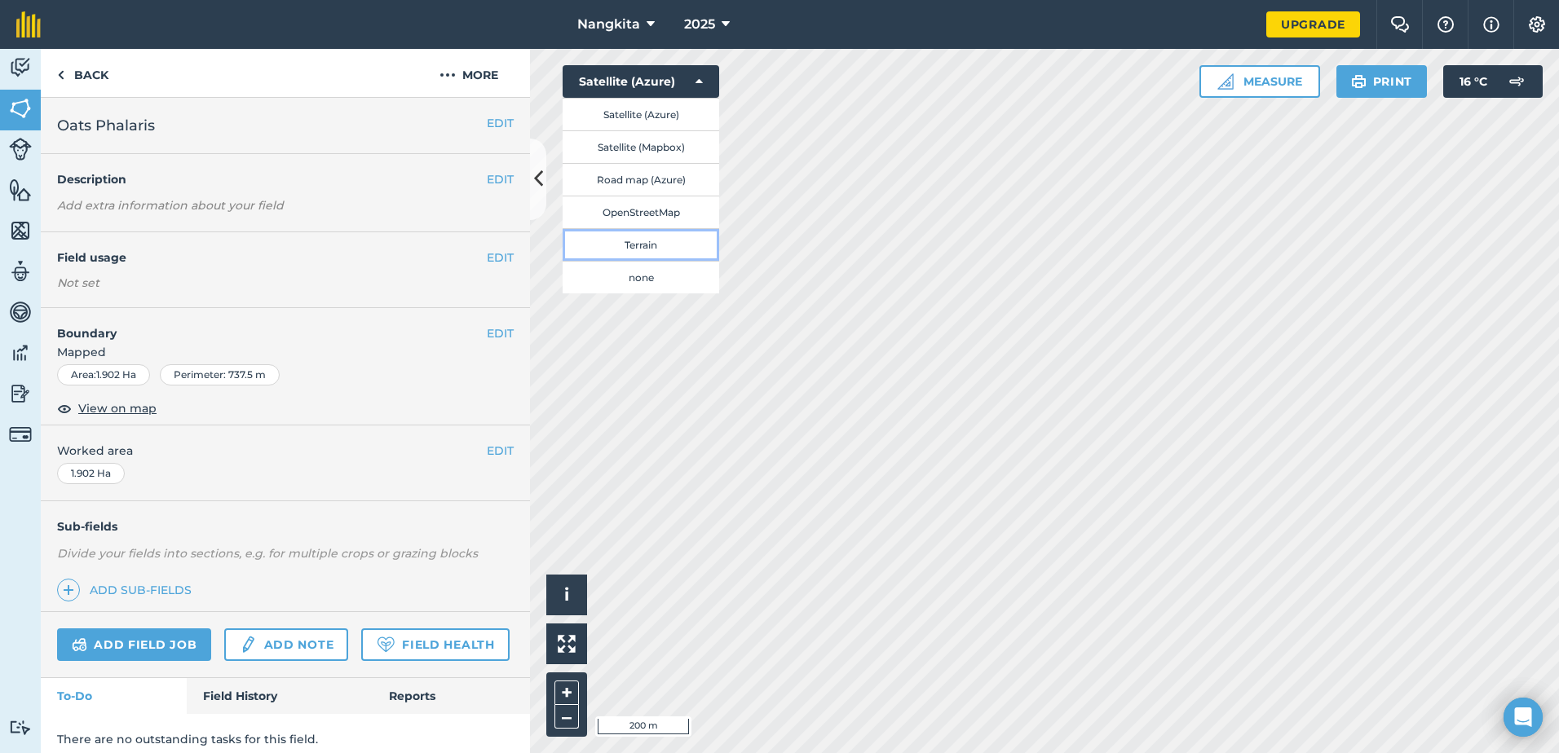
click at [631, 243] on button "Terrain" at bounding box center [641, 244] width 157 height 33
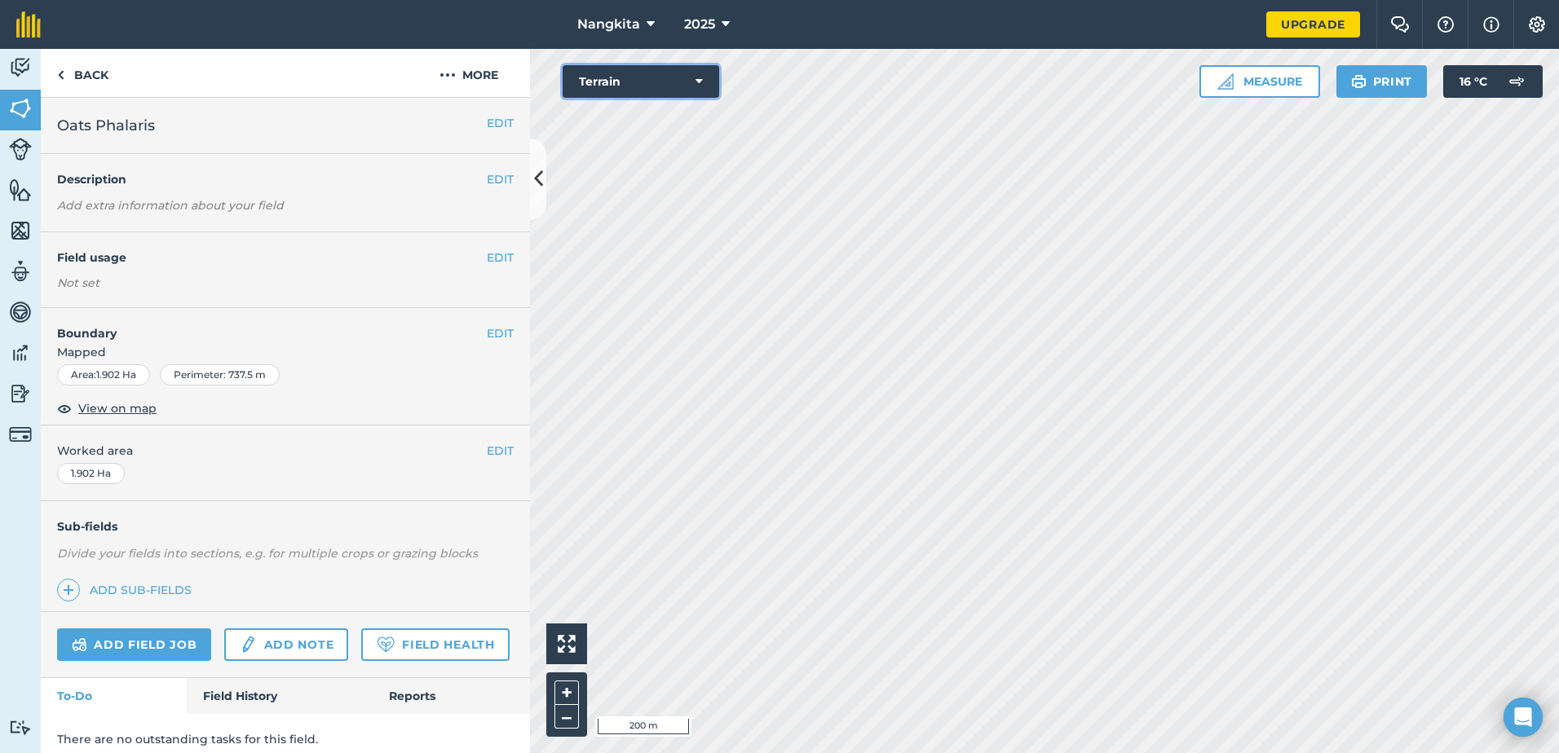
click at [656, 78] on button "Terrain" at bounding box center [641, 81] width 157 height 33
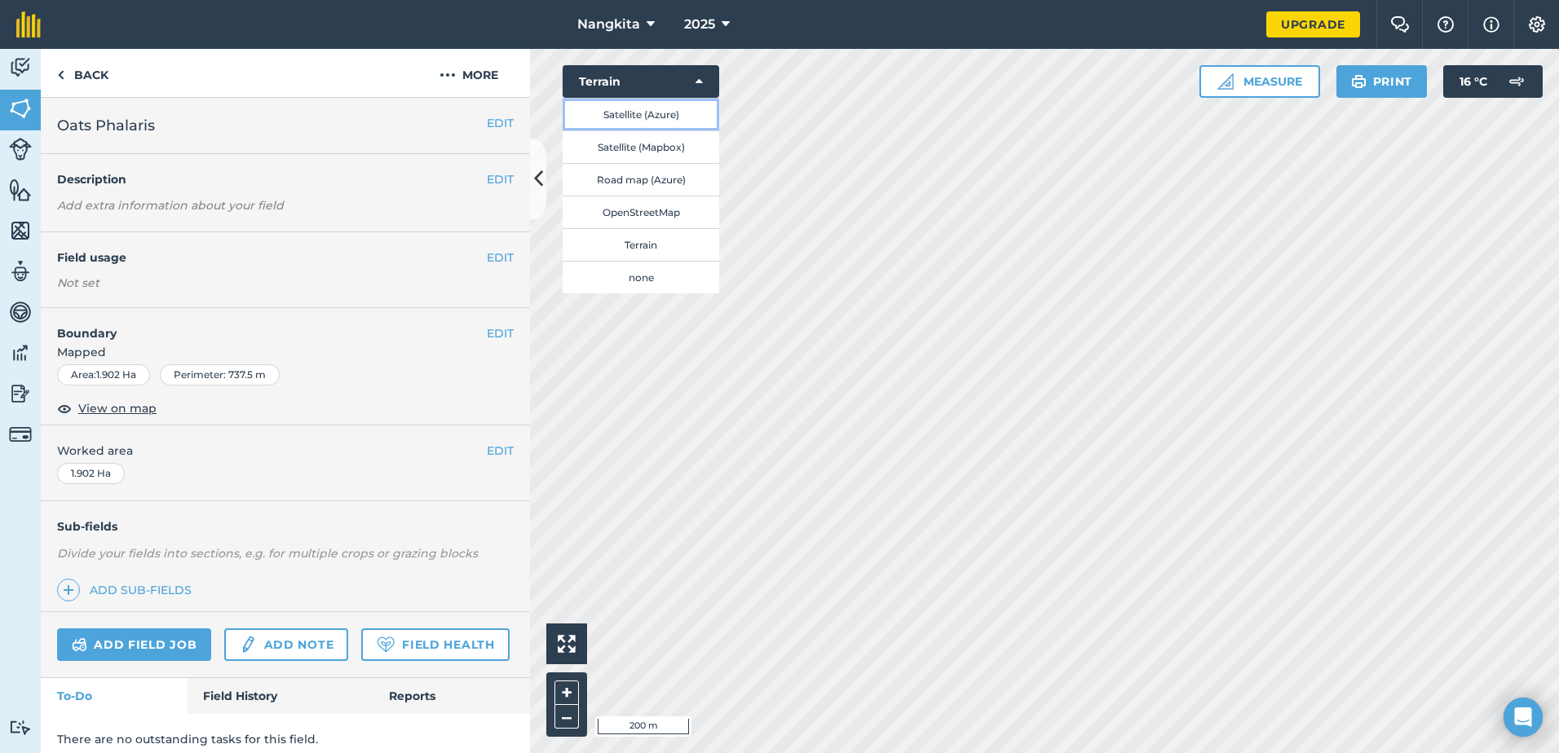
click at [634, 104] on button "Satellite (Azure)" at bounding box center [641, 114] width 157 height 33
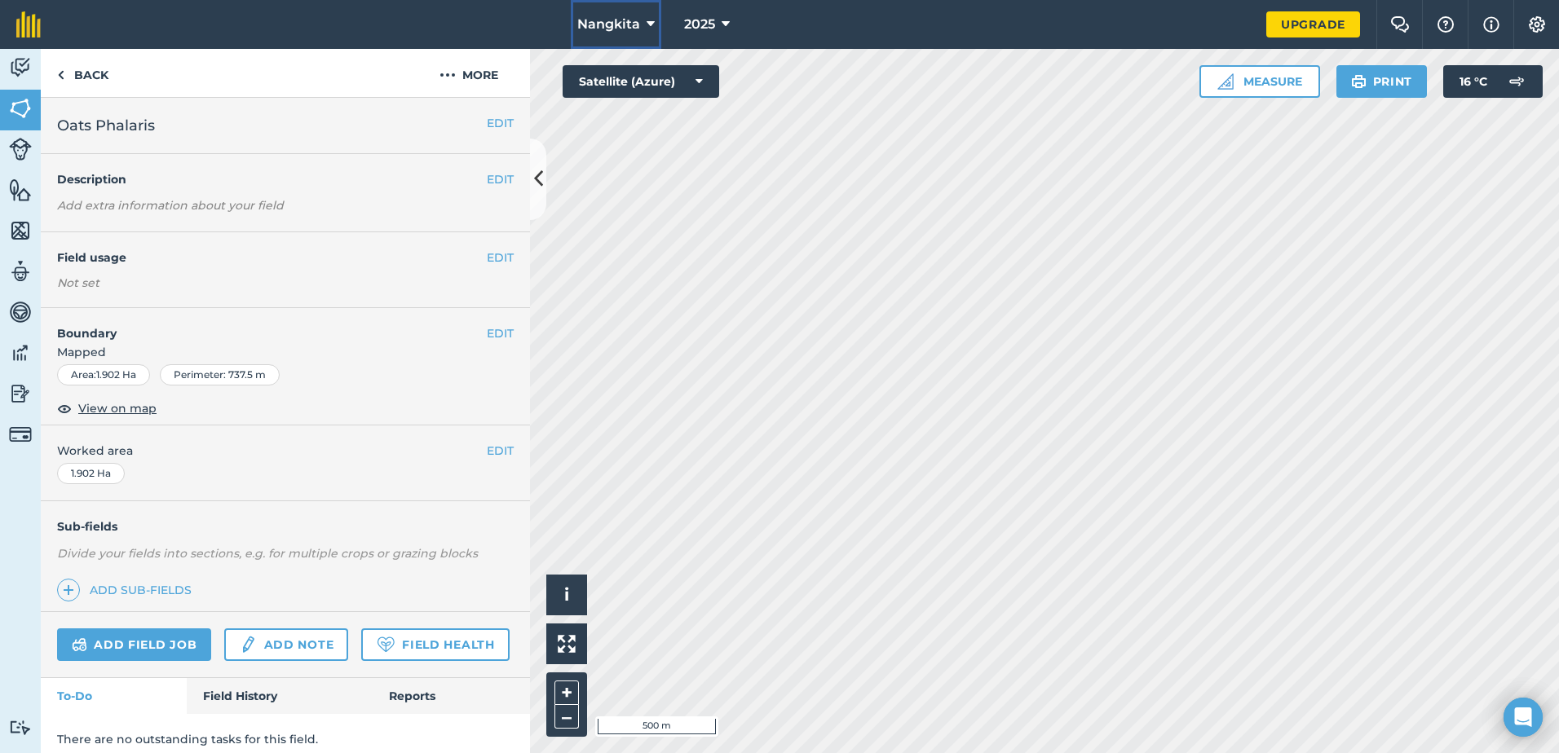
click at [635, 20] on span "Nangkita" at bounding box center [608, 25] width 63 height 20
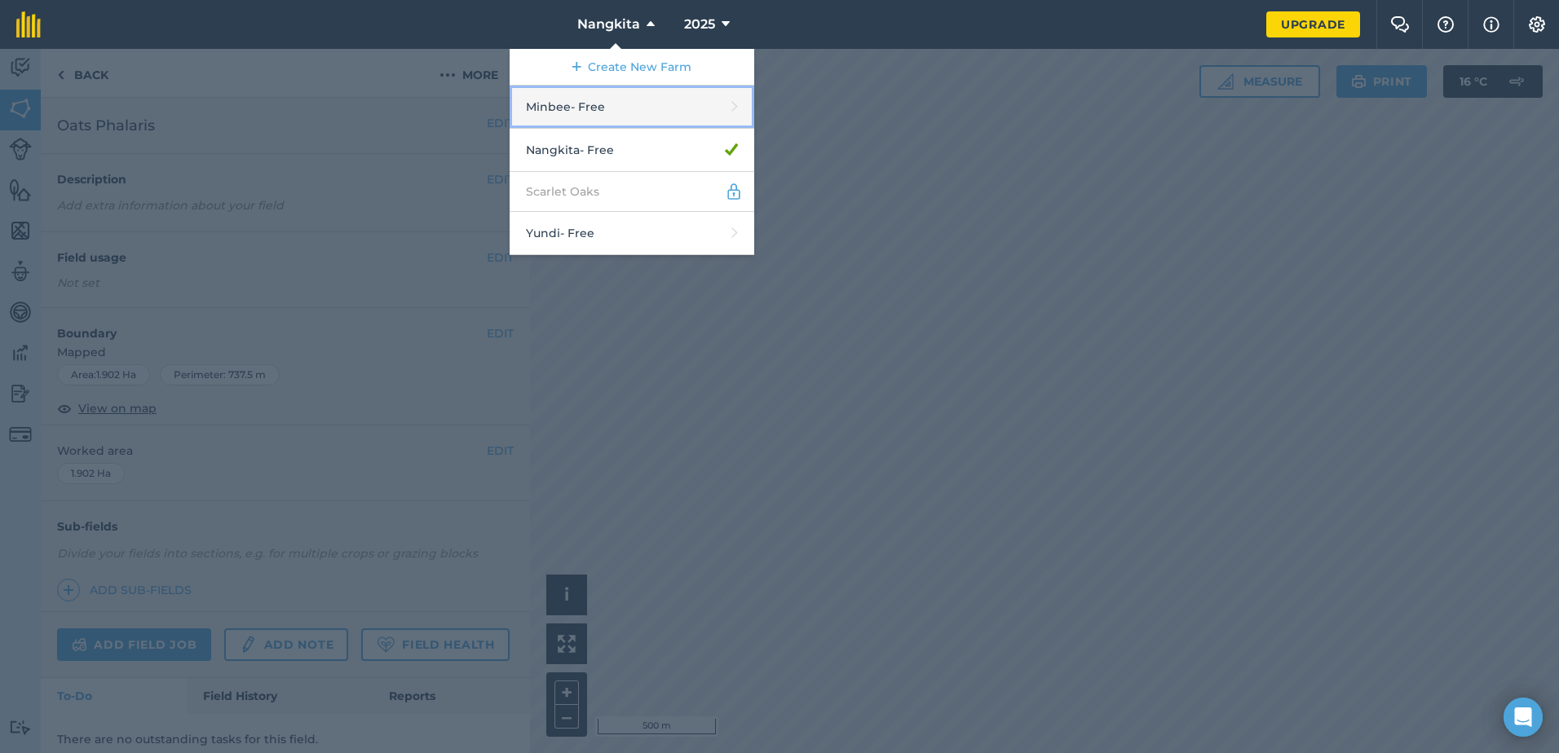
click at [620, 104] on link "Minbee - Free" at bounding box center [632, 107] width 245 height 43
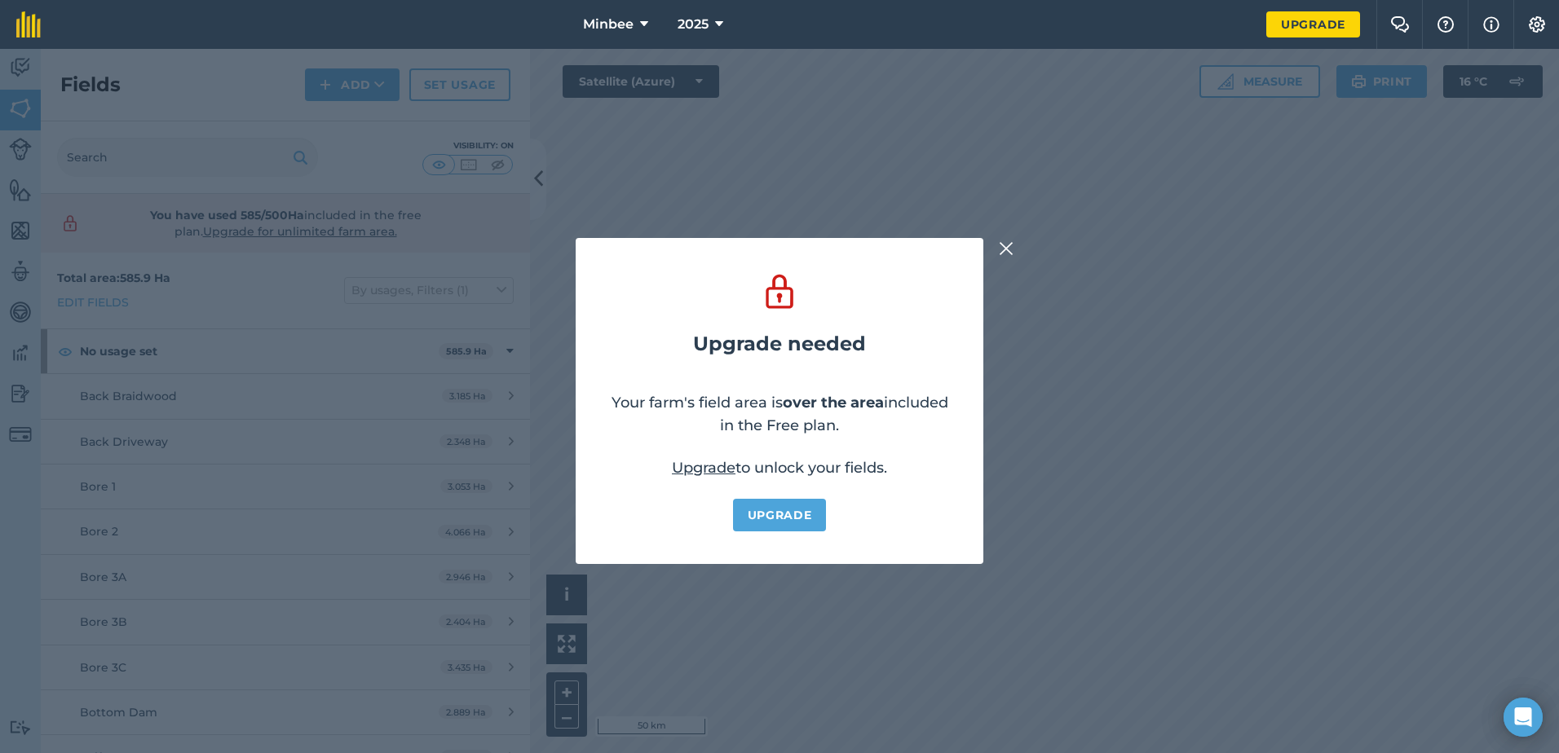
click at [1006, 242] on img at bounding box center [1006, 249] width 15 height 20
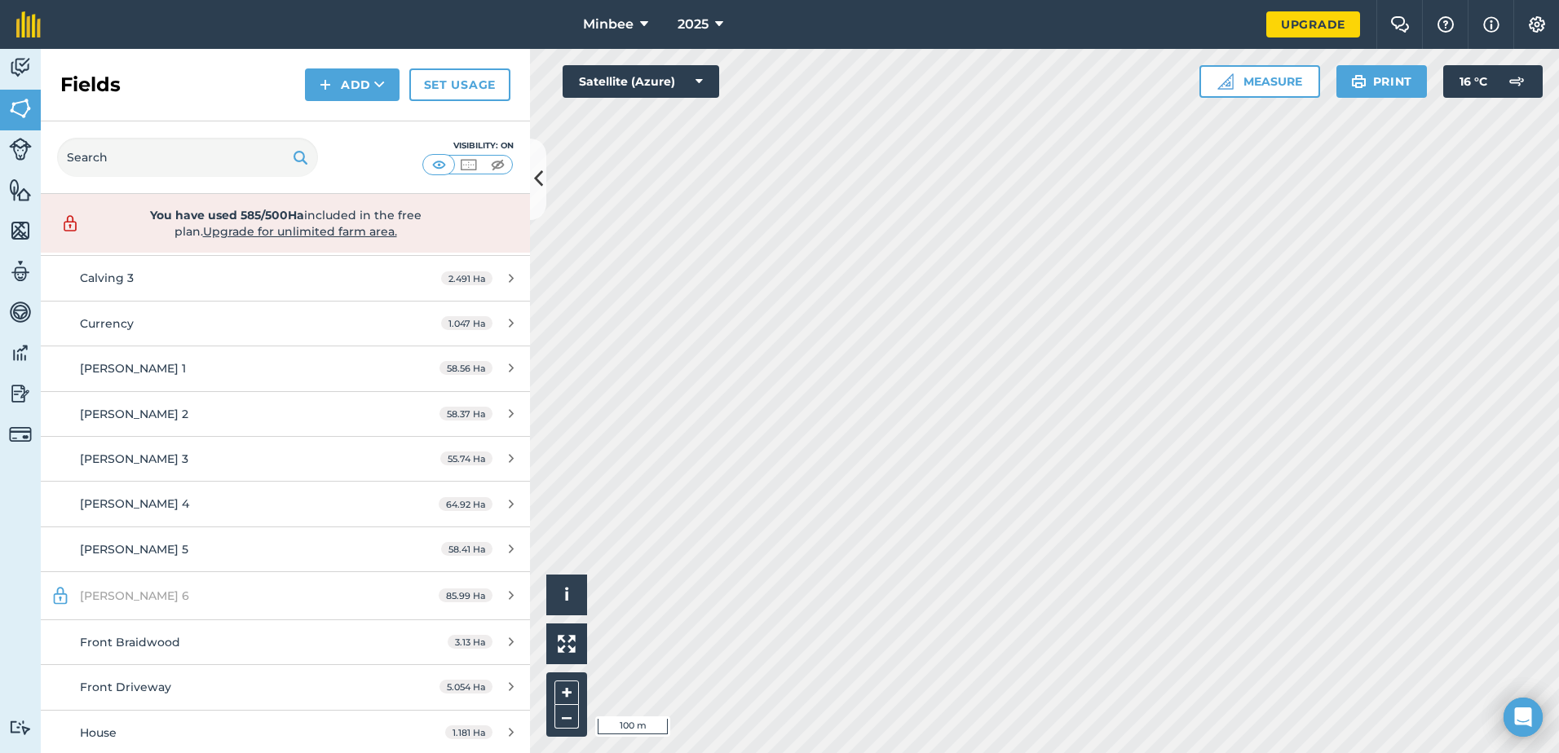
scroll to position [589, 0]
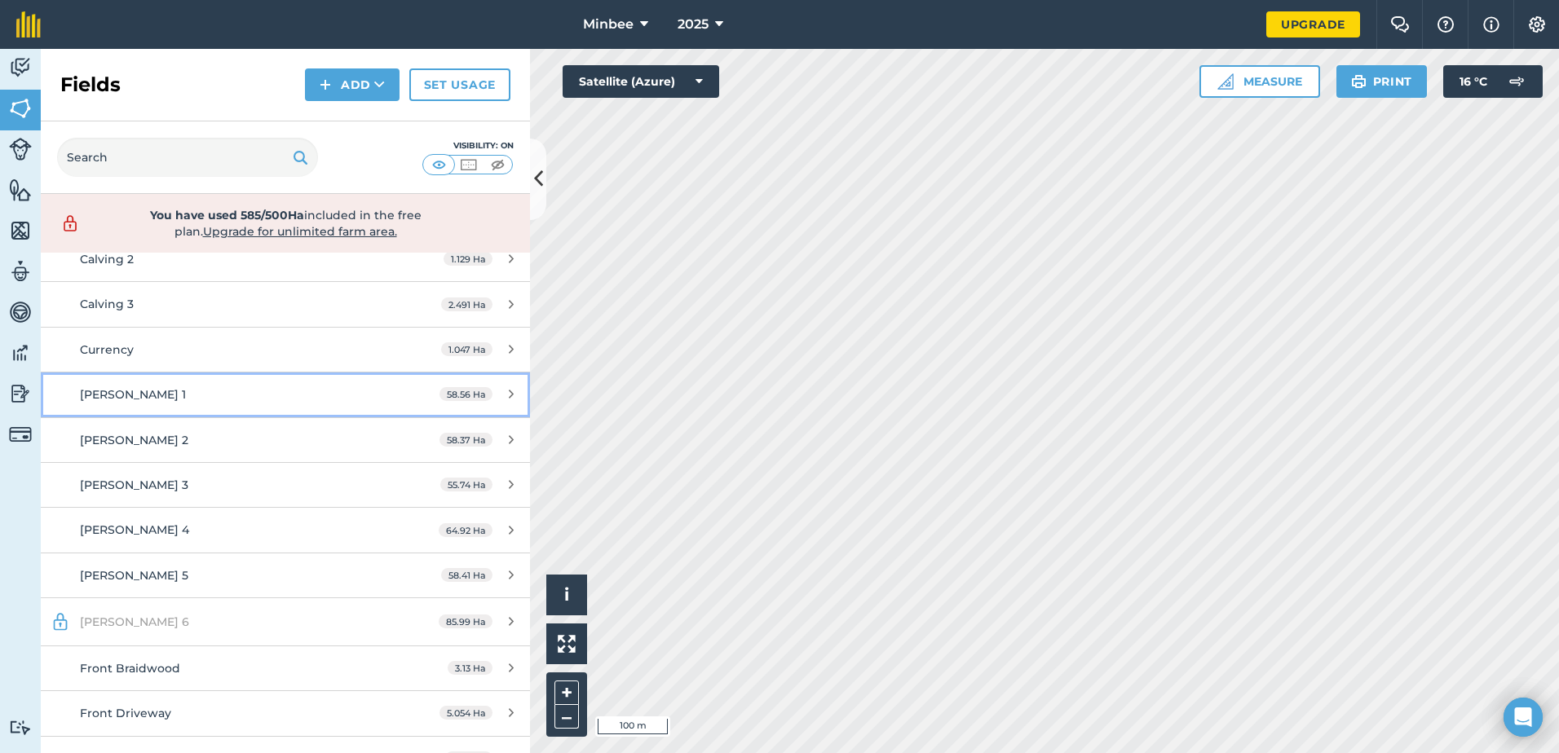
click at [509, 389] on icon at bounding box center [511, 394] width 5 height 12
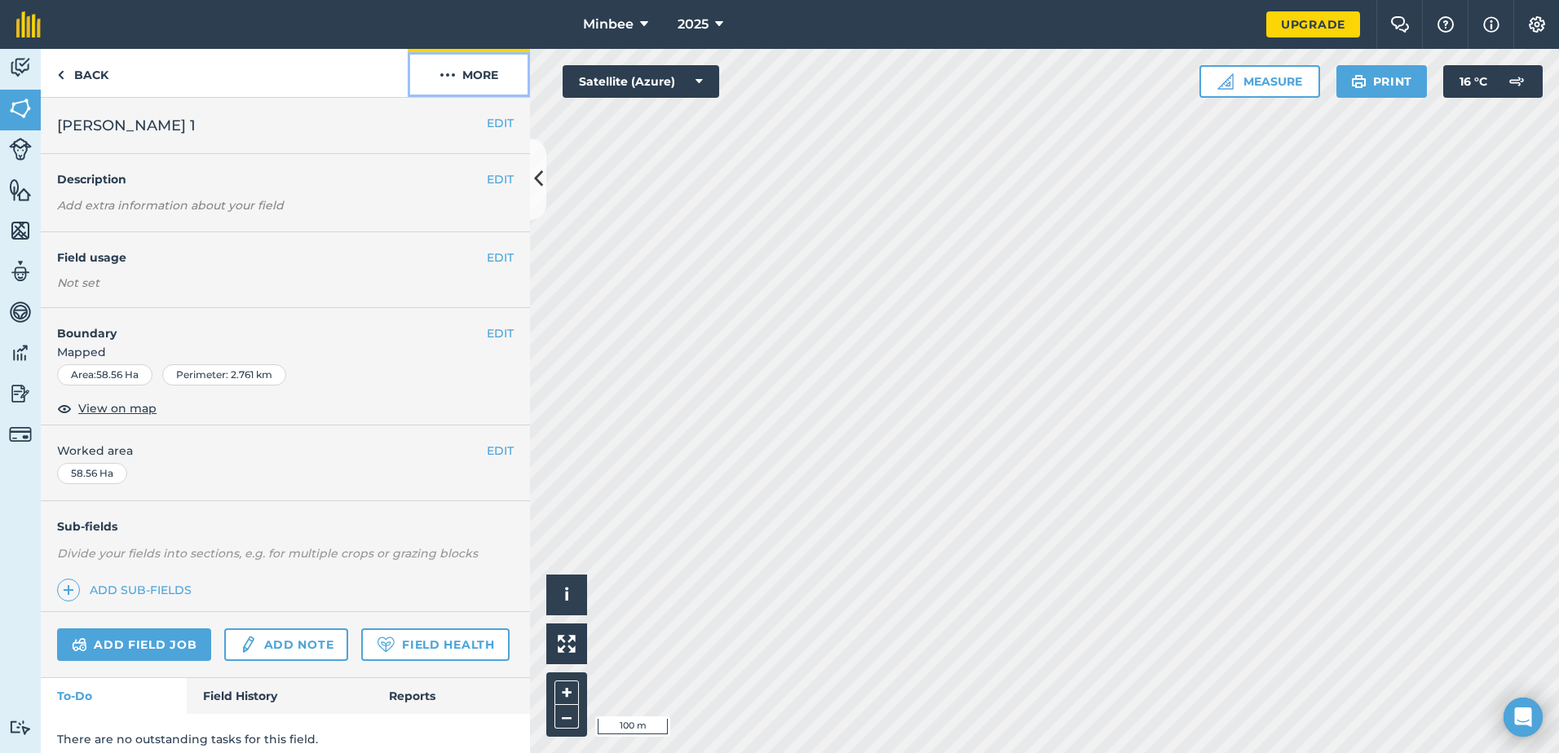
click at [461, 73] on button "More" at bounding box center [469, 73] width 122 height 48
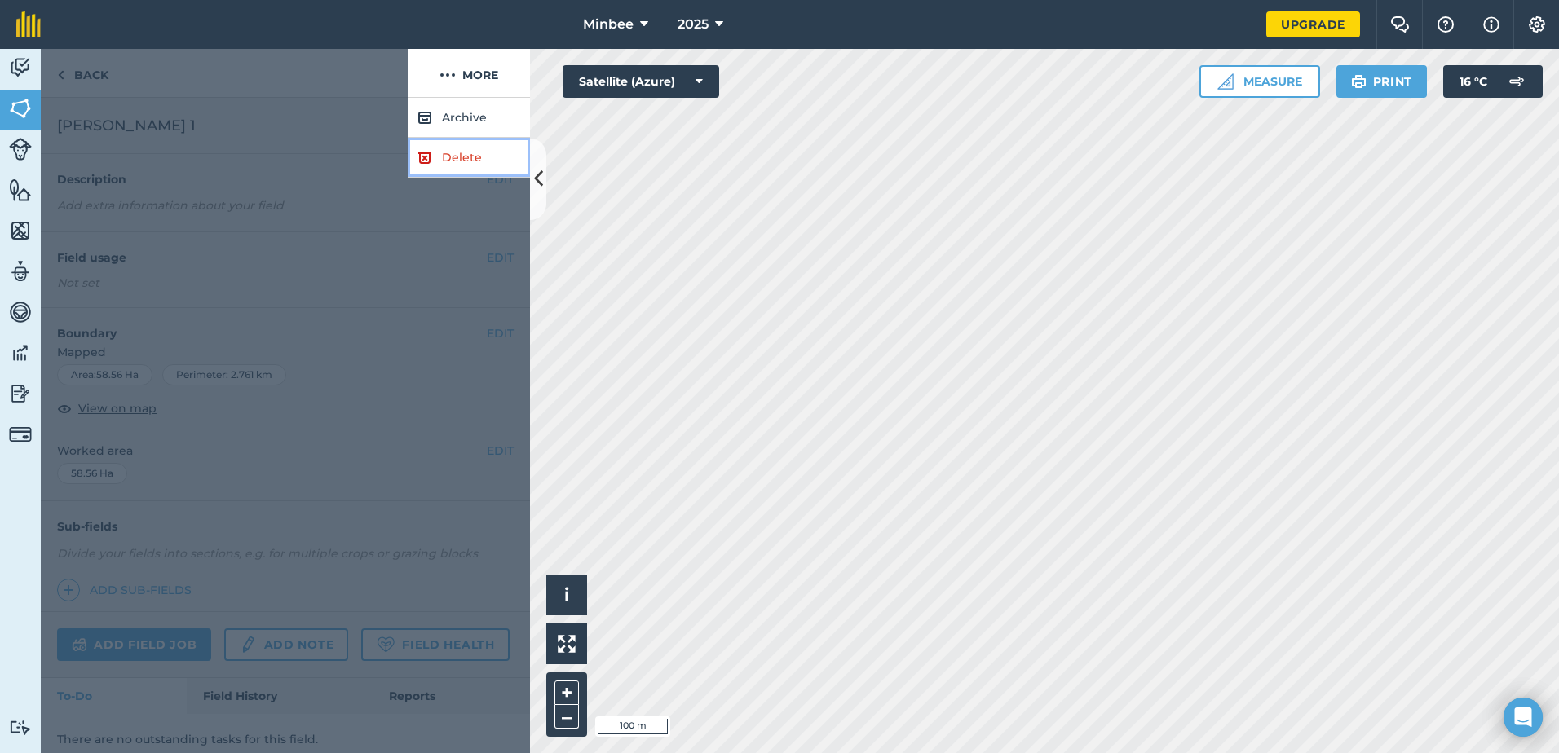
click at [462, 154] on link "Delete" at bounding box center [469, 158] width 122 height 40
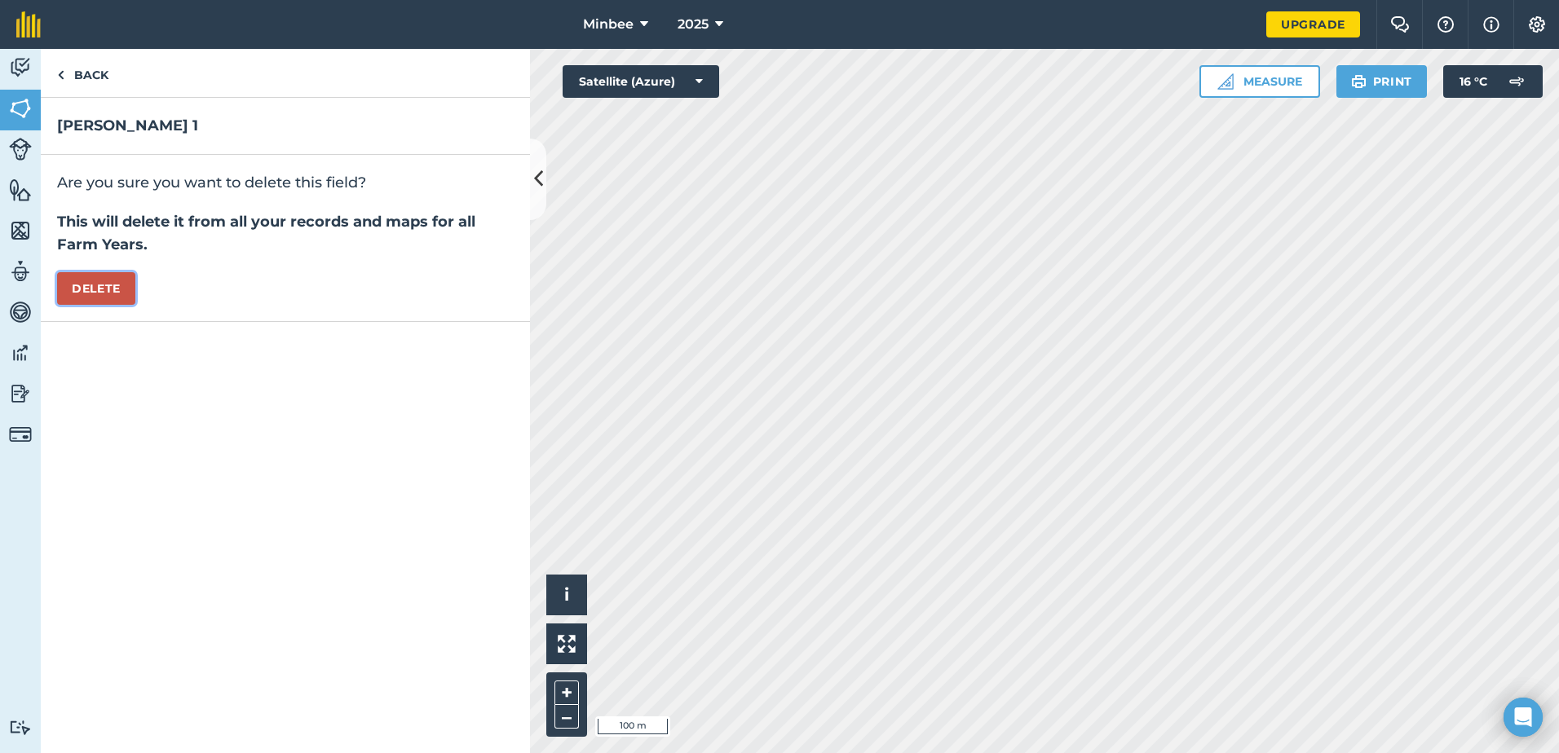
click at [104, 298] on button "Delete" at bounding box center [96, 288] width 78 height 33
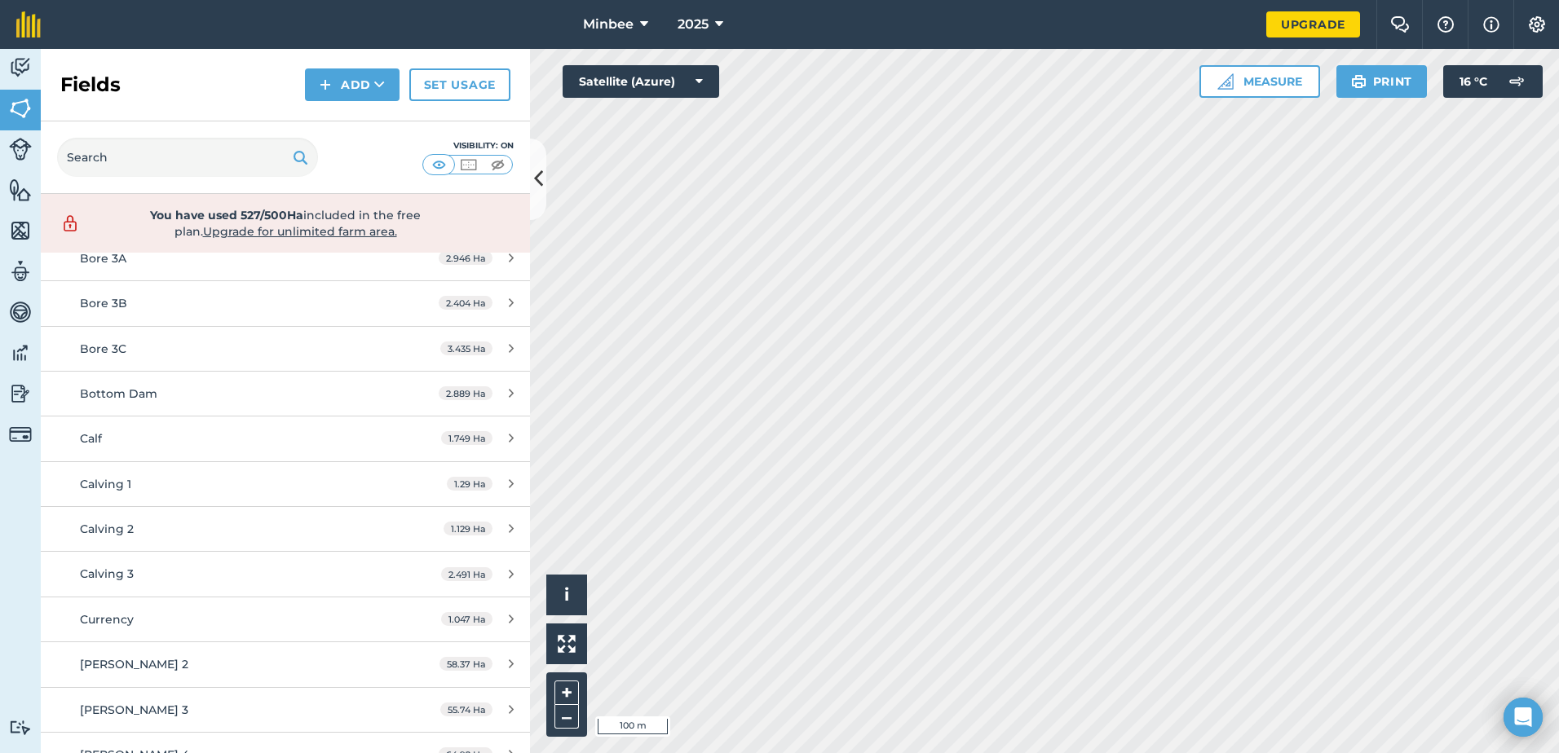
scroll to position [408, 0]
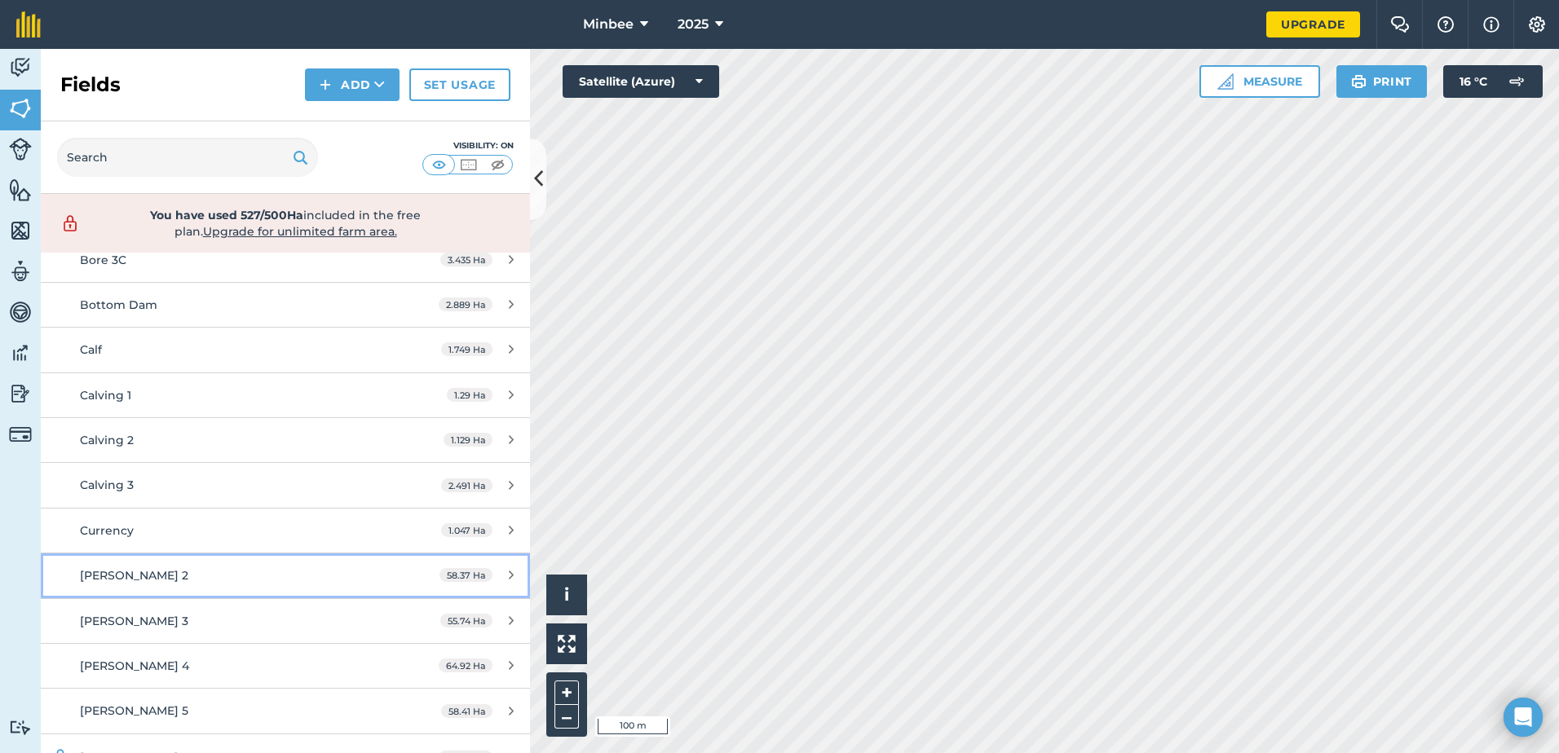
click at [509, 576] on icon at bounding box center [511, 575] width 5 height 12
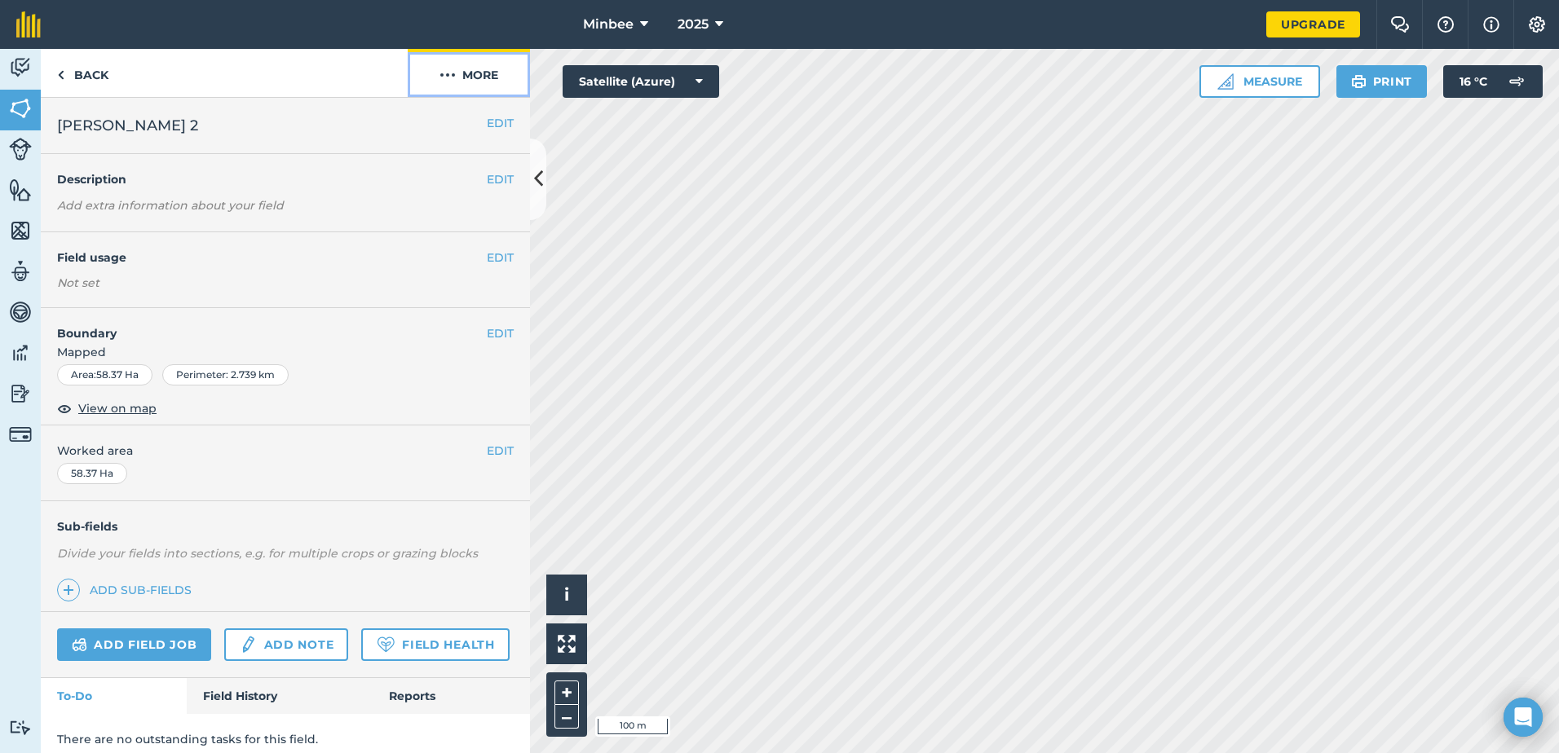
click at [470, 82] on button "More" at bounding box center [469, 73] width 122 height 48
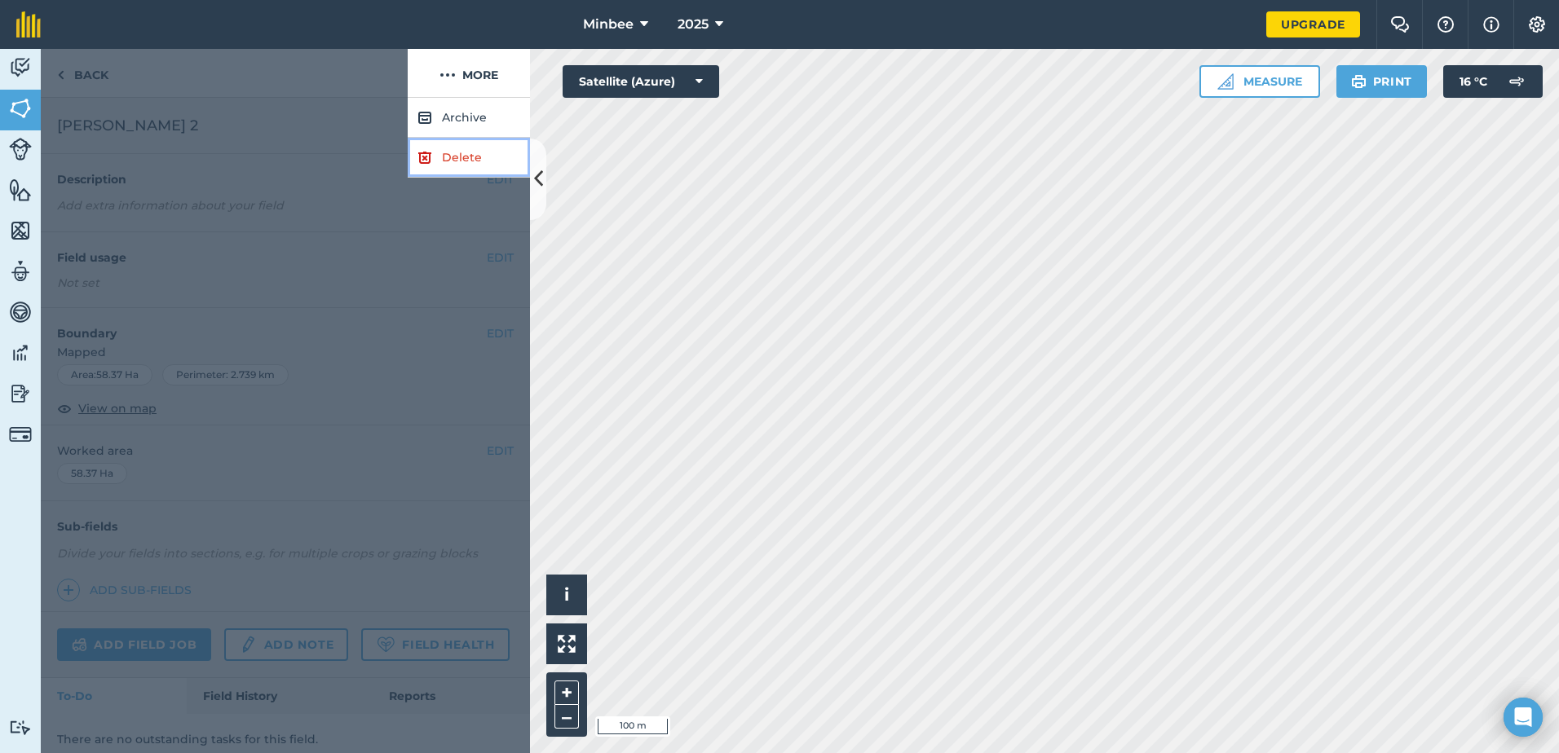
click at [456, 152] on link "Delete" at bounding box center [469, 158] width 122 height 40
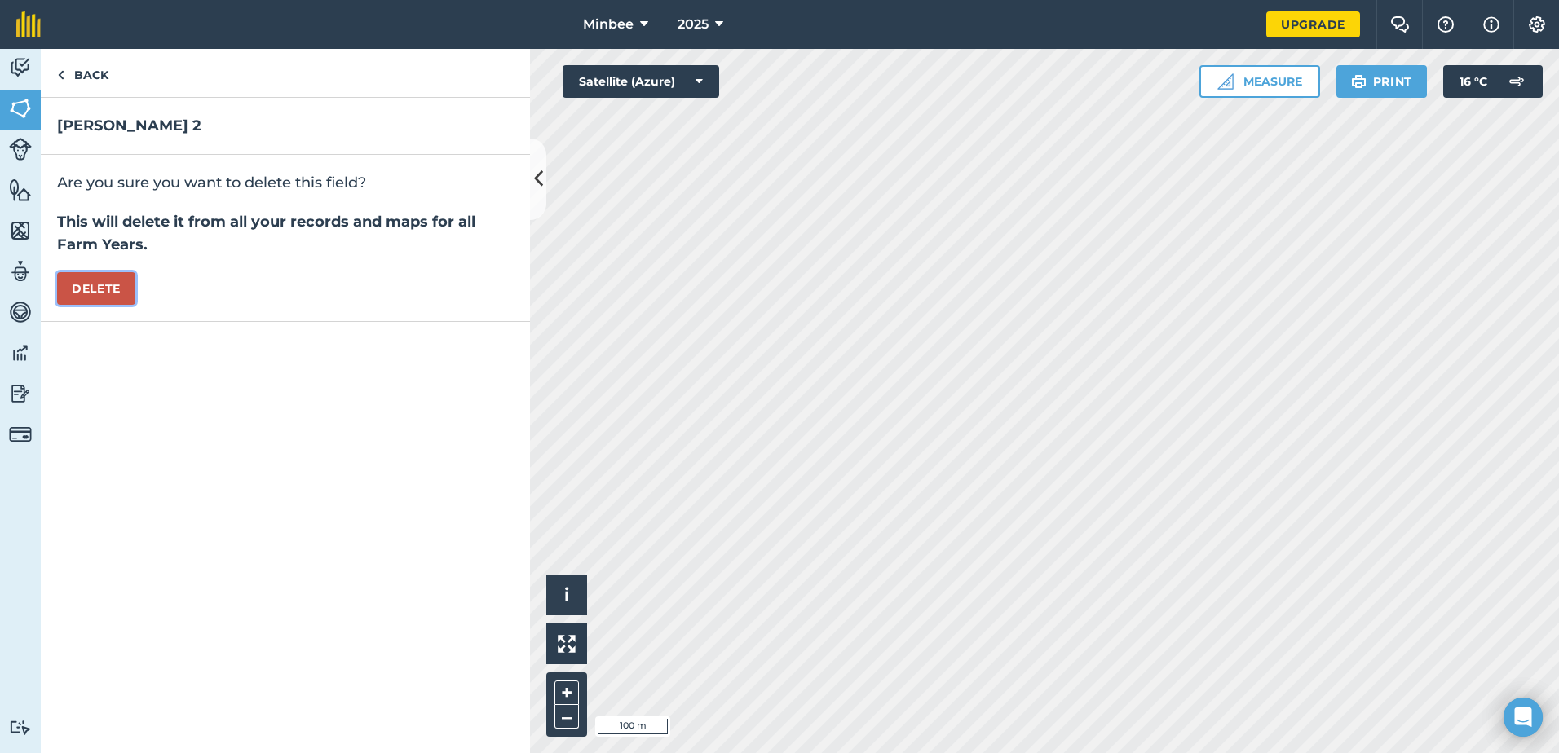
click at [94, 292] on button "Delete" at bounding box center [96, 288] width 78 height 33
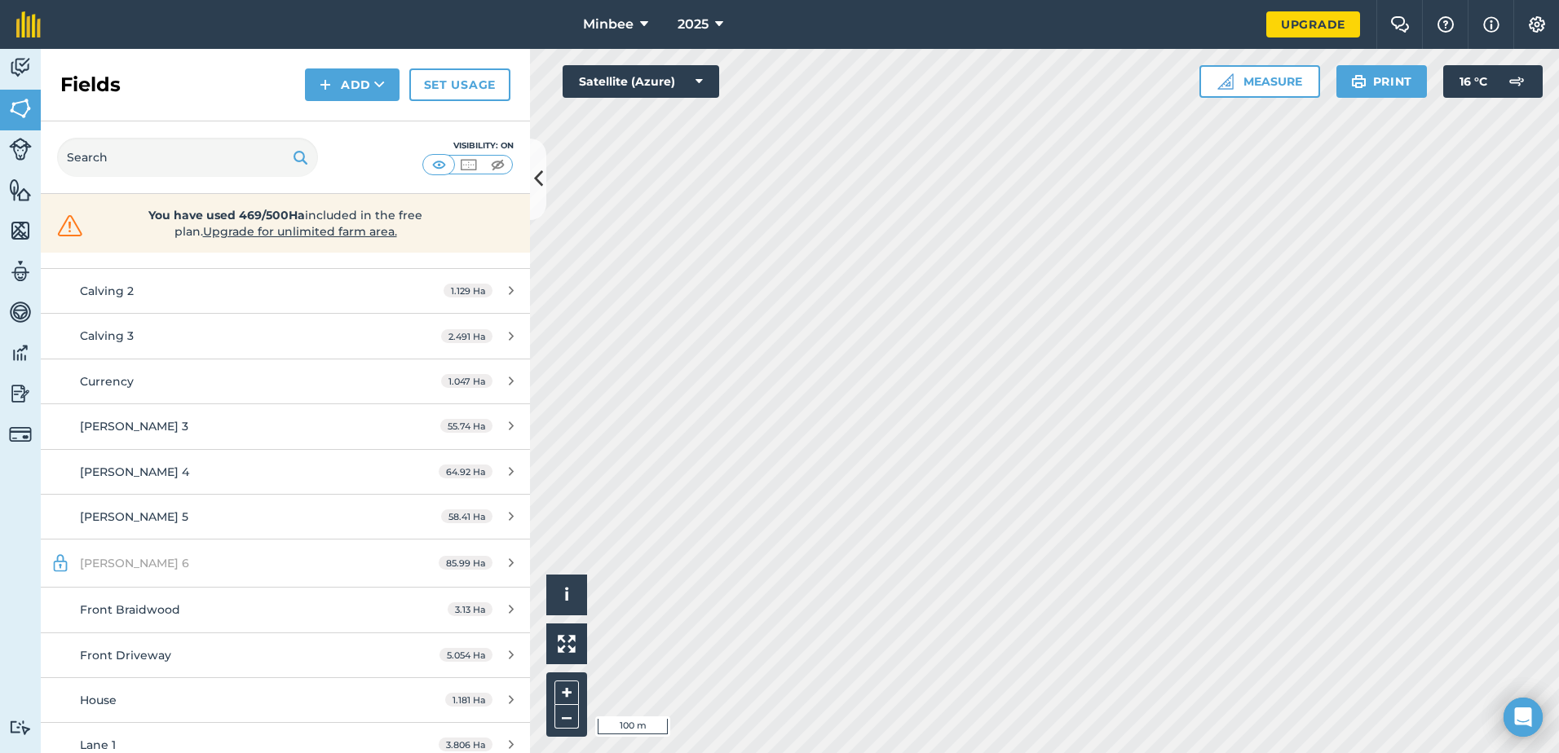
scroll to position [571, 0]
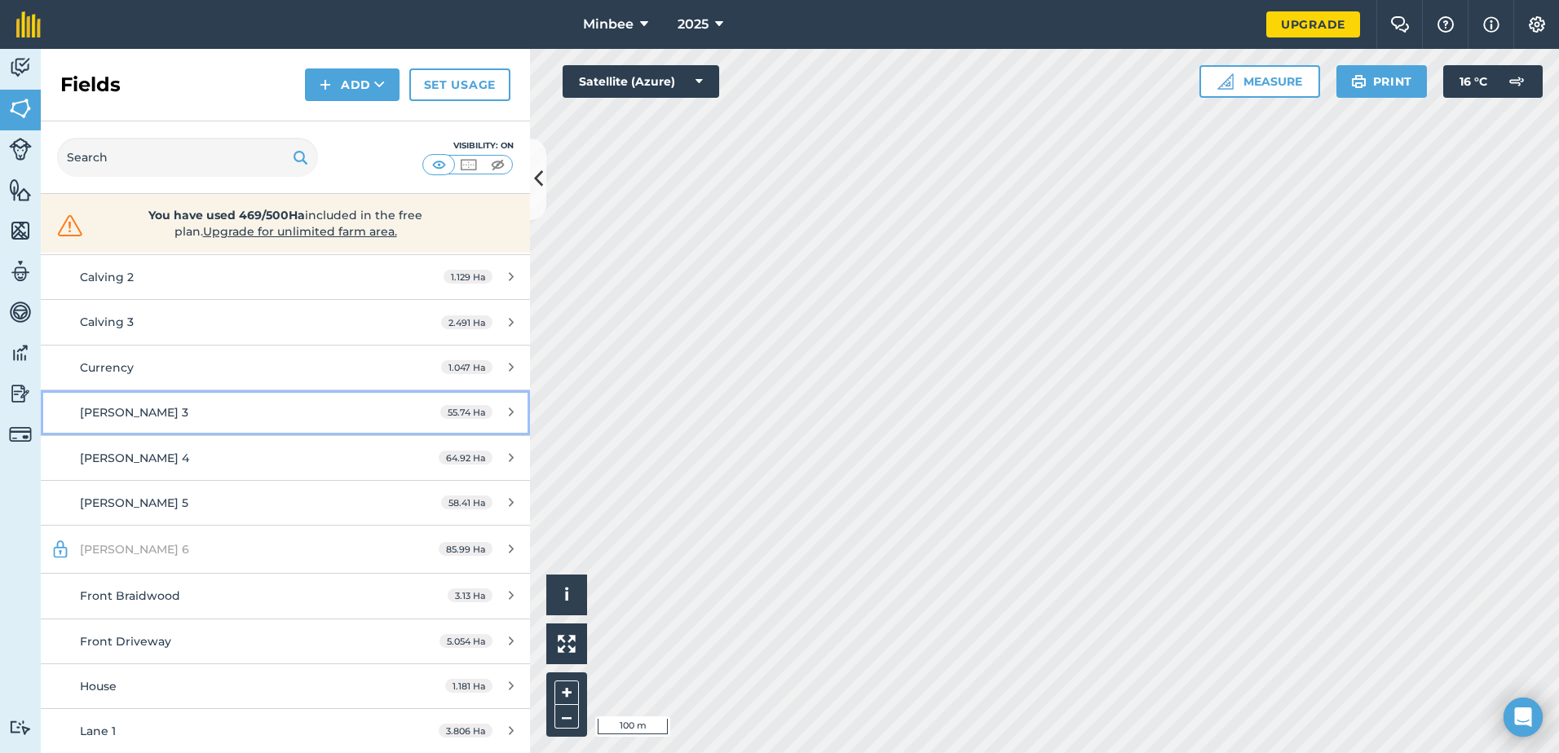
click at [492, 408] on div "55.74 Ha" at bounding box center [477, 412] width 106 height 13
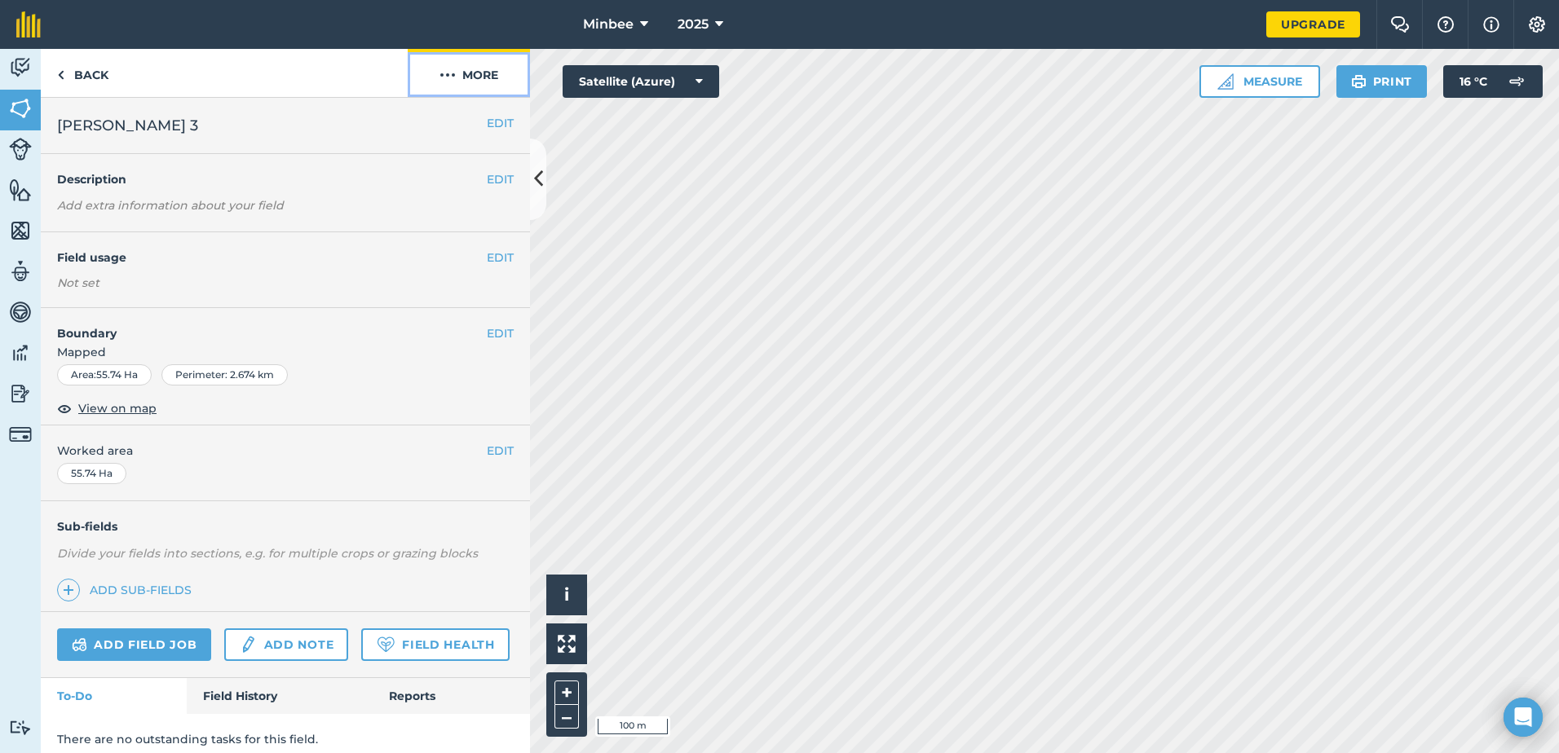
click at [461, 78] on button "More" at bounding box center [469, 73] width 122 height 48
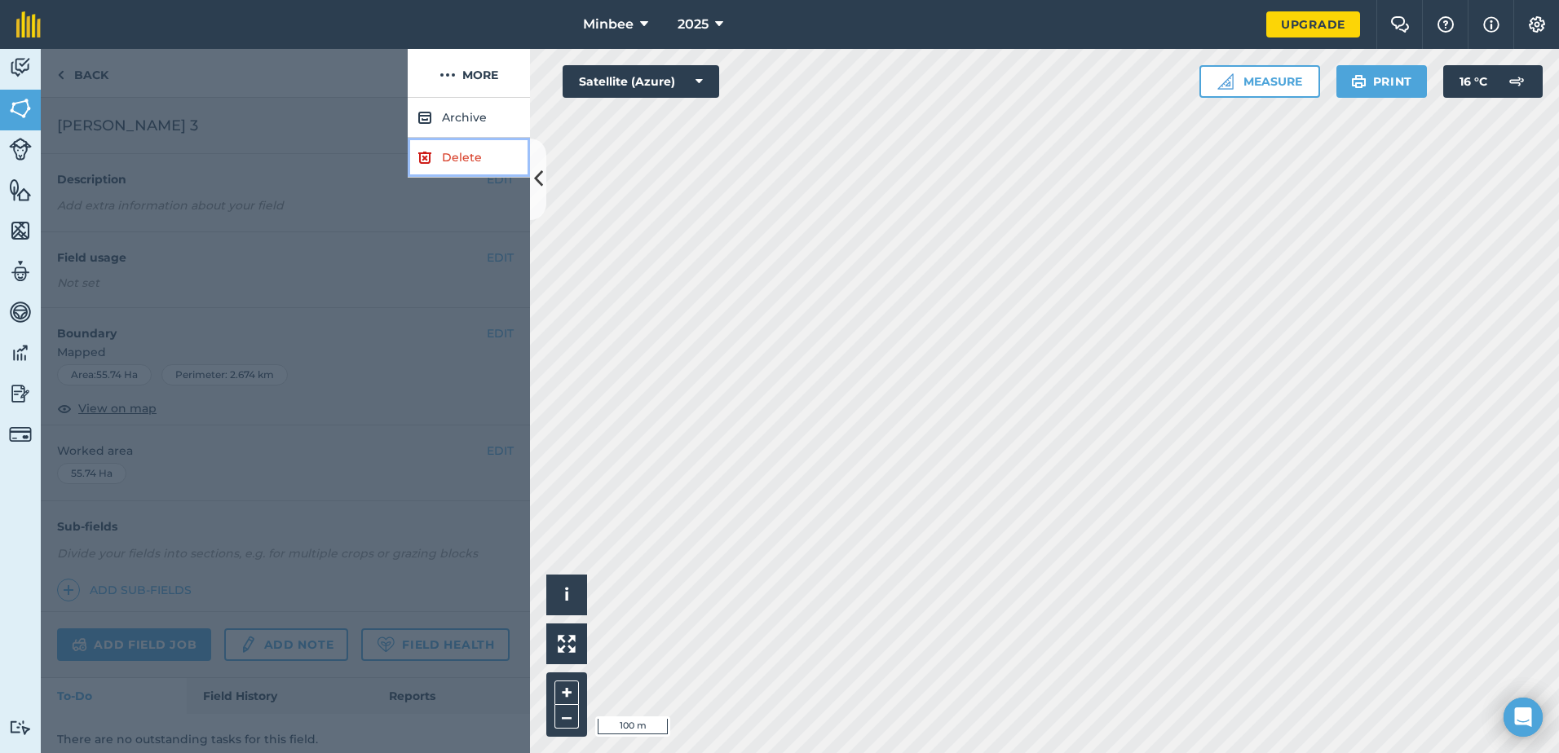
click at [448, 156] on link "Delete" at bounding box center [469, 158] width 122 height 40
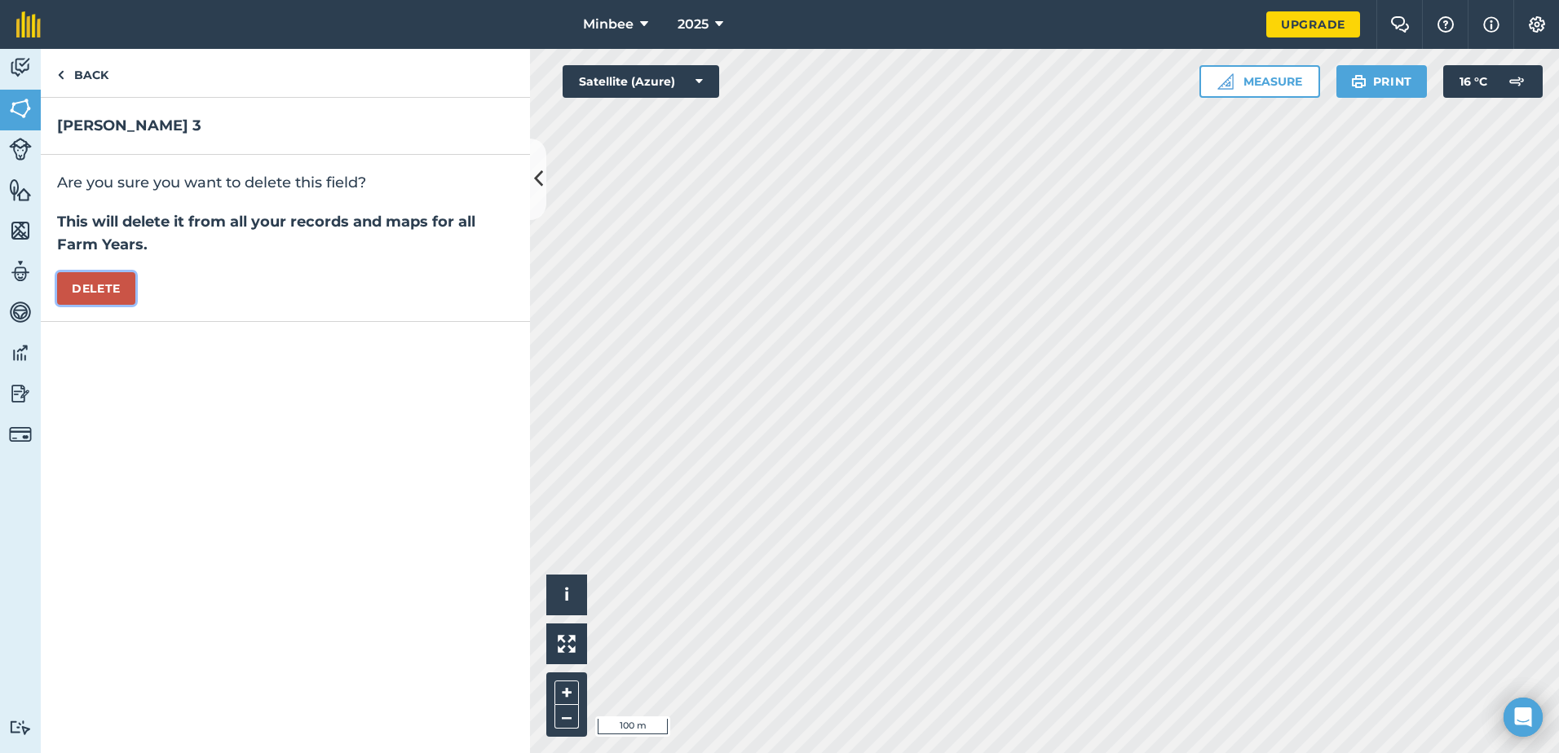
click at [108, 289] on button "Delete" at bounding box center [96, 288] width 78 height 33
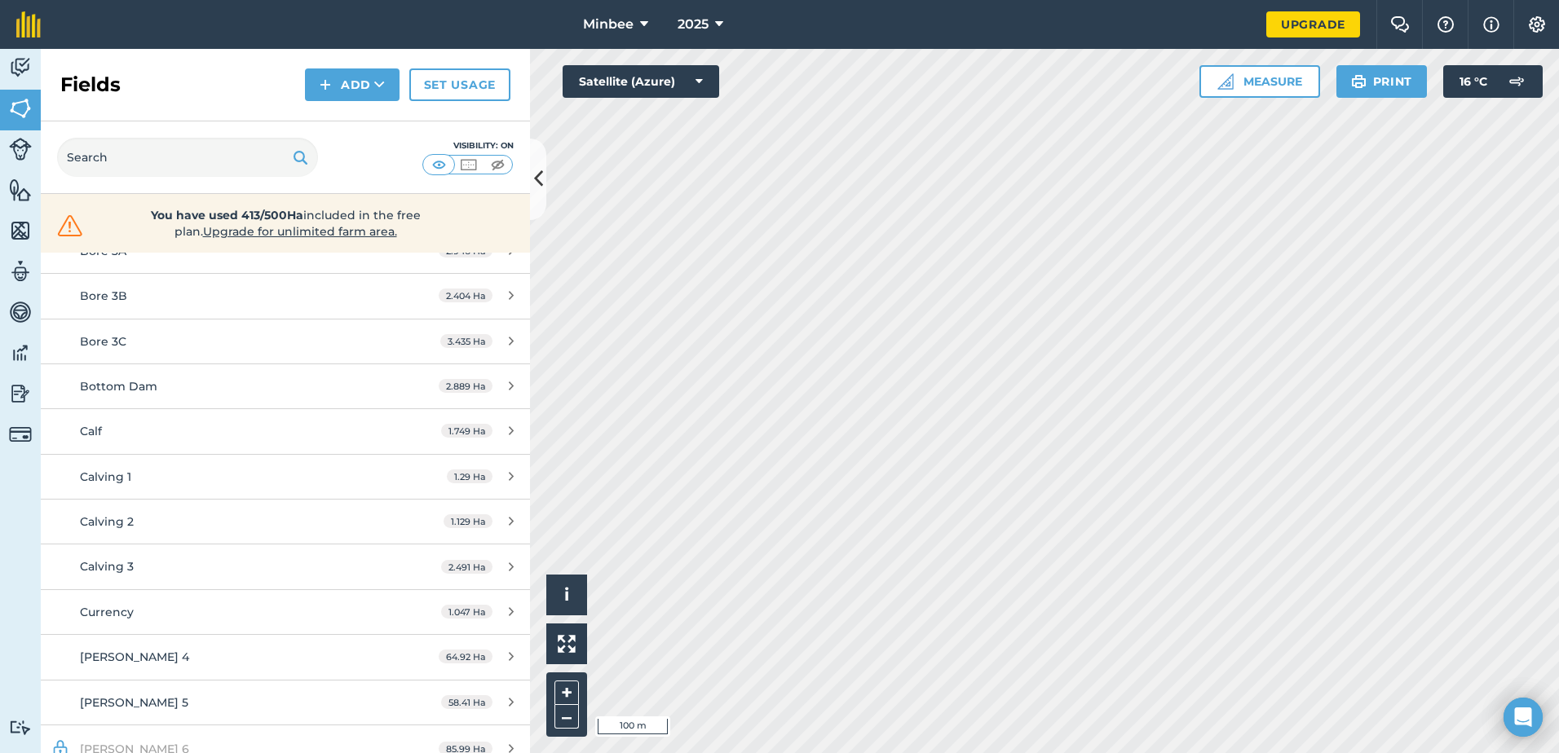
scroll to position [408, 0]
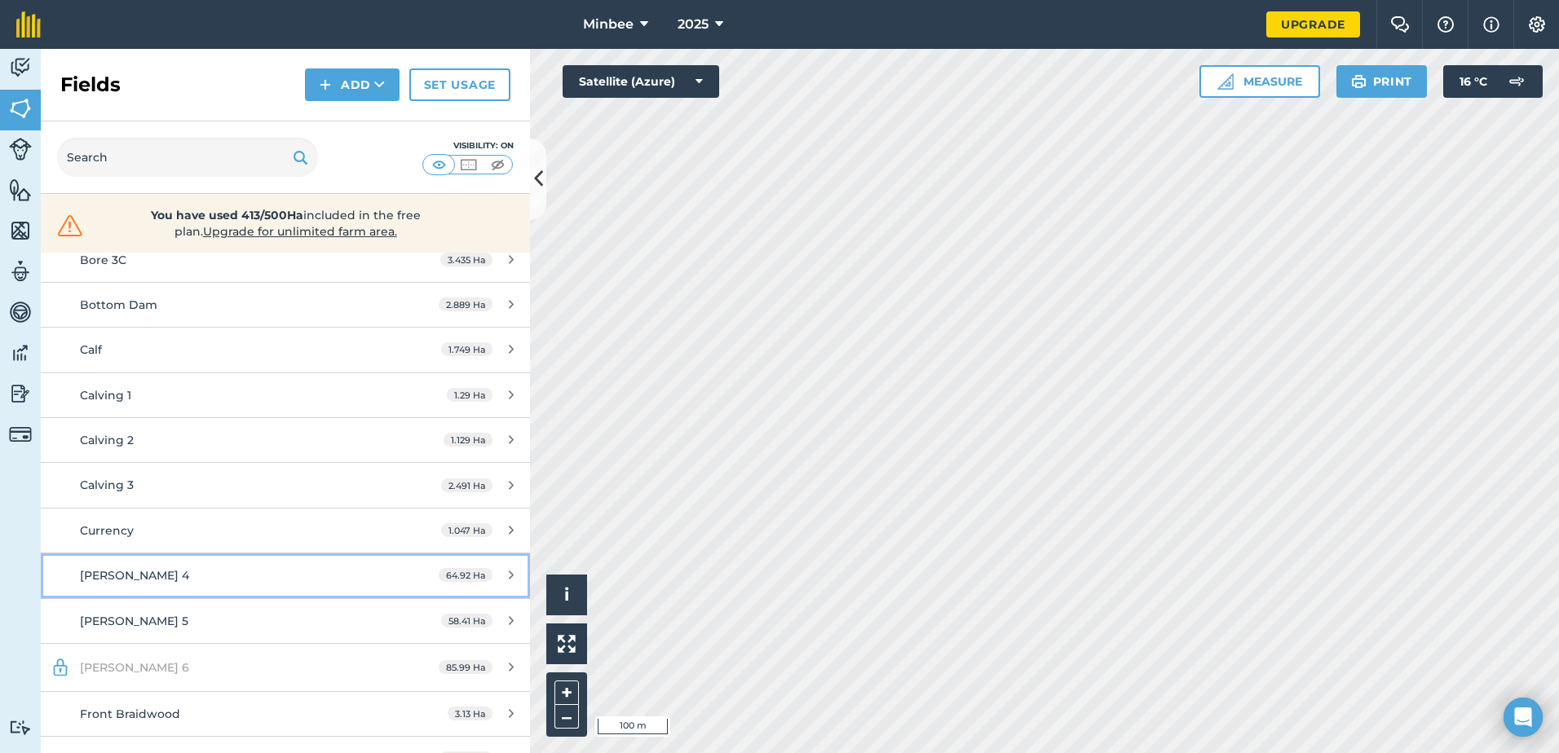
click at [509, 572] on icon at bounding box center [511, 575] width 5 height 12
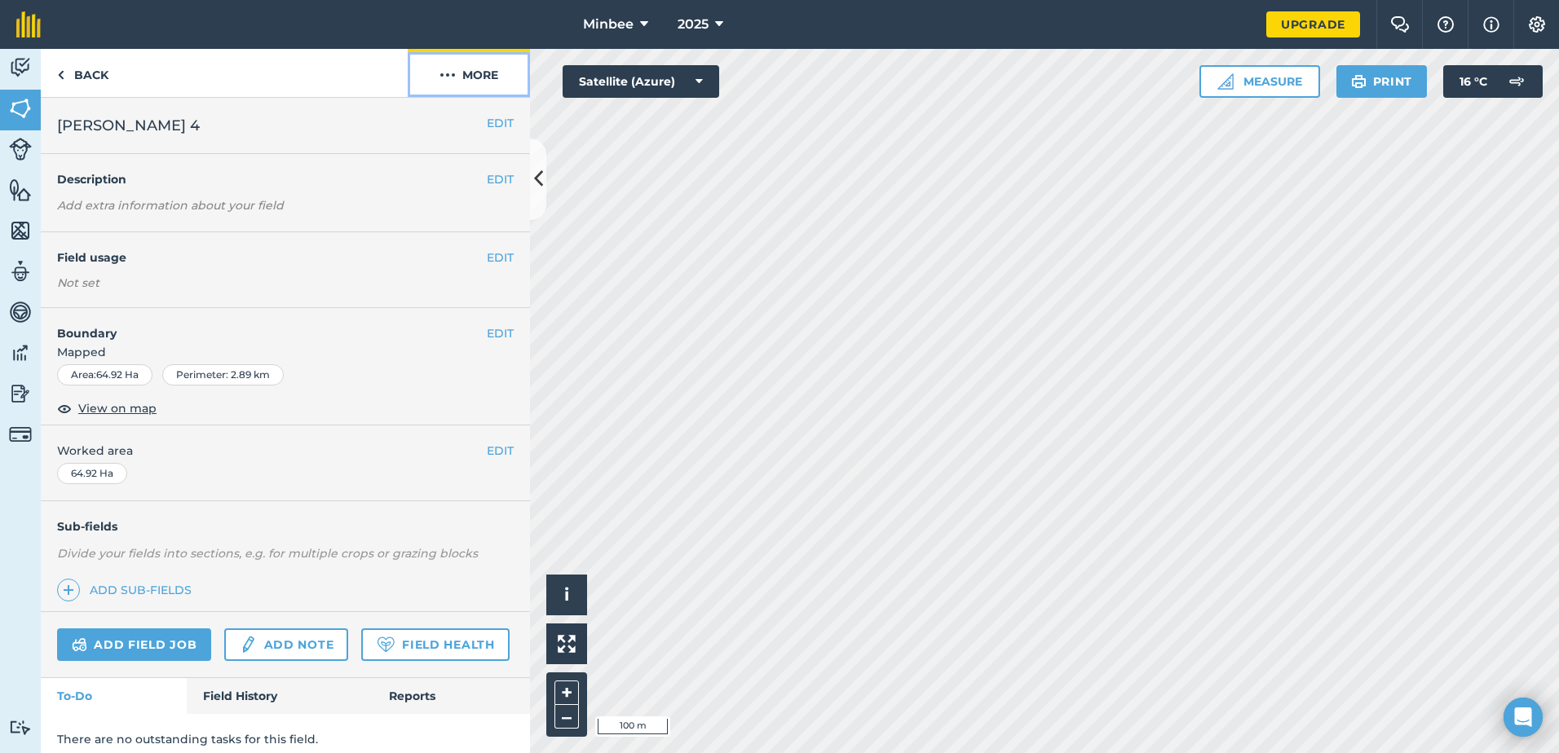
click at [466, 73] on button "More" at bounding box center [469, 73] width 122 height 48
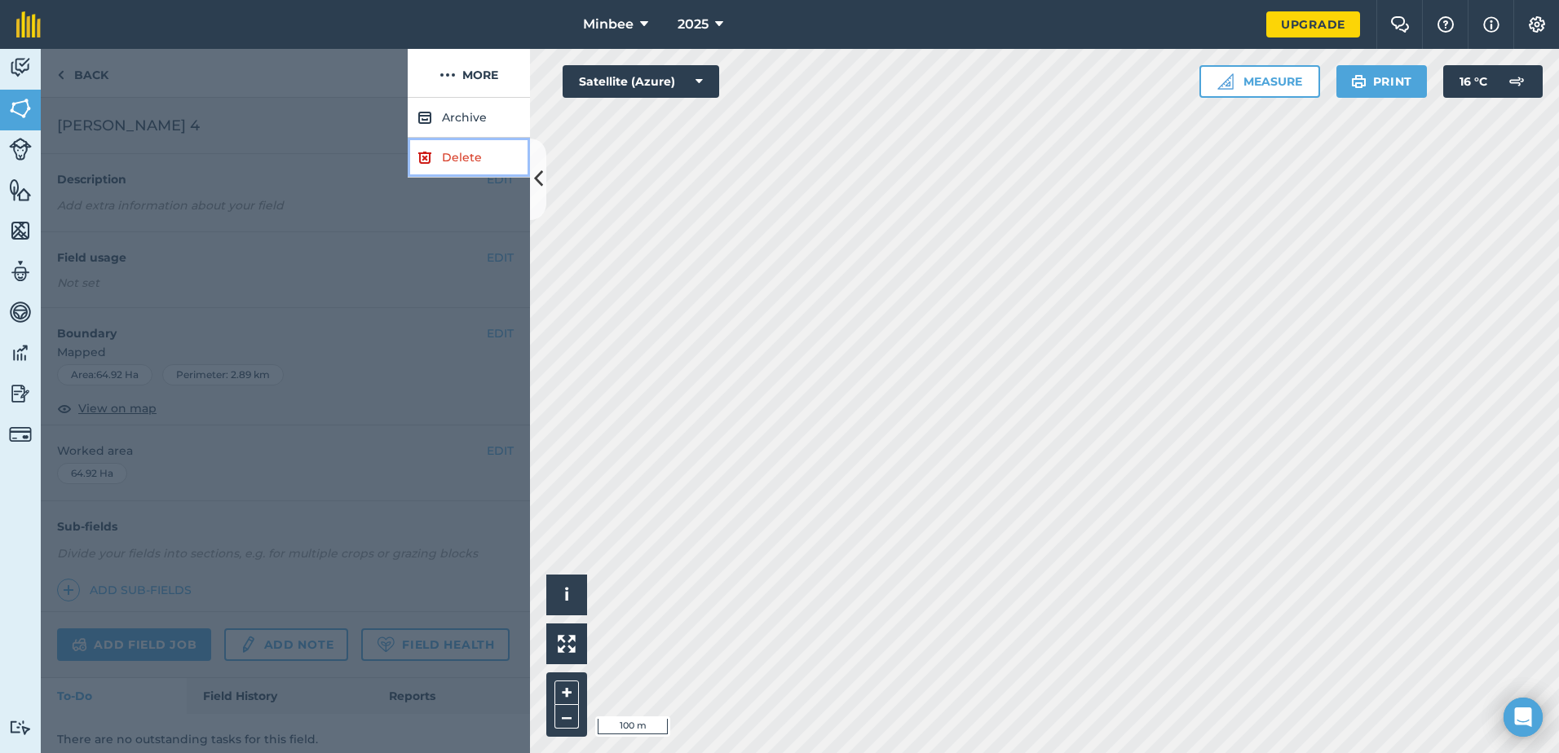
click at [444, 157] on link "Delete" at bounding box center [469, 158] width 122 height 40
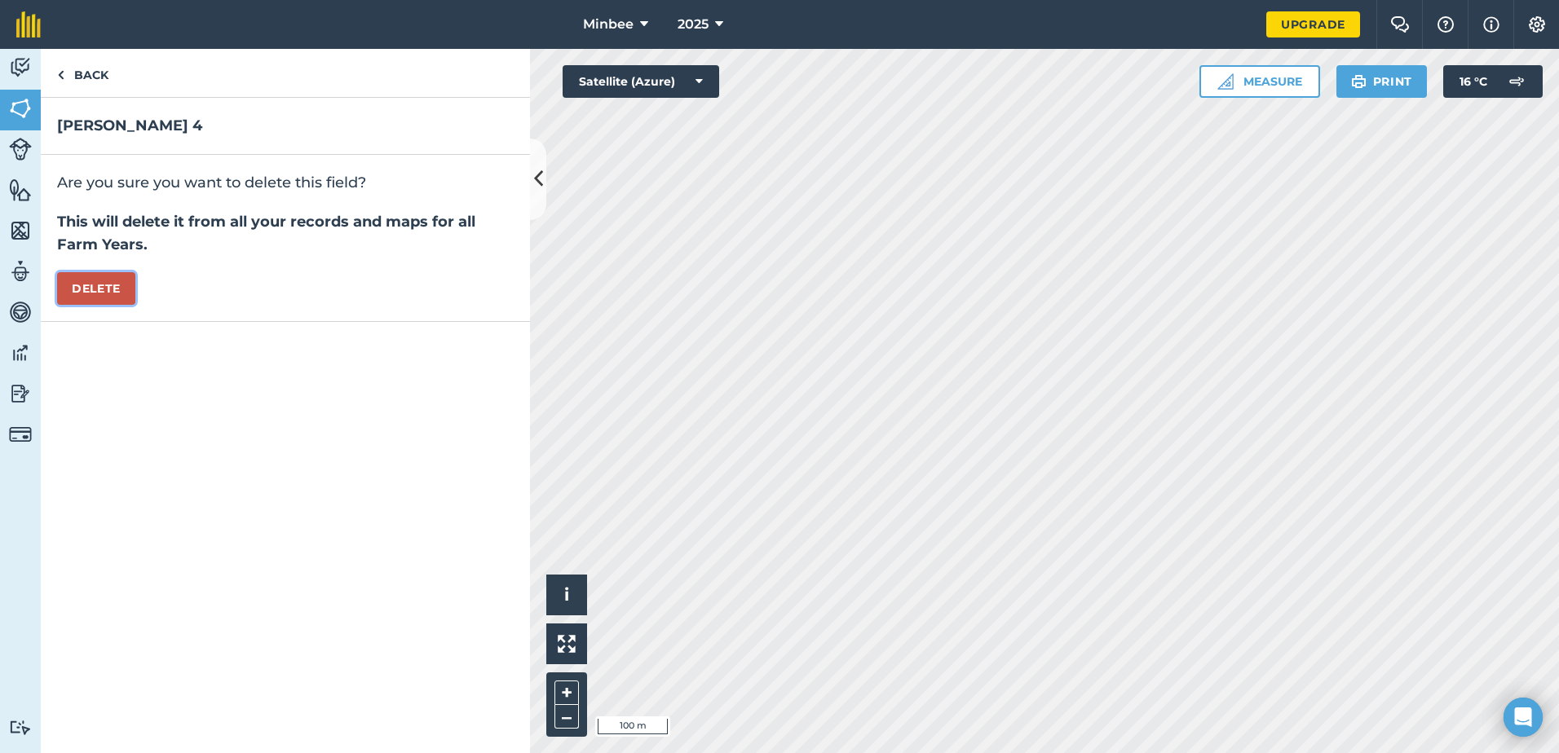
click at [110, 288] on button "Delete" at bounding box center [96, 288] width 78 height 33
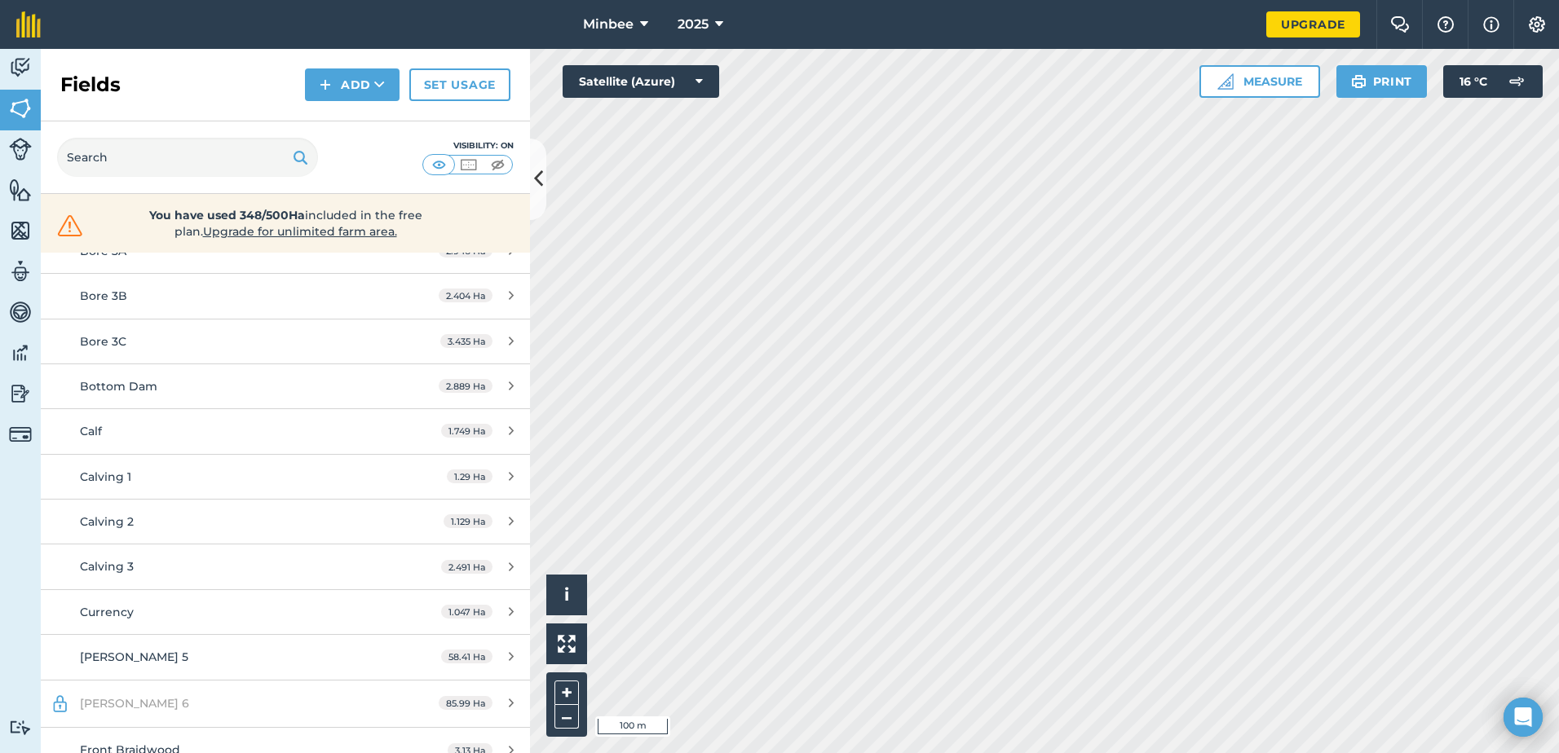
scroll to position [408, 0]
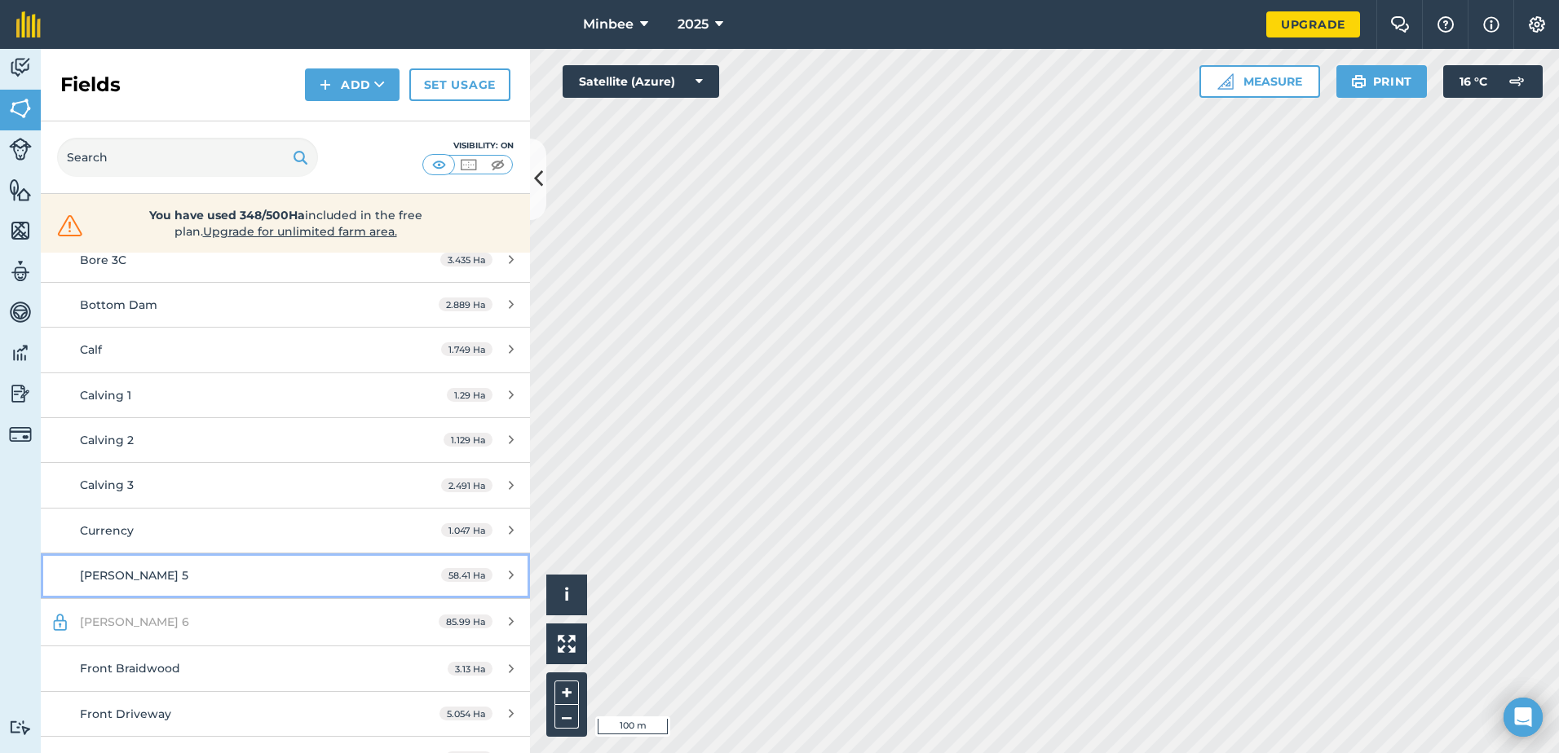
click at [491, 572] on div "58.41 Ha" at bounding box center [477, 575] width 105 height 13
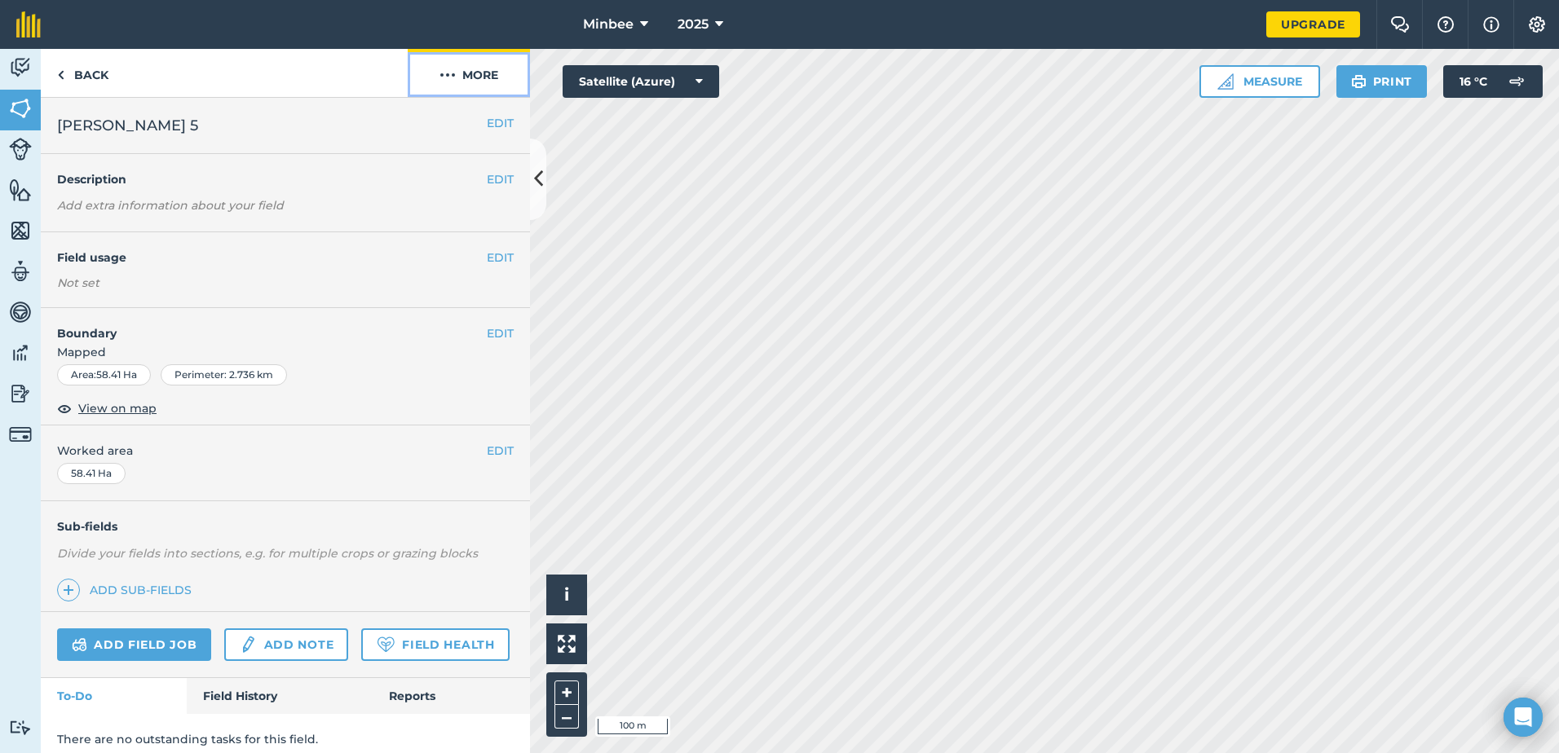
click at [463, 79] on button "More" at bounding box center [469, 73] width 122 height 48
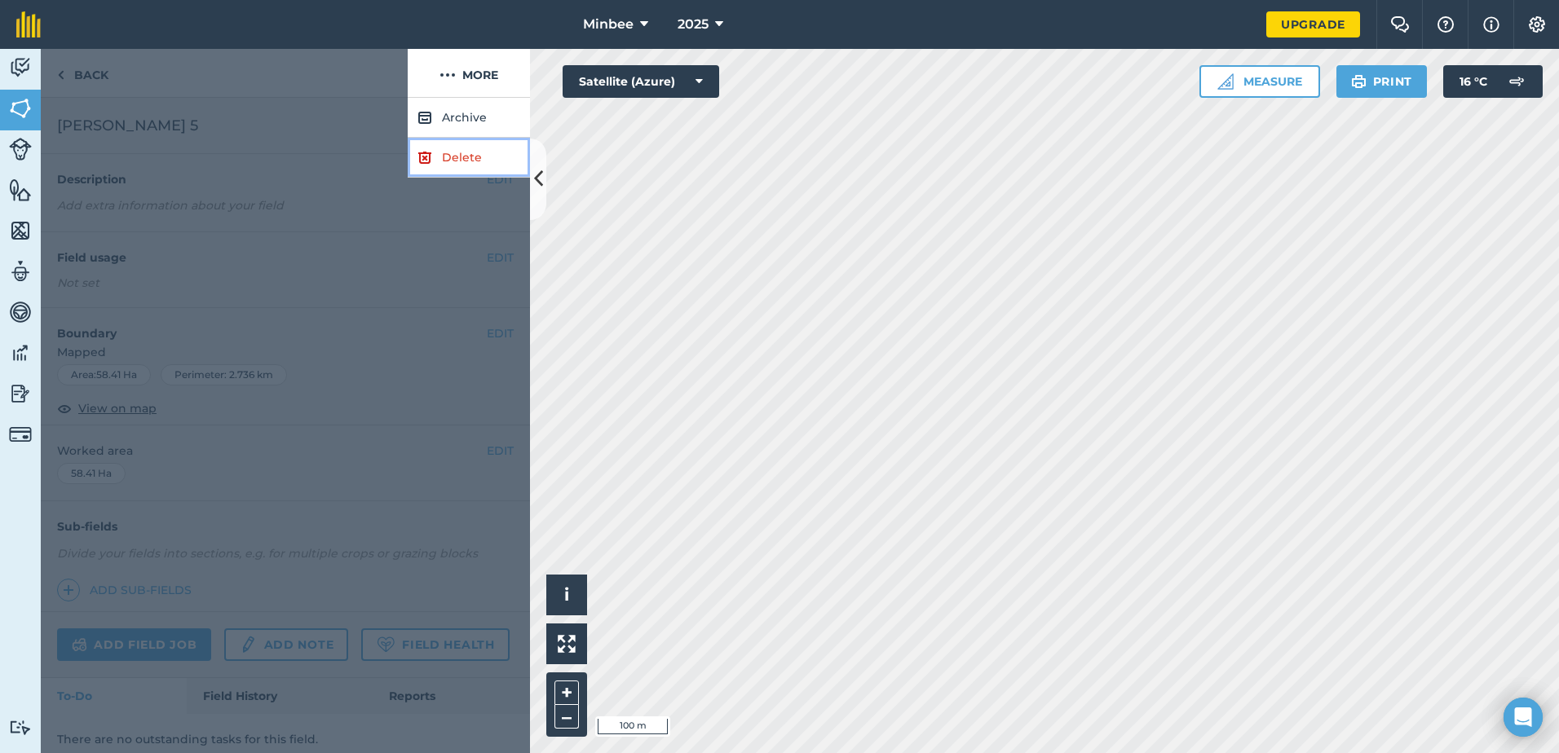
click at [455, 155] on link "Delete" at bounding box center [469, 158] width 122 height 40
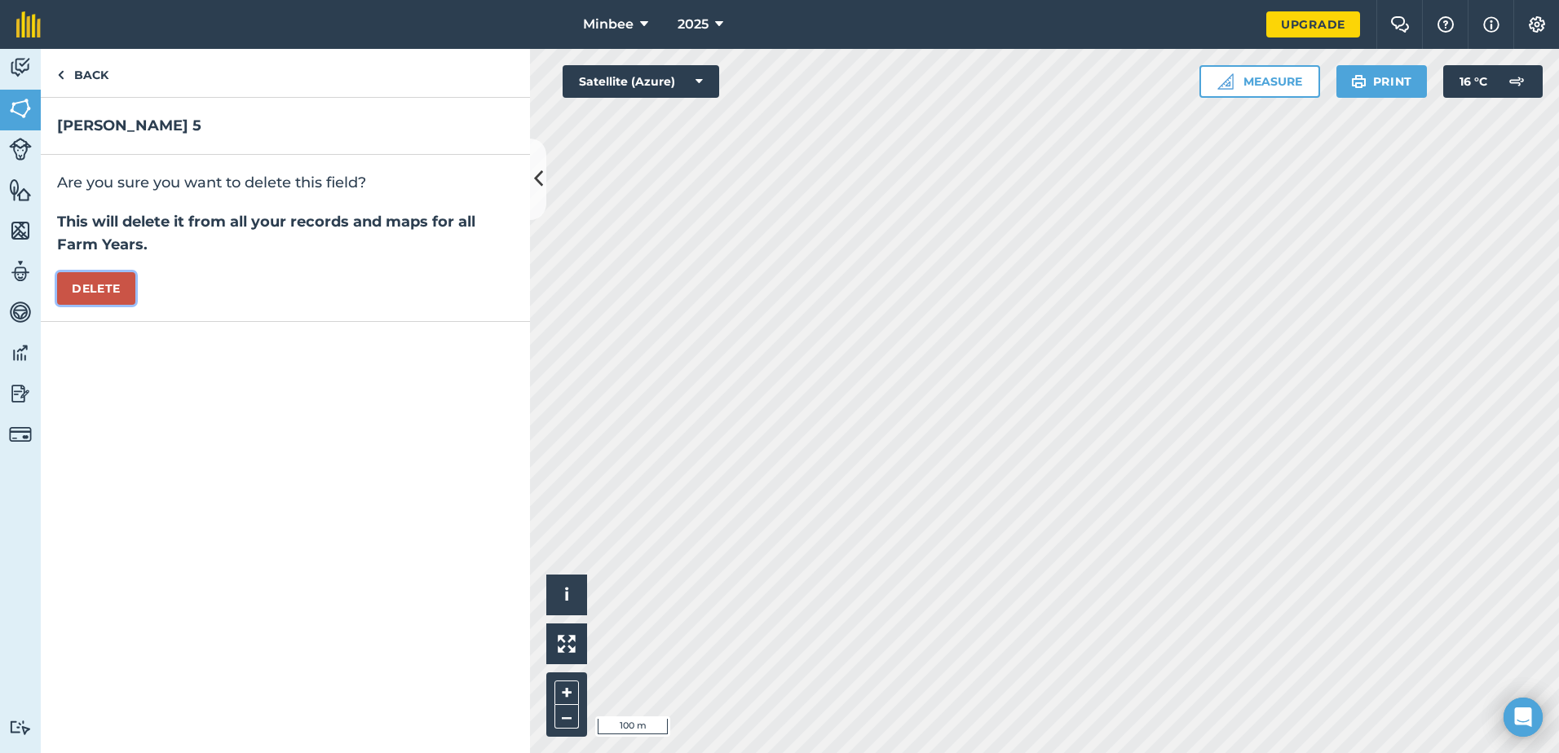
click at [99, 293] on button "Delete" at bounding box center [96, 288] width 78 height 33
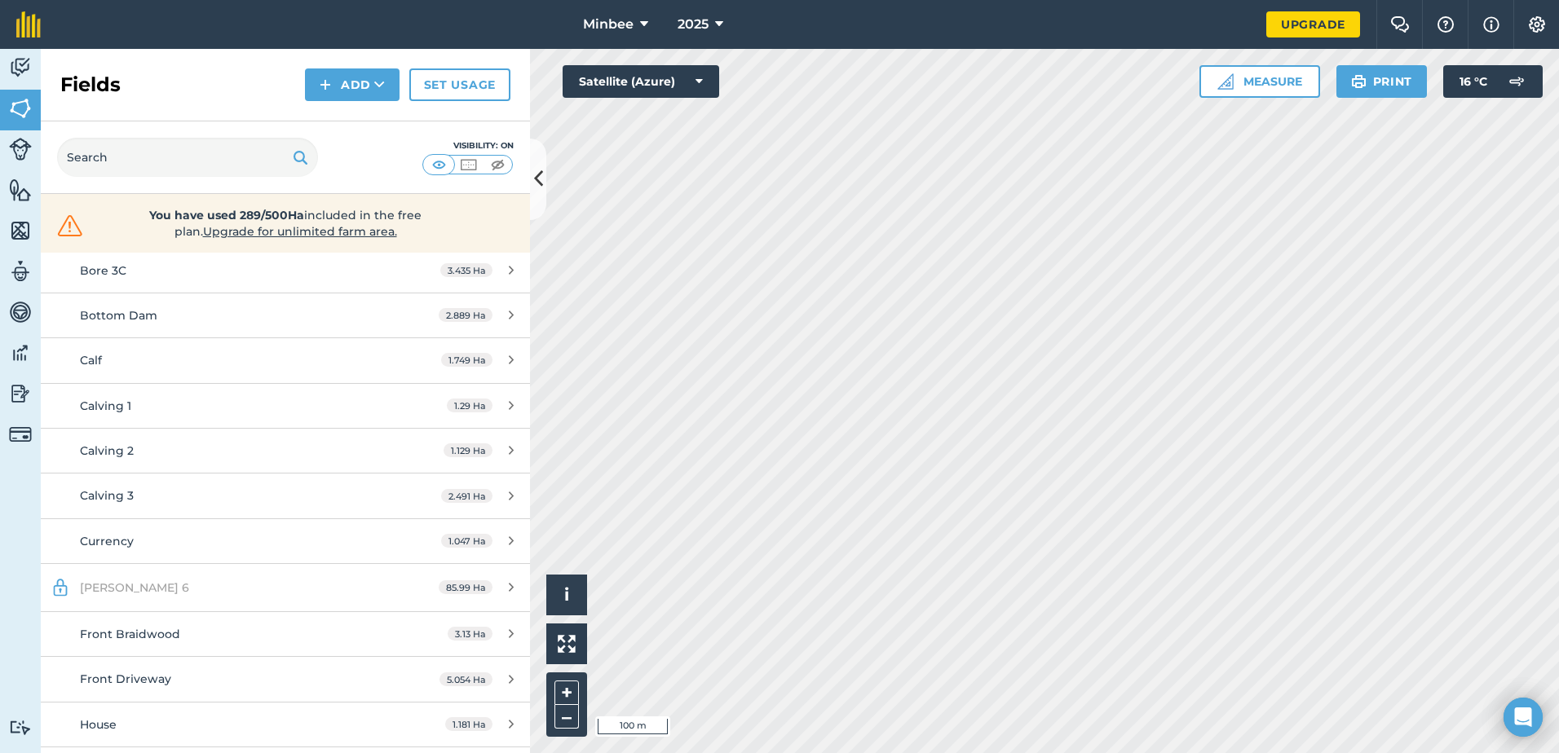
scroll to position [408, 0]
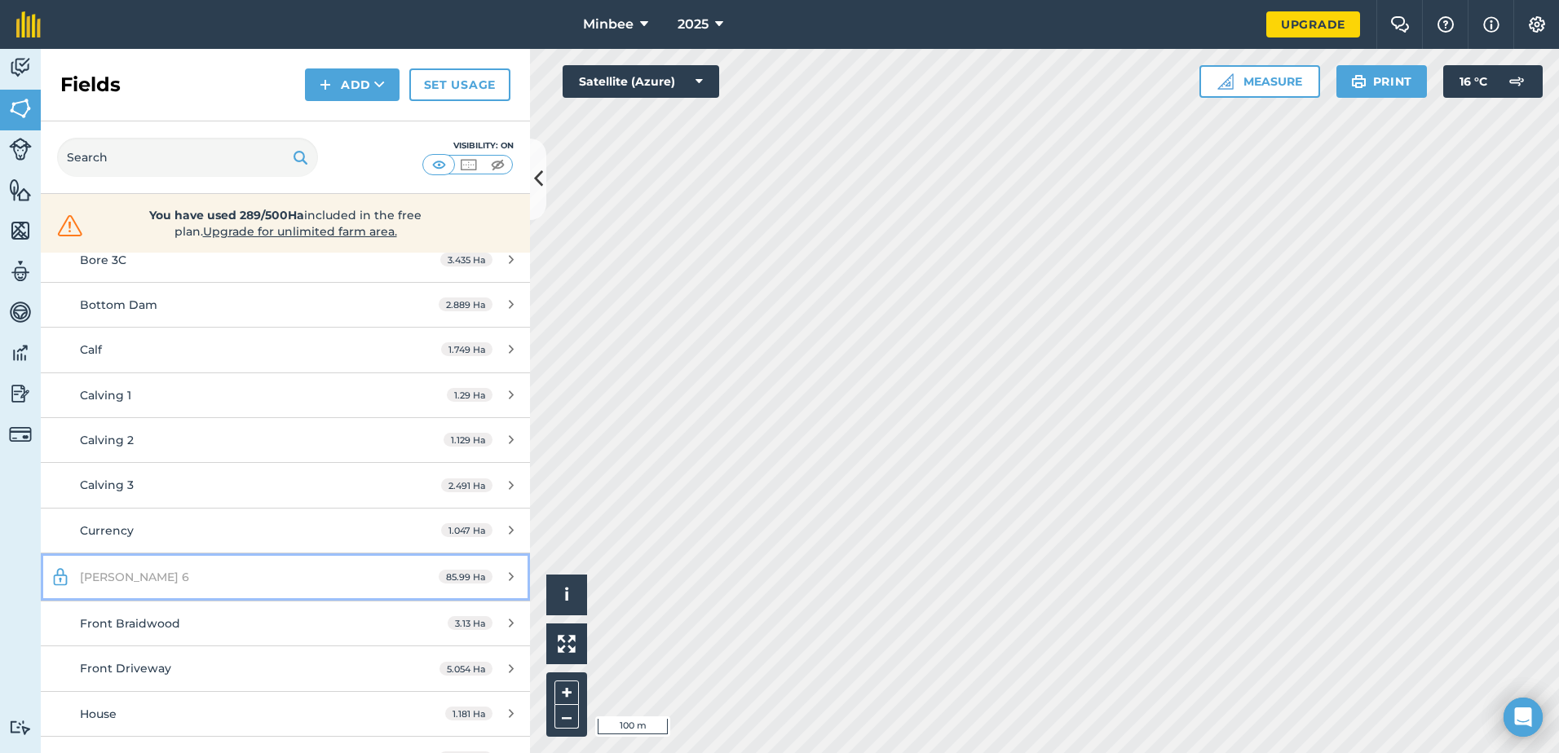
click at [484, 574] on div "85.99 Ha" at bounding box center [476, 577] width 108 height 13
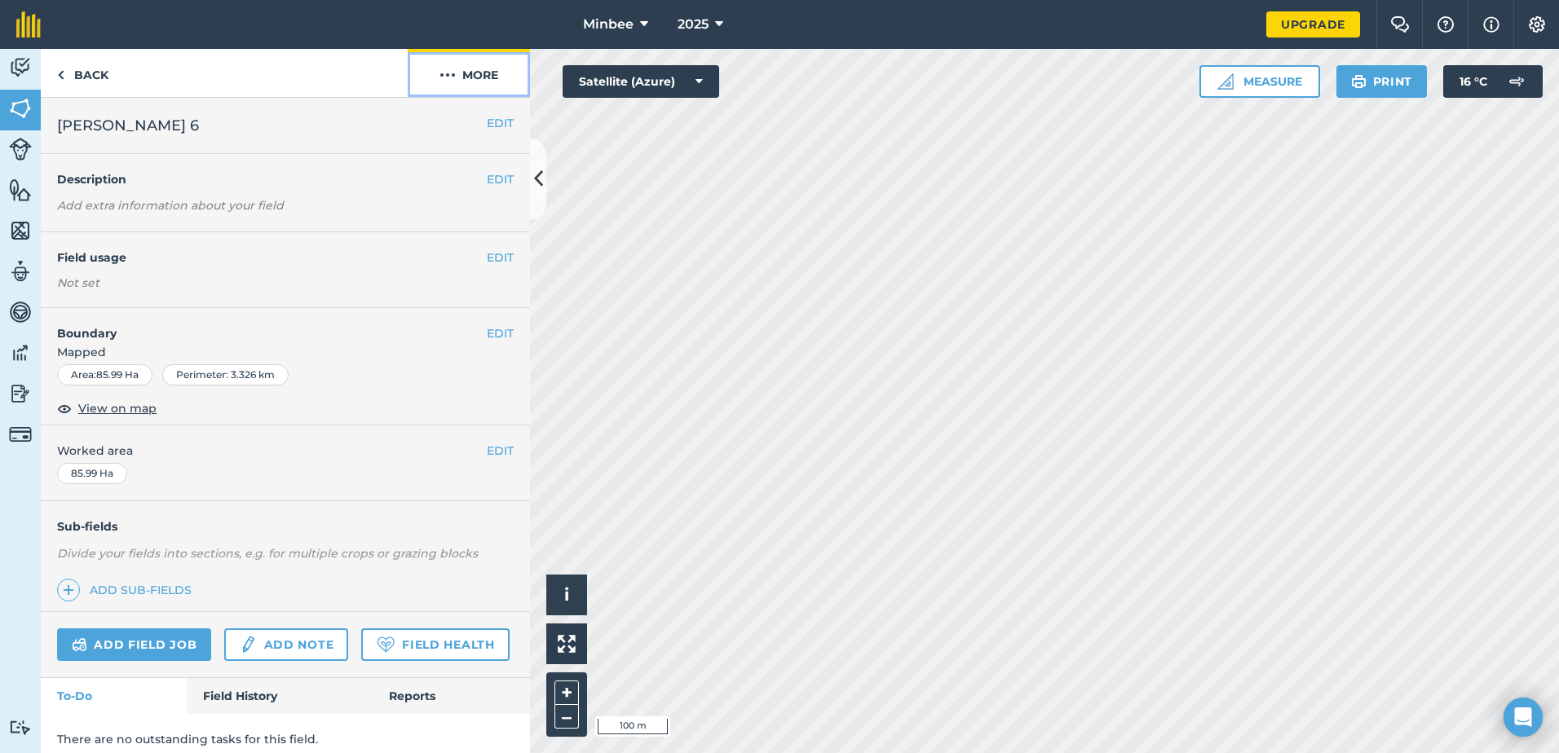
click at [461, 67] on button "More" at bounding box center [469, 73] width 122 height 48
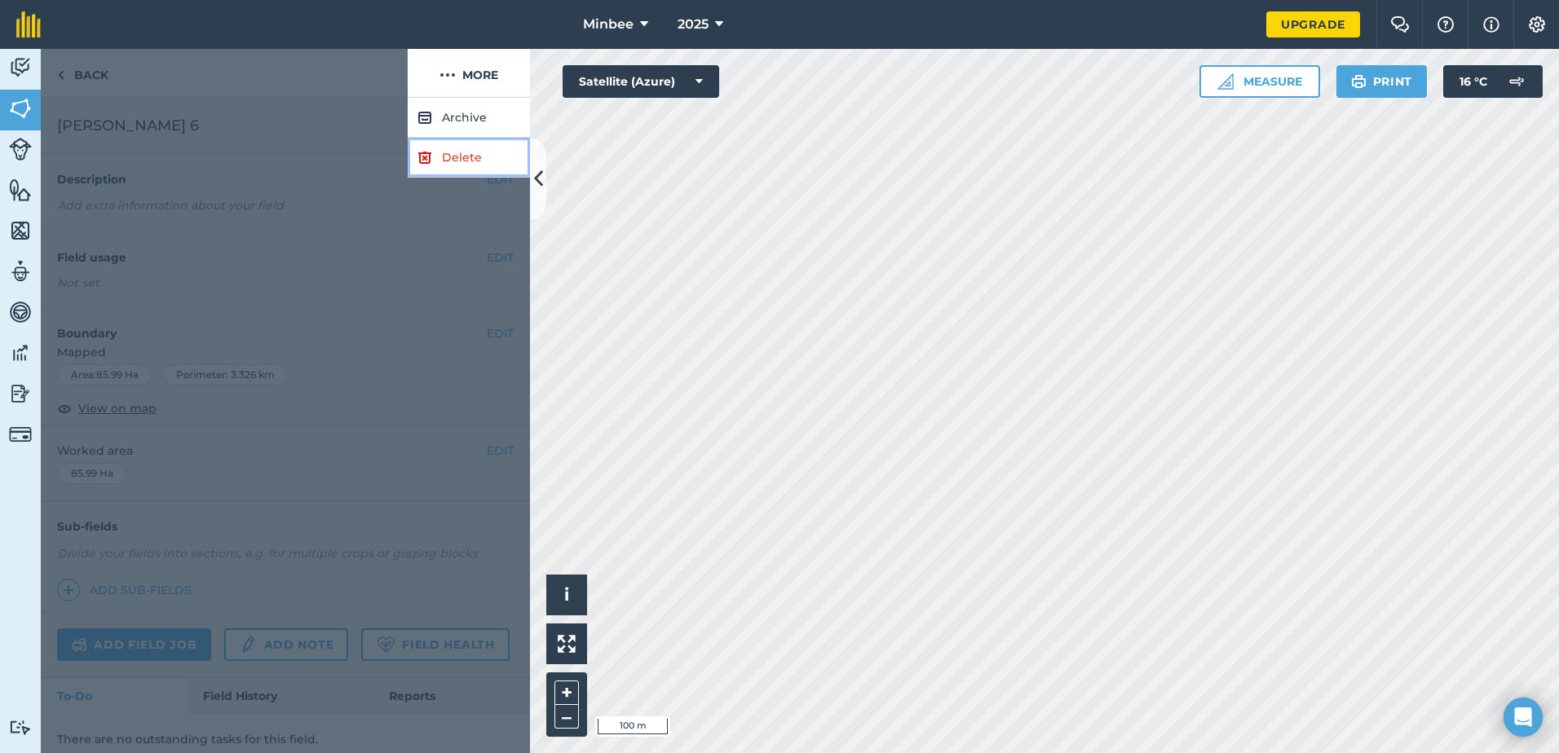
click at [445, 154] on link "Delete" at bounding box center [469, 158] width 122 height 40
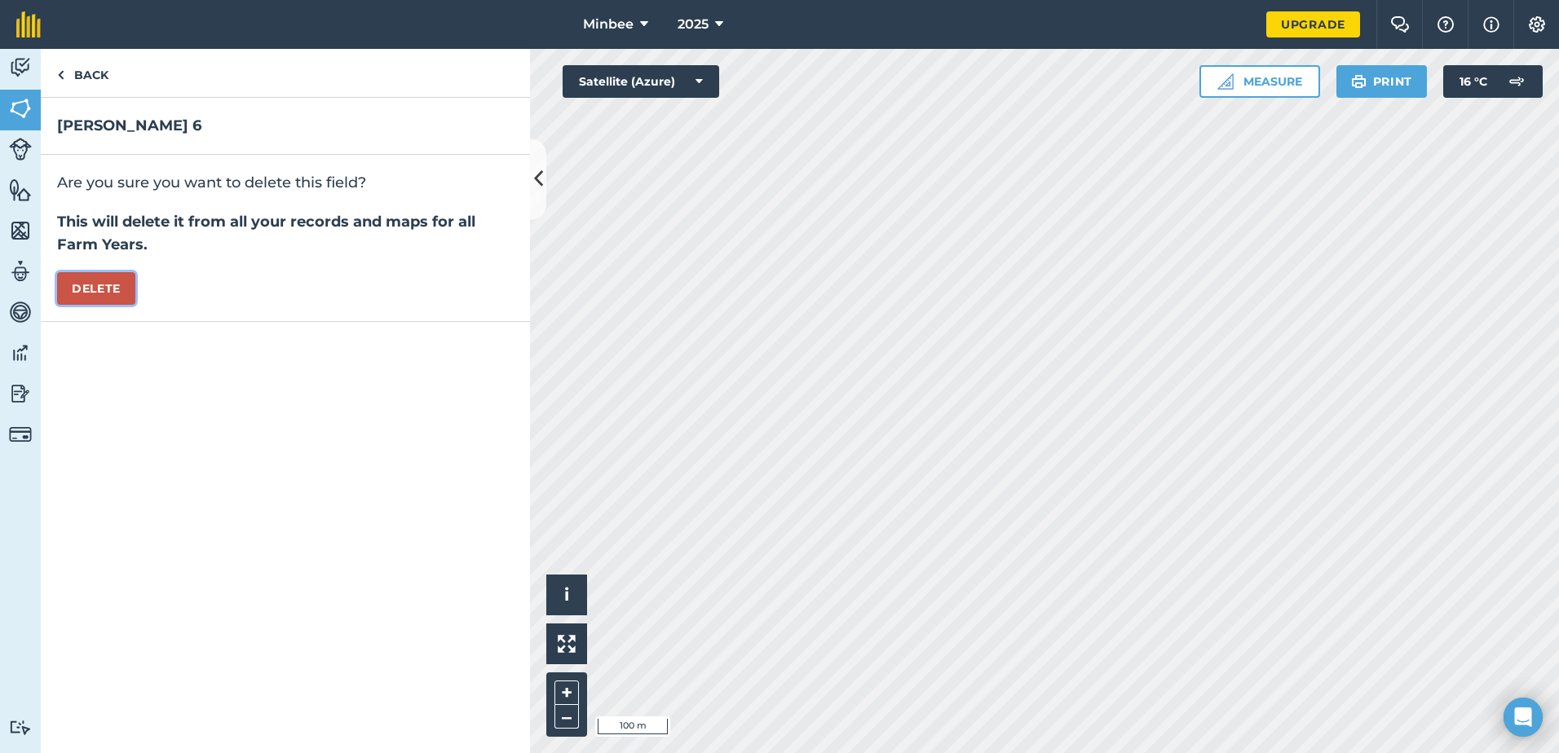
click at [82, 297] on button "Delete" at bounding box center [96, 288] width 78 height 33
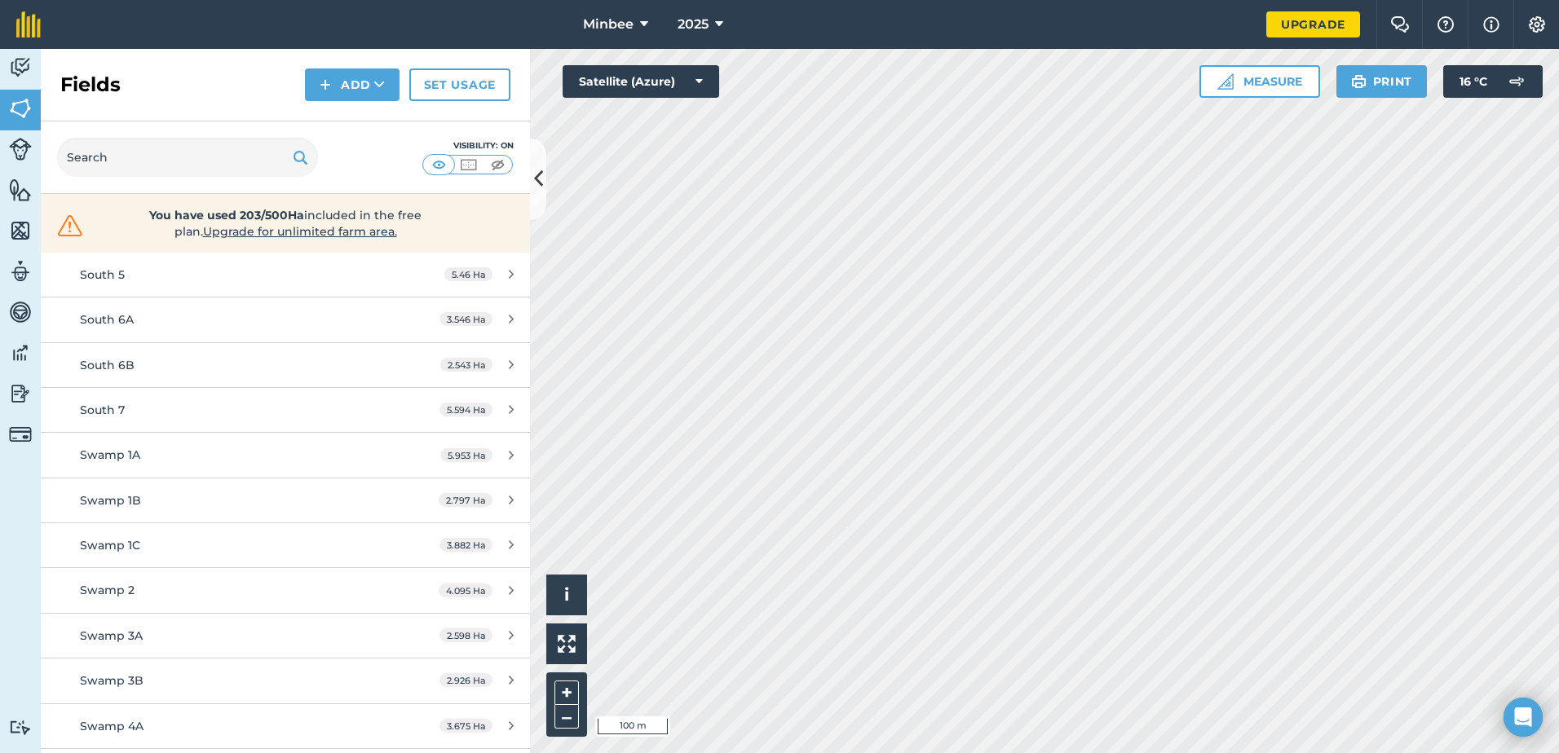
scroll to position [2240, 0]
click at [629, 28] on span "Minbee" at bounding box center [608, 25] width 51 height 20
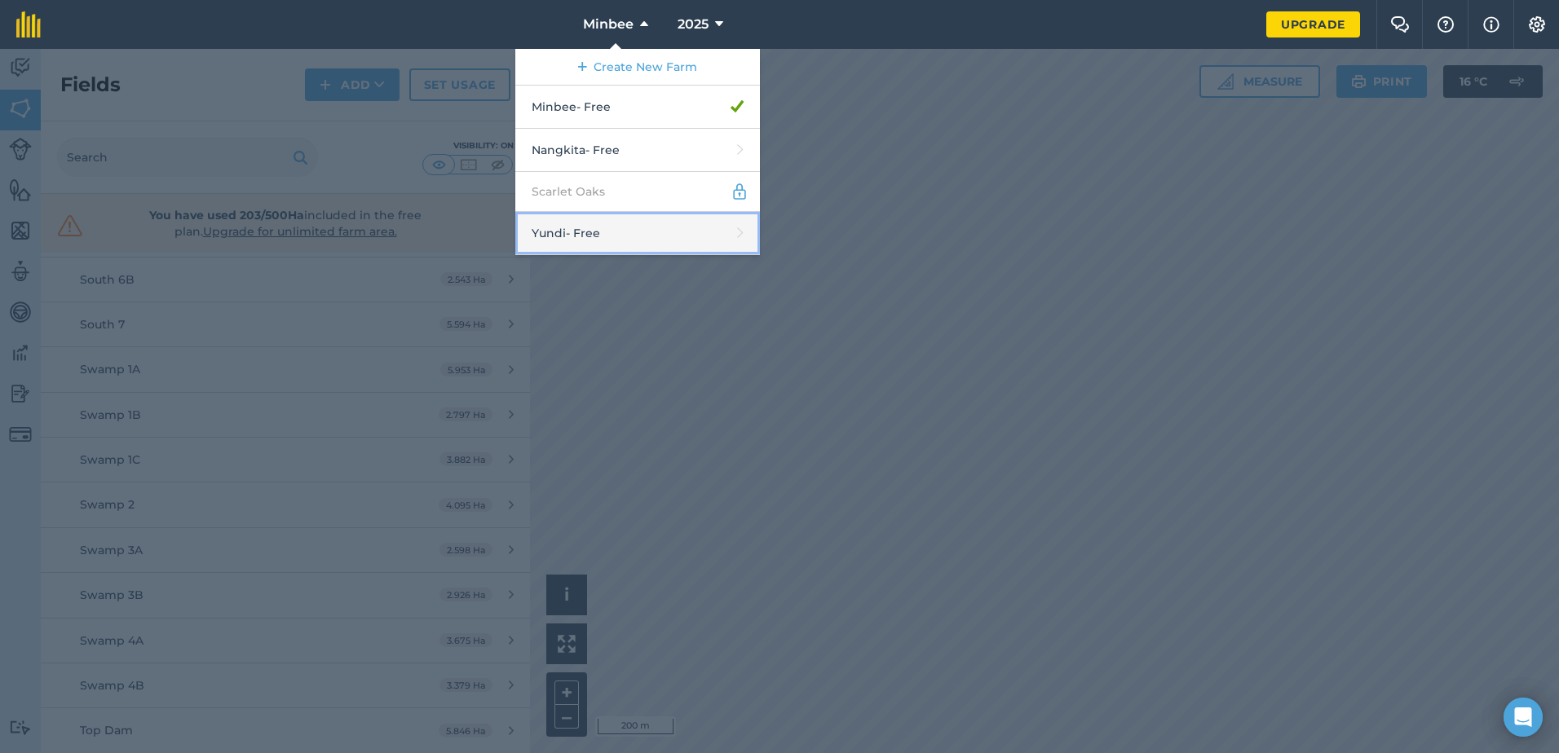
click at [598, 230] on link "Yundi - Free" at bounding box center [637, 233] width 245 height 43
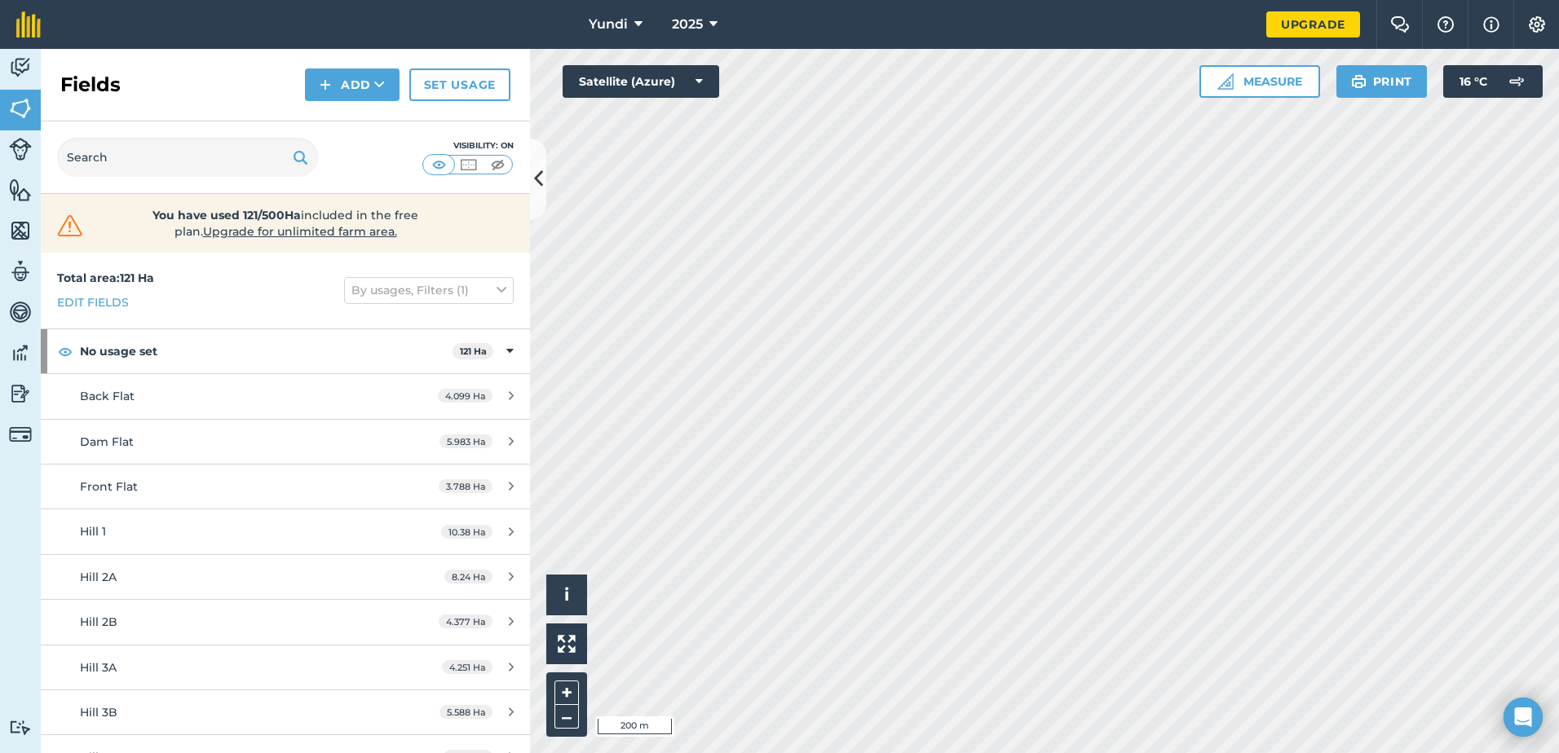
click at [1558, 77] on html "Yundi 2025 Upgrade Farm Chat Help Info Settings Map printing is not available o…" at bounding box center [779, 376] width 1559 height 753
click at [541, 173] on icon at bounding box center [538, 179] width 9 height 29
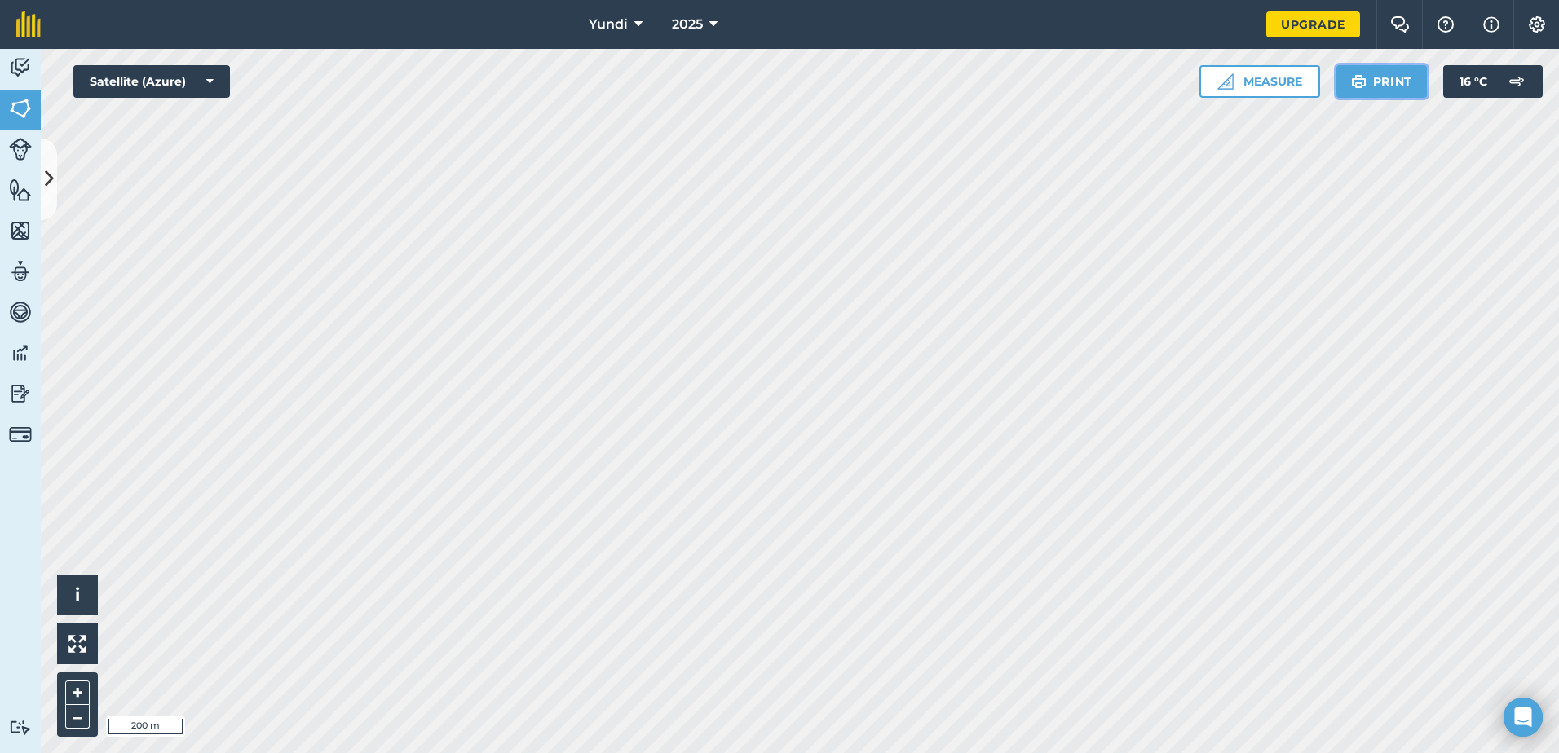
click at [1386, 77] on button "Print" at bounding box center [1381, 81] width 91 height 33
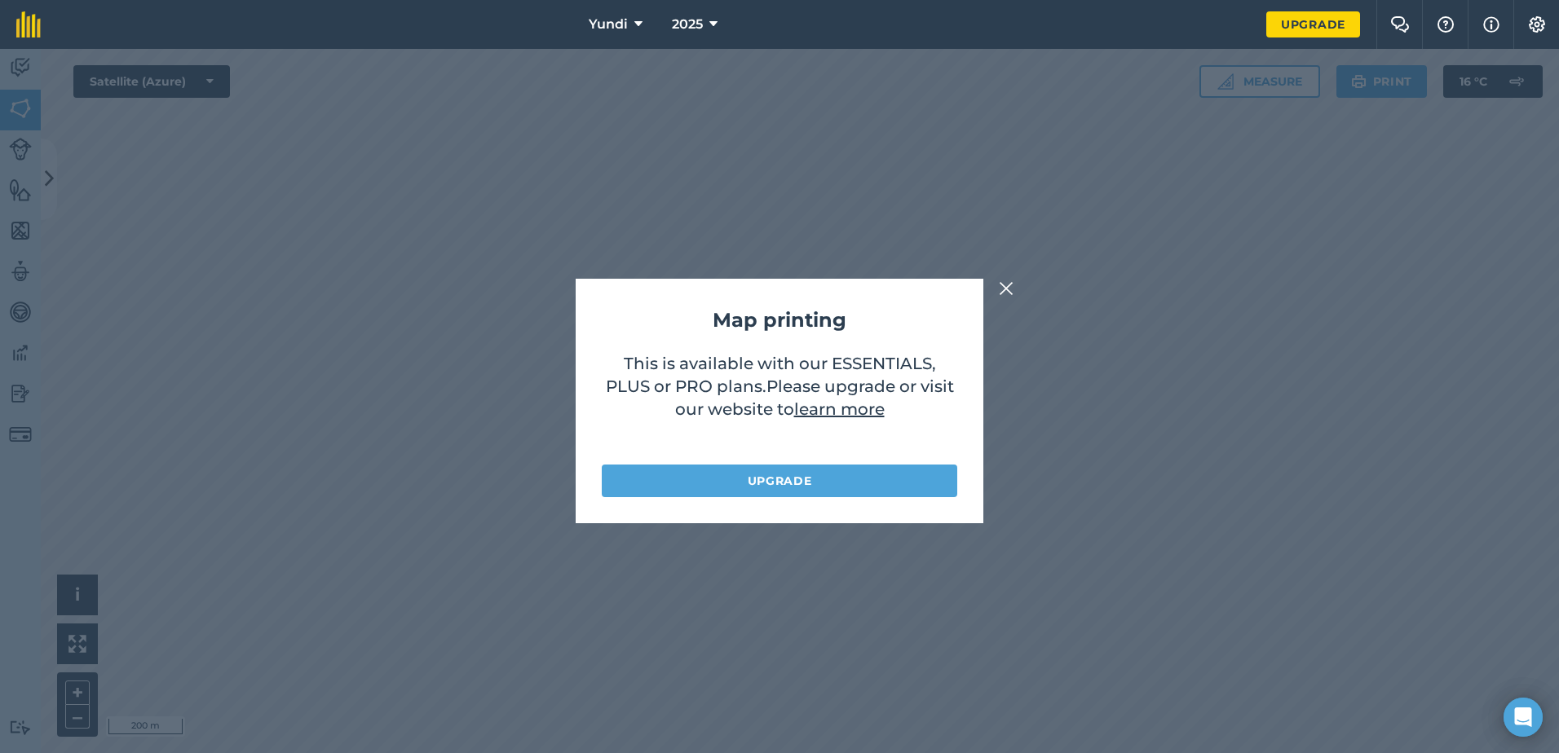
click at [1004, 282] on img at bounding box center [1006, 289] width 15 height 20
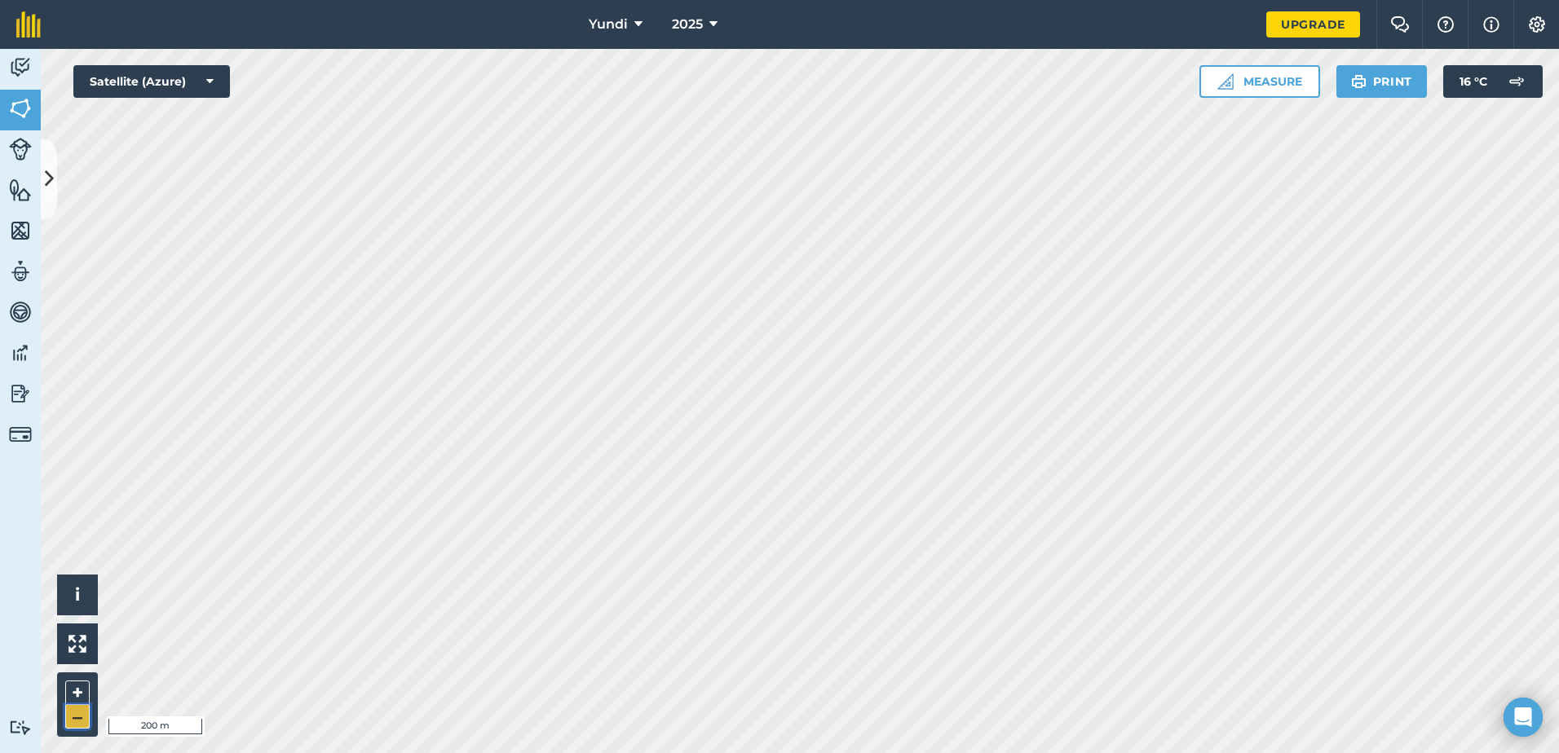
click at [86, 713] on button "–" at bounding box center [77, 717] width 24 height 24
click at [84, 693] on button "+" at bounding box center [77, 693] width 24 height 24
click at [65, 635] on button at bounding box center [77, 644] width 41 height 41
click at [77, 651] on img at bounding box center [77, 644] width 18 height 18
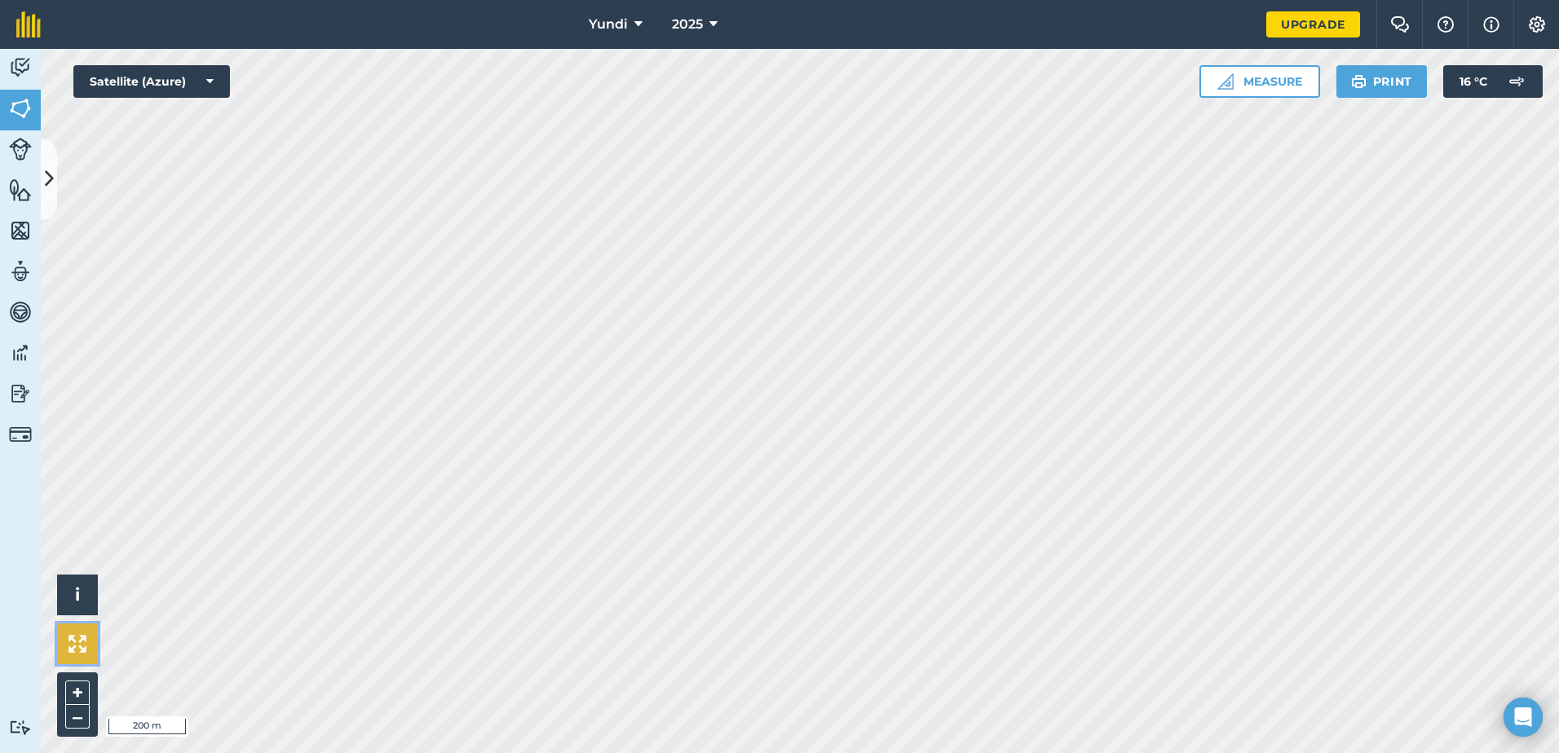
click at [76, 646] on img at bounding box center [77, 644] width 18 height 18
click at [80, 608] on button "i" at bounding box center [77, 595] width 41 height 41
click at [80, 608] on button "›" at bounding box center [77, 595] width 41 height 41
click at [84, 644] on img at bounding box center [77, 644] width 18 height 18
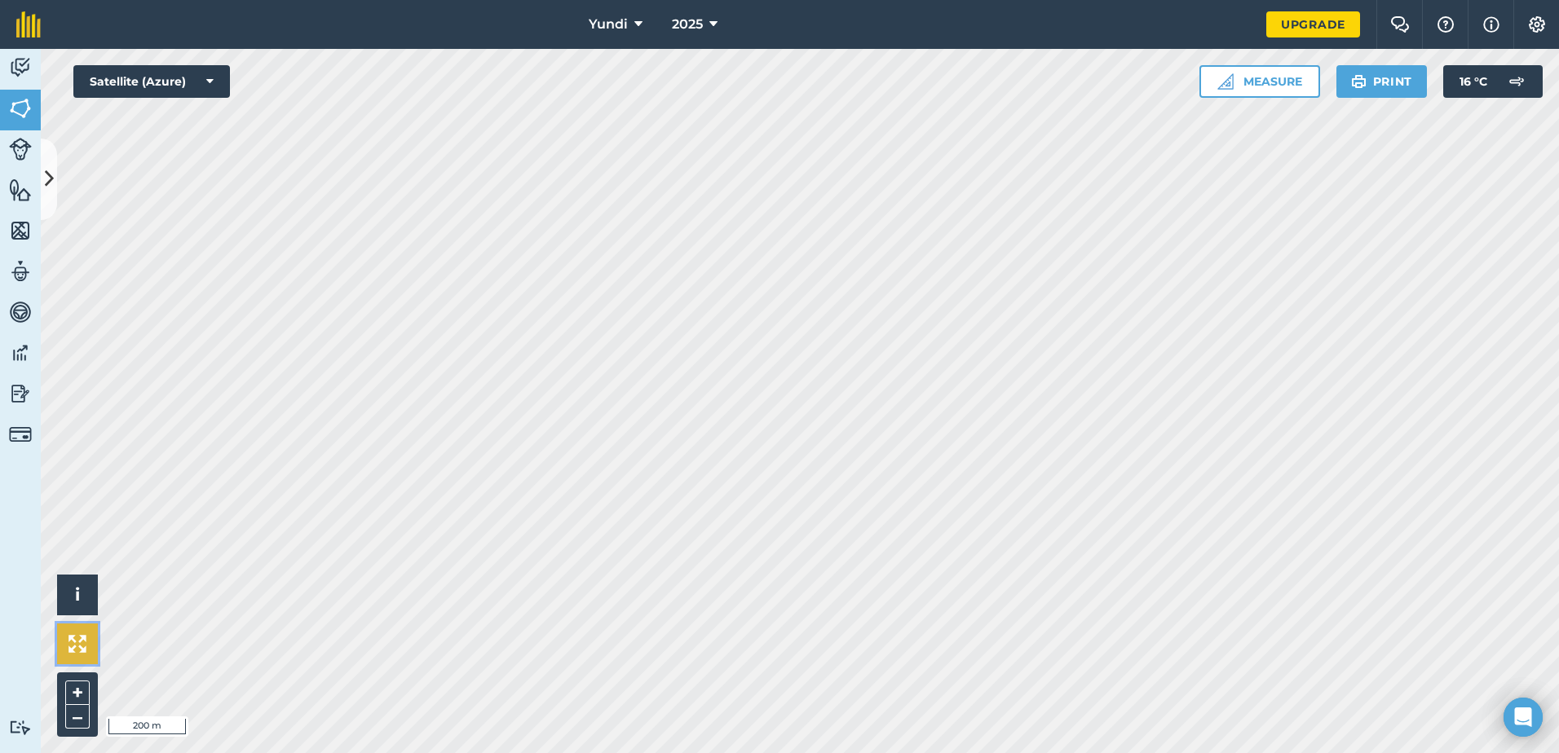
click at [84, 644] on img at bounding box center [77, 644] width 18 height 18
click at [85, 638] on img at bounding box center [77, 644] width 18 height 18
click at [20, 67] on img at bounding box center [20, 67] width 23 height 24
click at [141, 145] on img at bounding box center [139, 149] width 20 height 16
click at [108, 146] on img at bounding box center [110, 149] width 20 height 16
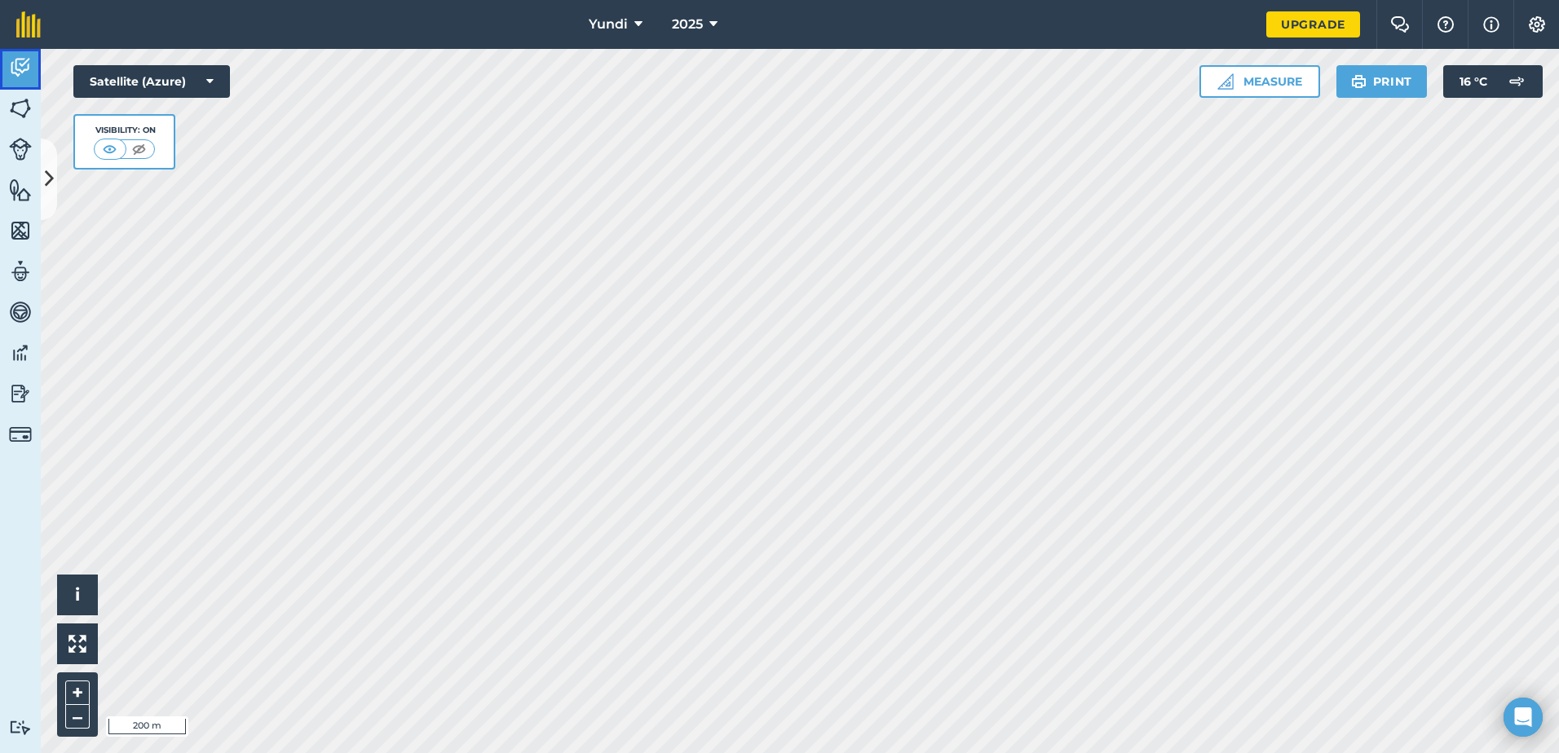
click at [26, 70] on img at bounding box center [20, 67] width 23 height 24
click at [16, 101] on img at bounding box center [20, 108] width 23 height 24
click at [20, 148] on img at bounding box center [20, 149] width 23 height 23
click at [18, 183] on img at bounding box center [20, 190] width 23 height 24
click at [16, 227] on img at bounding box center [20, 230] width 23 height 24
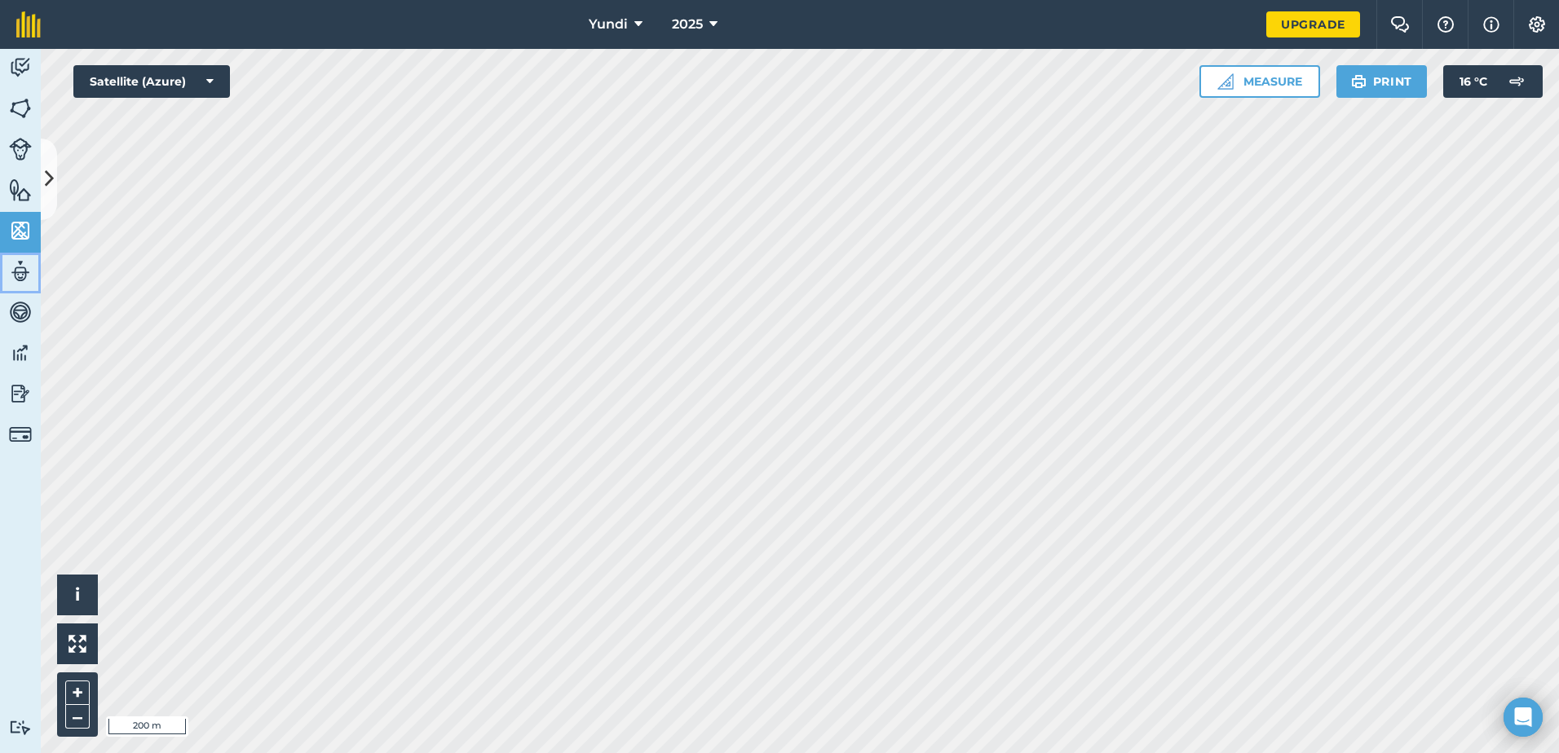
click at [15, 272] on img at bounding box center [20, 271] width 23 height 24
click at [15, 305] on img at bounding box center [20, 312] width 23 height 24
click at [17, 352] on img at bounding box center [20, 353] width 23 height 24
click at [14, 386] on img at bounding box center [20, 394] width 23 height 24
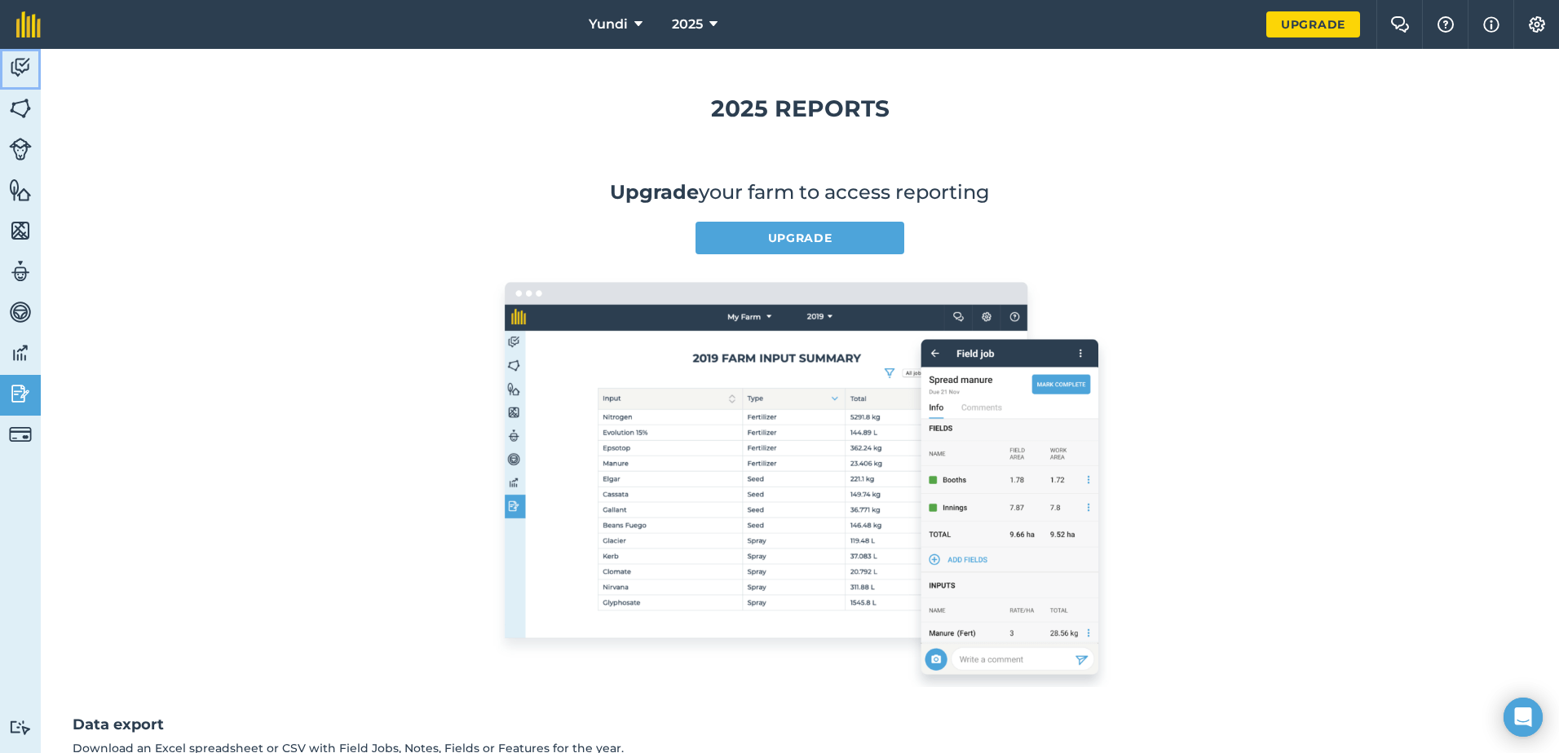
click at [26, 64] on img at bounding box center [20, 67] width 23 height 24
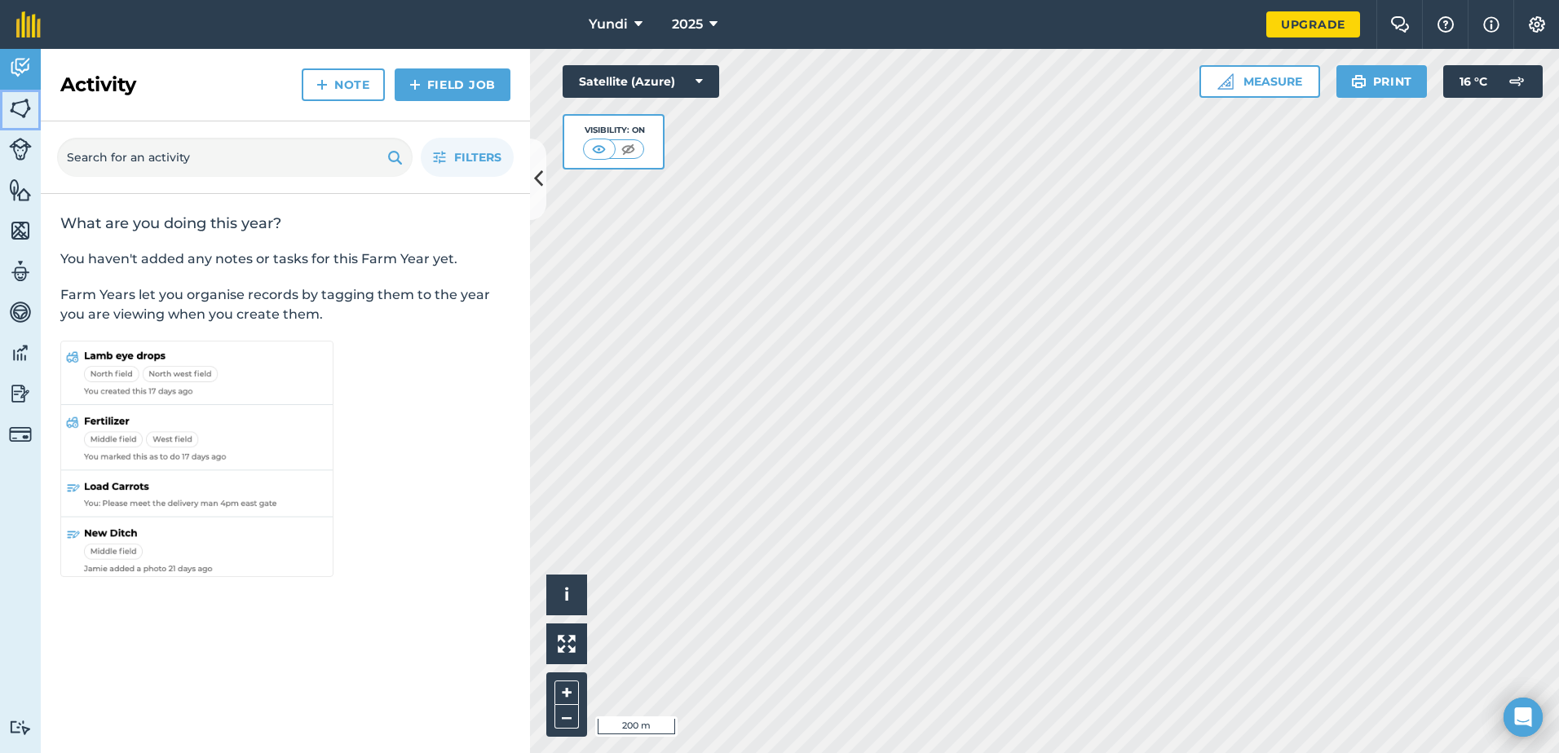
click at [20, 99] on img at bounding box center [20, 108] width 23 height 24
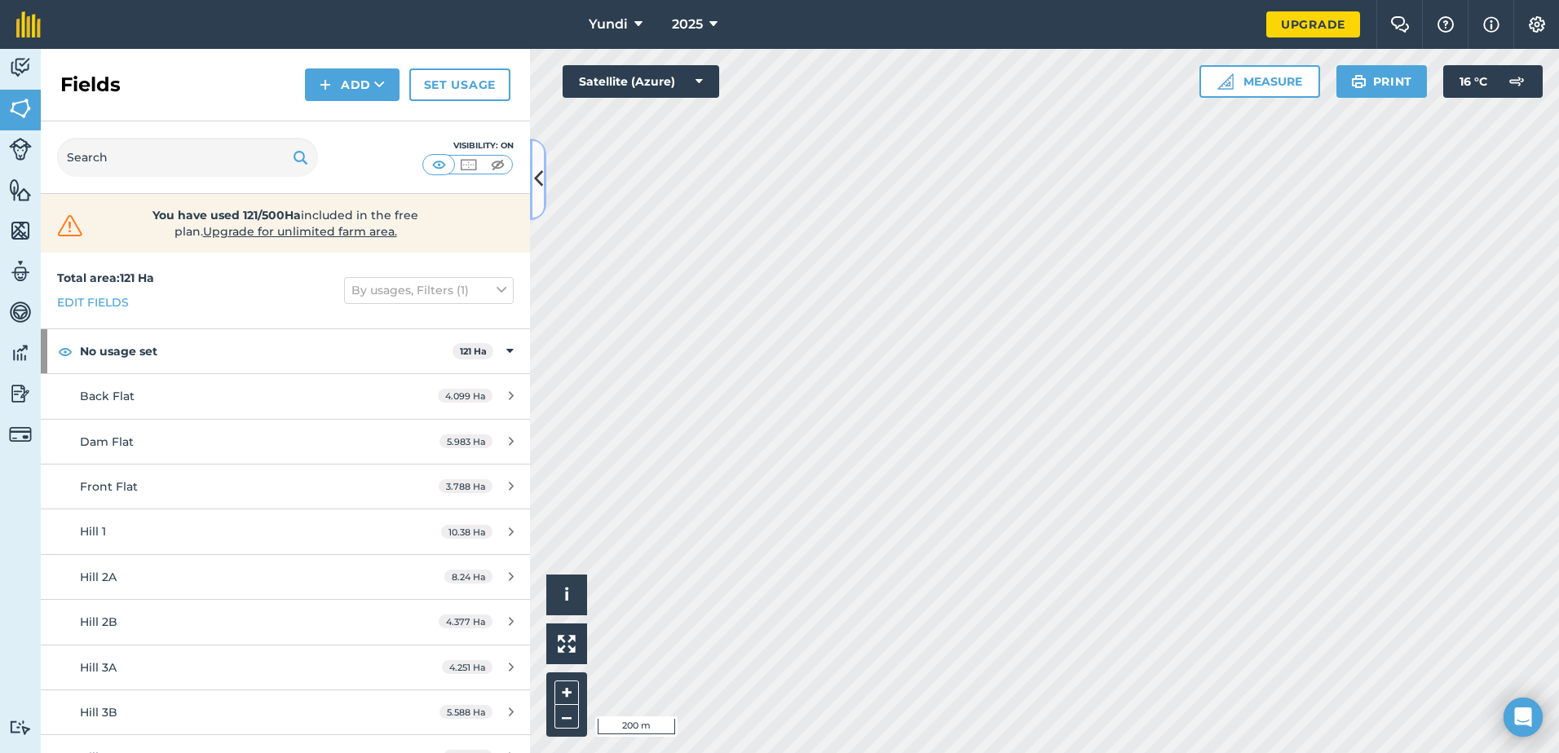
click at [532, 180] on button at bounding box center [538, 180] width 16 height 82
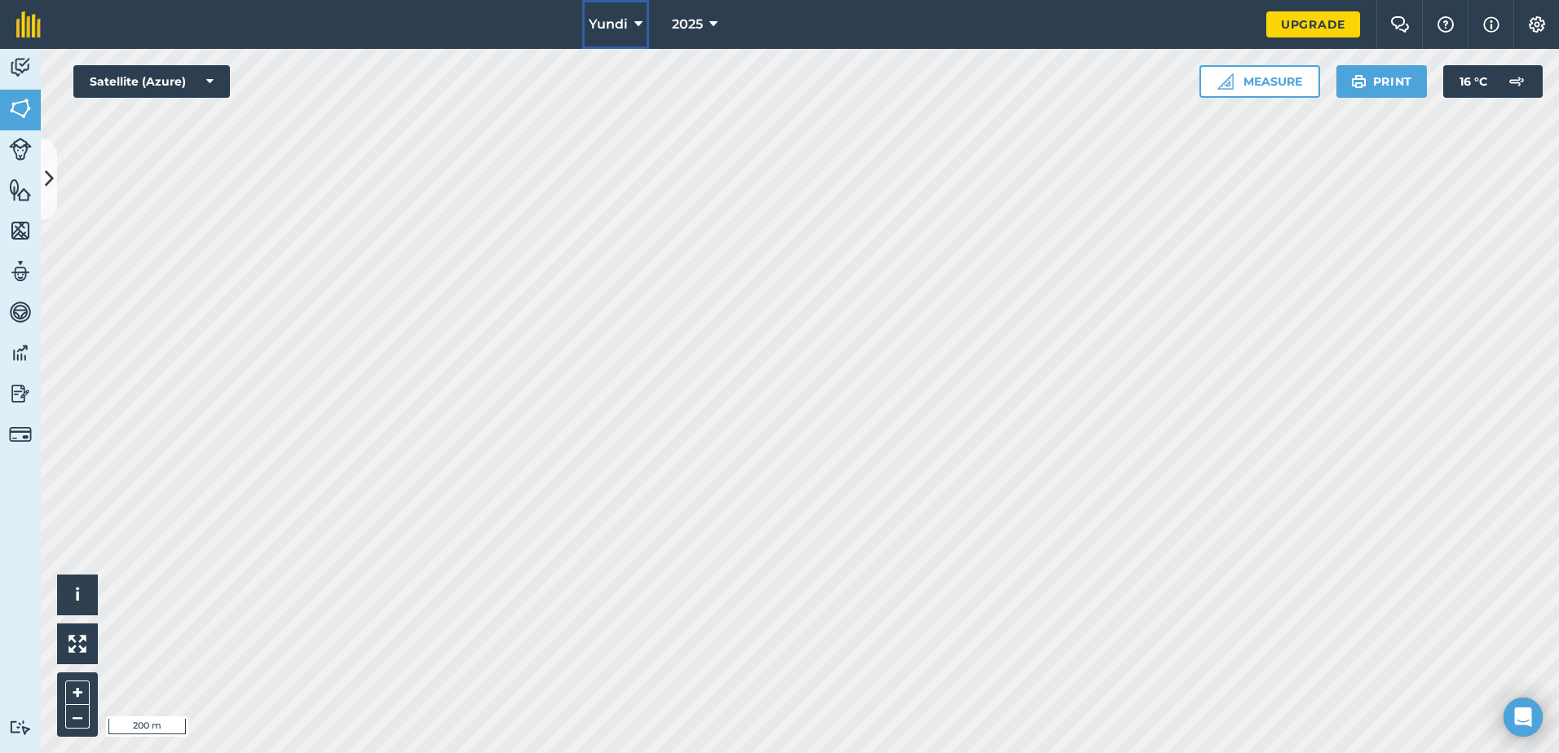
click at [597, 33] on span "Yundi" at bounding box center [608, 25] width 39 height 20
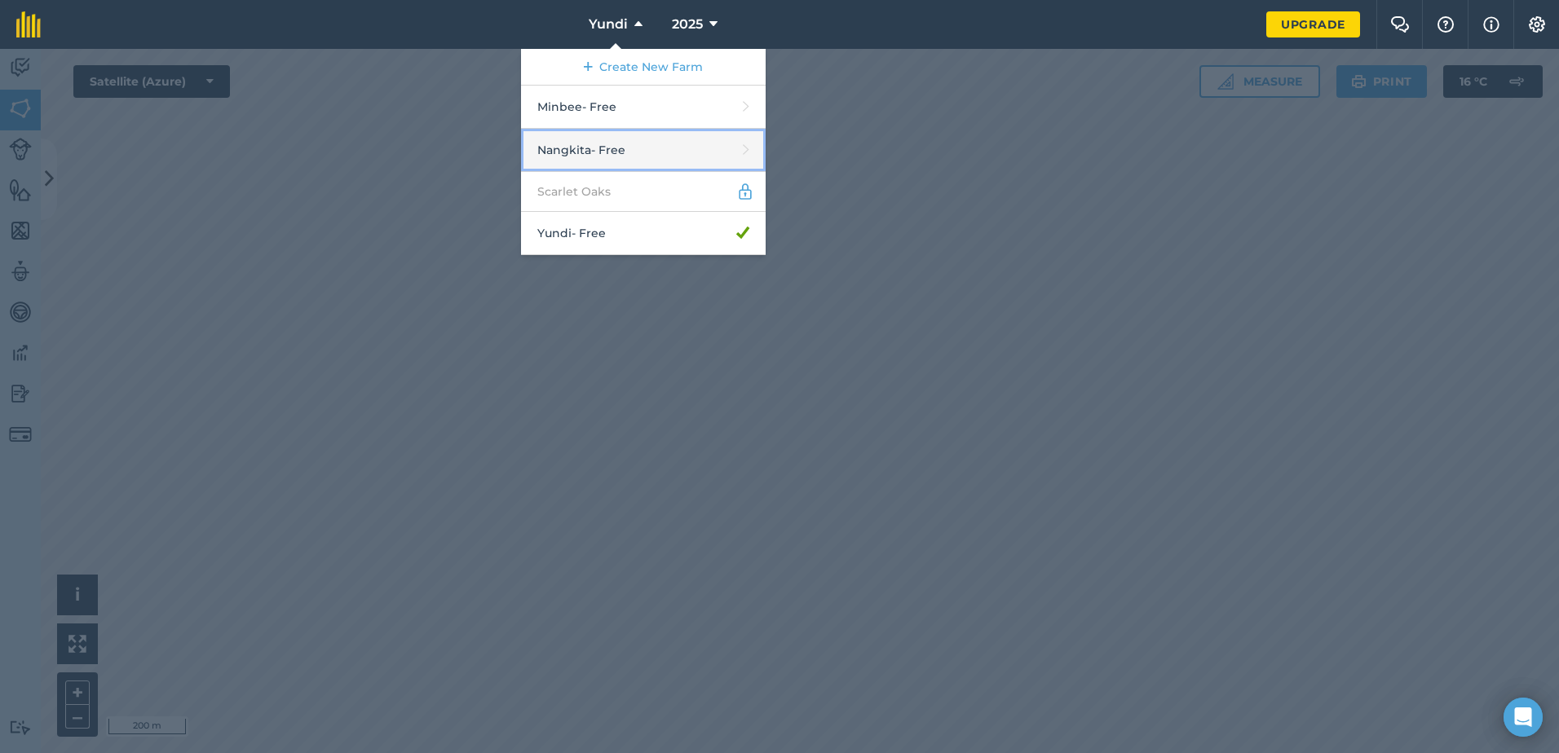
click at [600, 157] on link "Nangkita - Free" at bounding box center [643, 150] width 245 height 43
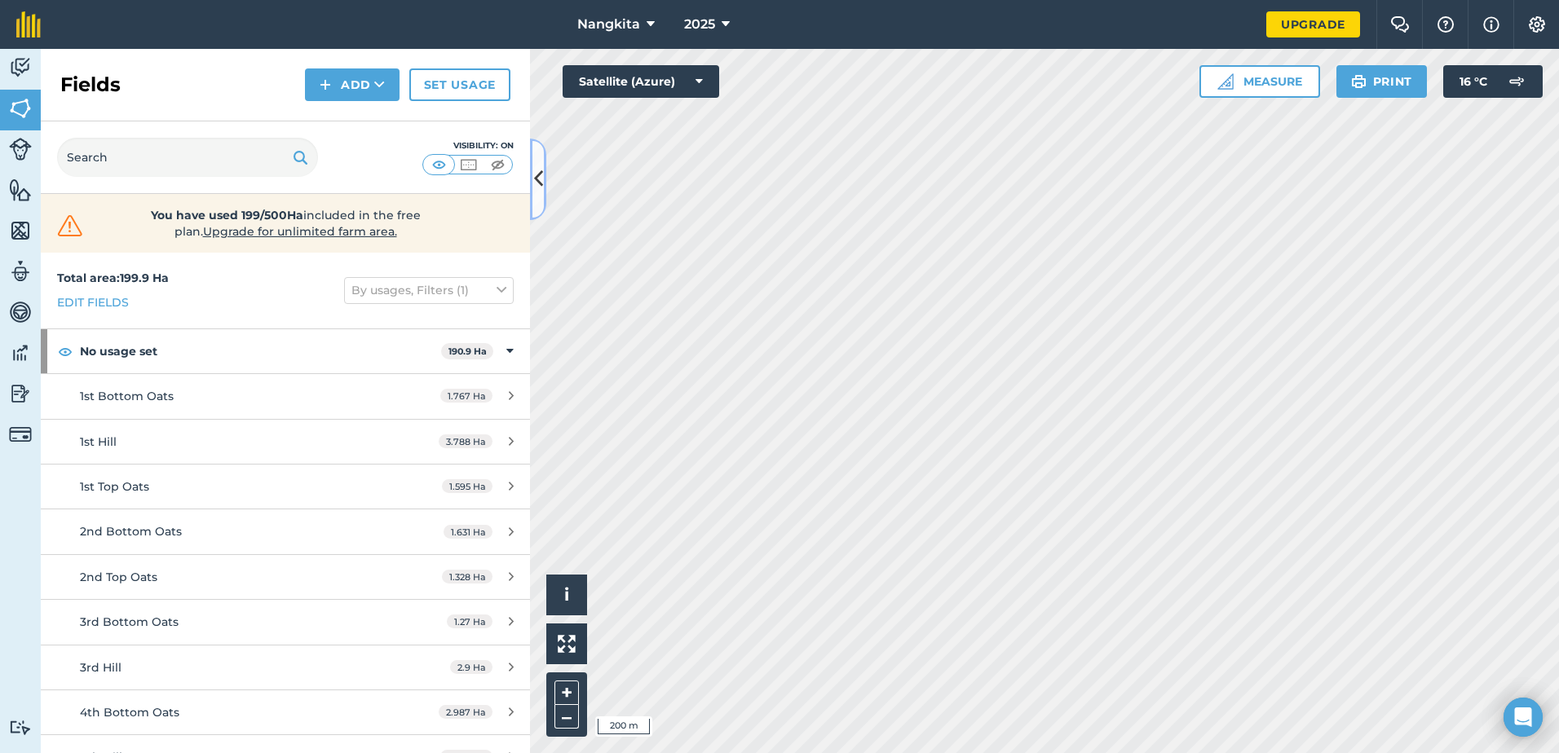
click at [539, 168] on icon at bounding box center [538, 179] width 9 height 29
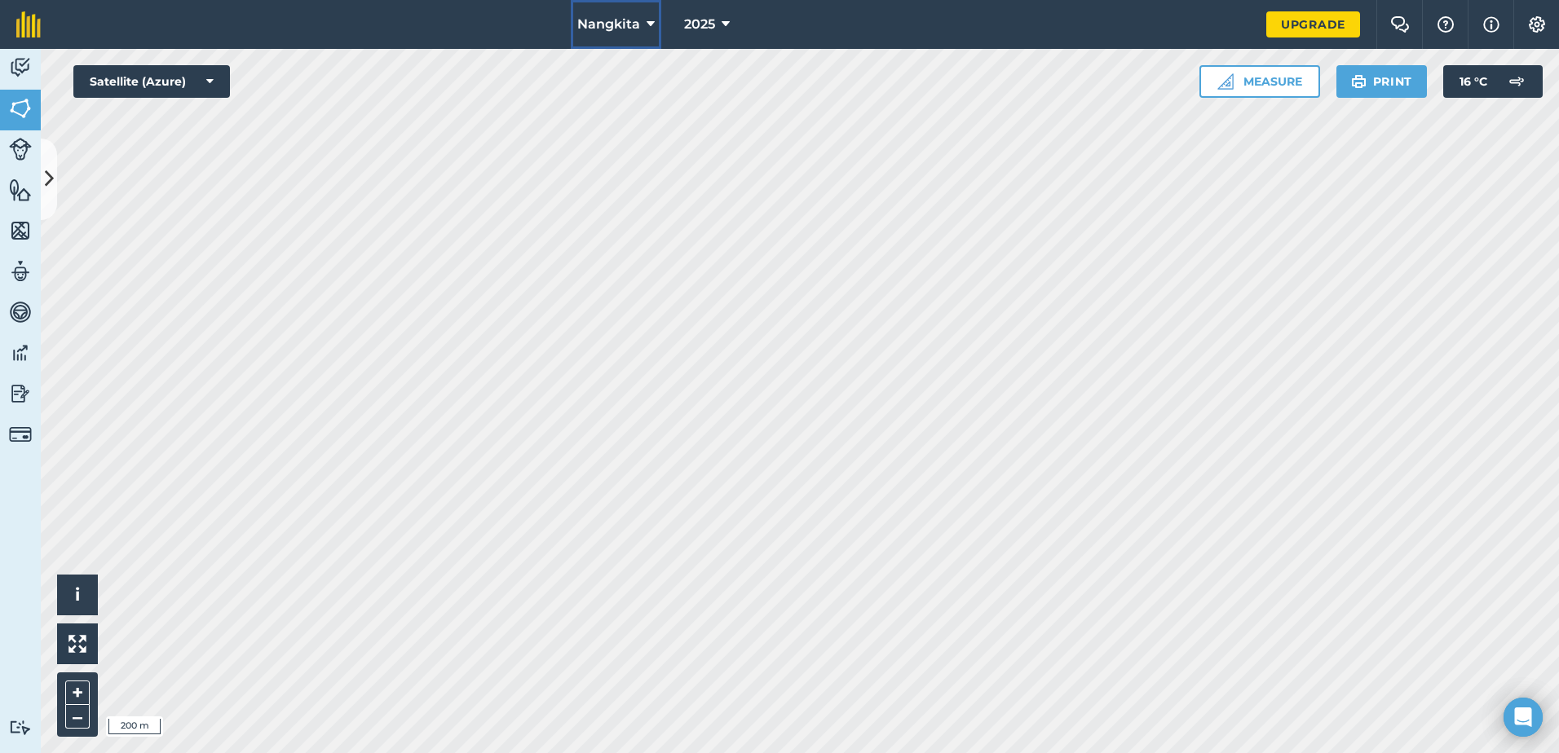
click at [617, 33] on span "Nangkita" at bounding box center [608, 25] width 63 height 20
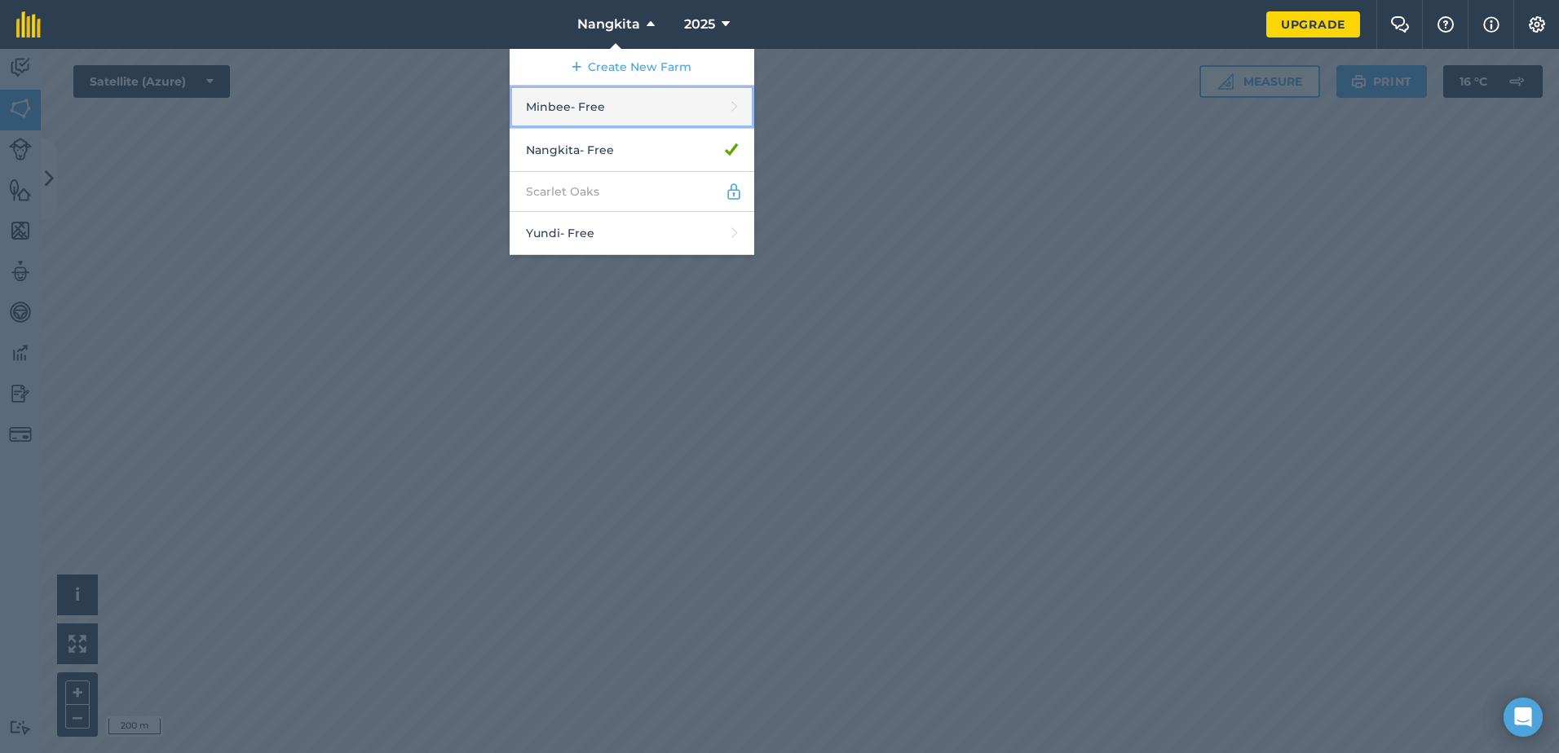
click at [594, 104] on link "Minbee - Free" at bounding box center [632, 107] width 245 height 43
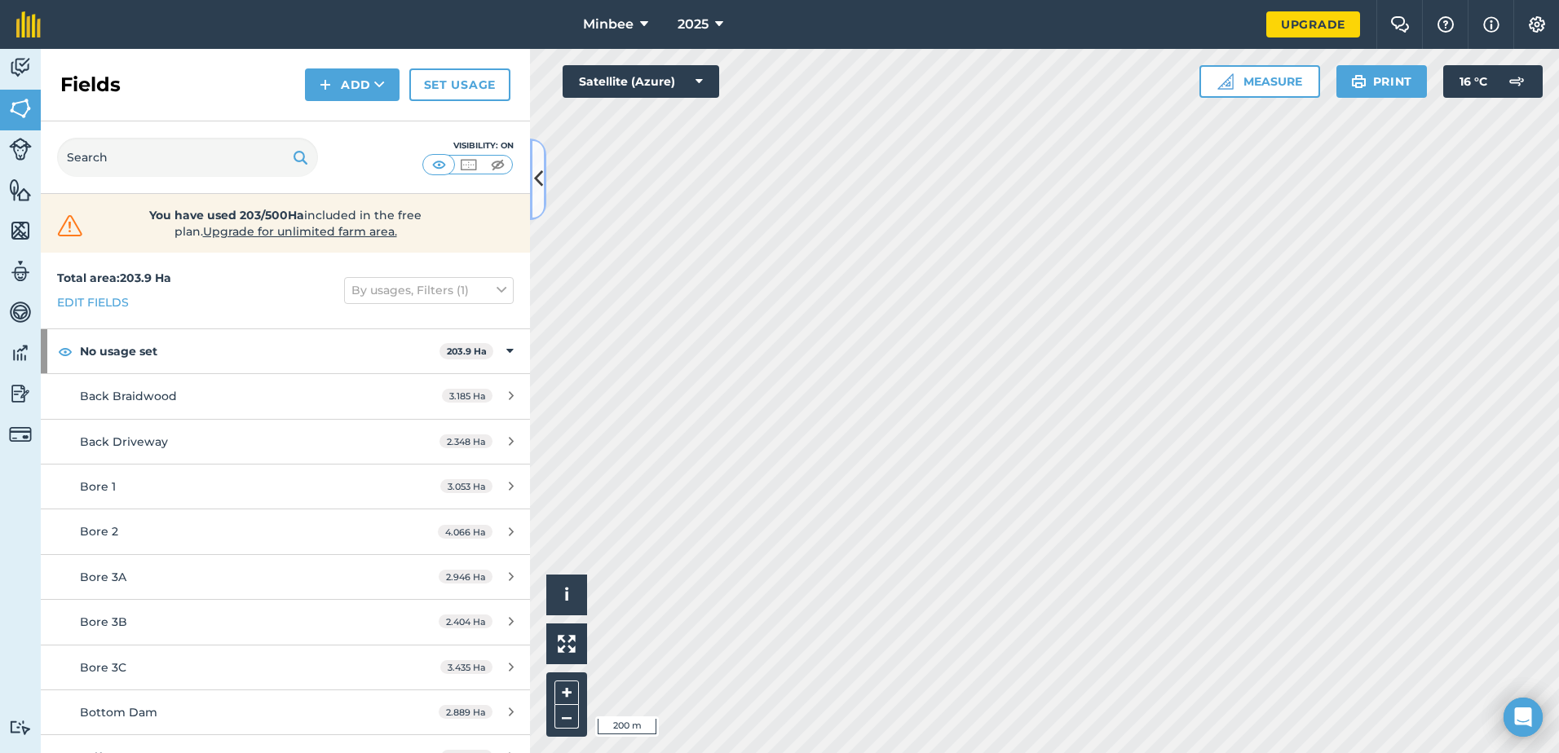
click at [543, 176] on button at bounding box center [538, 180] width 16 height 82
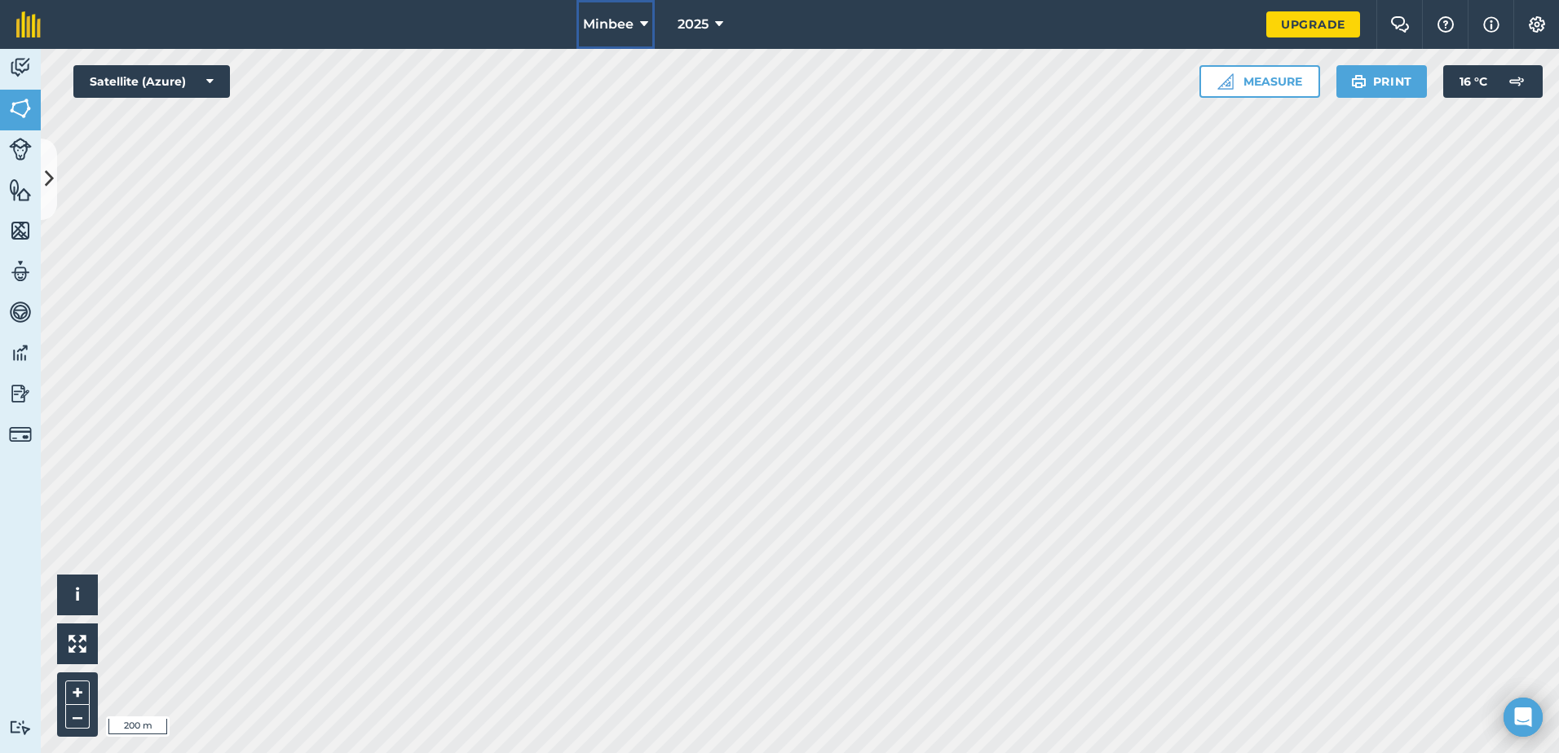
click at [616, 24] on span "Minbee" at bounding box center [608, 25] width 51 height 20
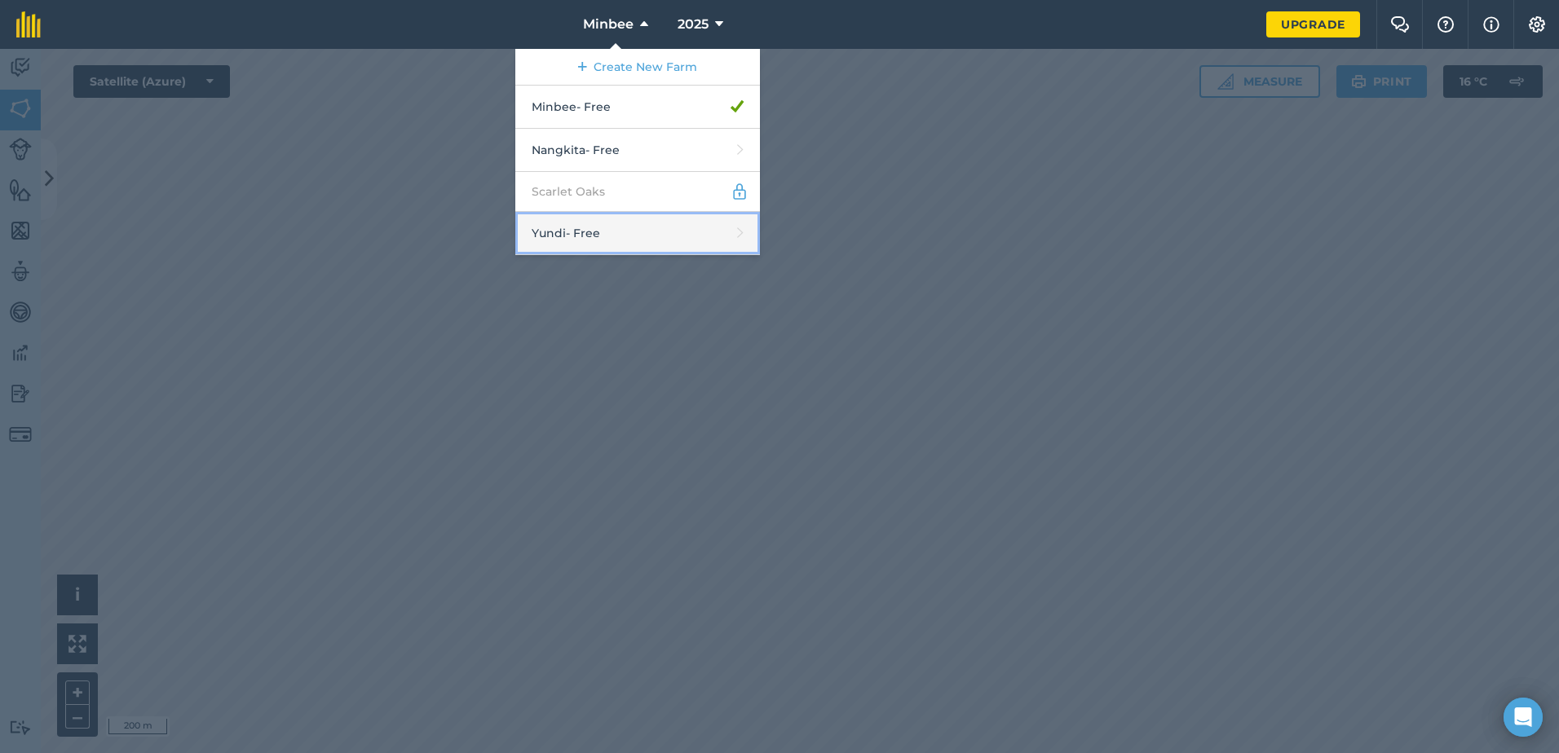
click at [589, 232] on link "Yundi - Free" at bounding box center [637, 233] width 245 height 43
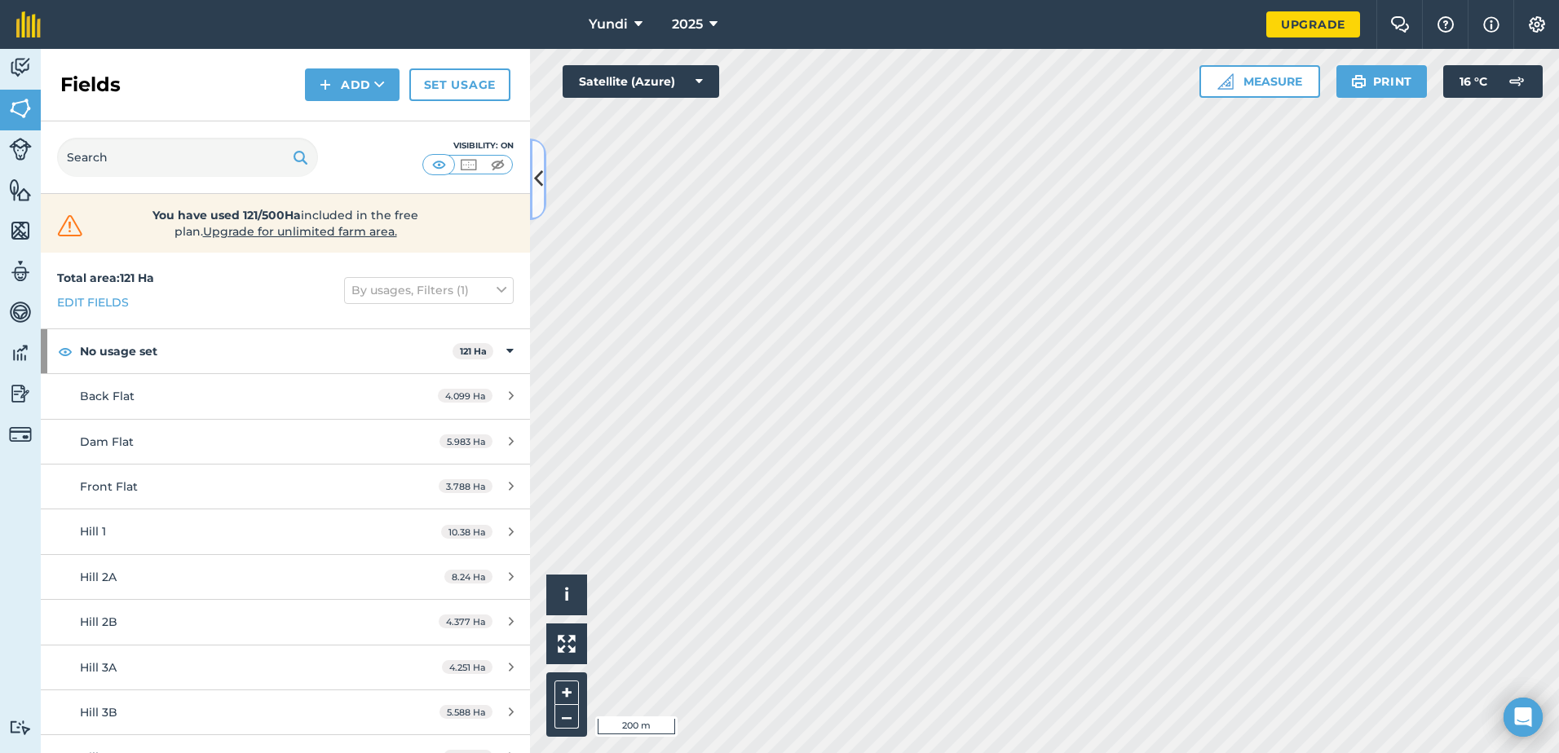
click at [542, 169] on icon at bounding box center [538, 179] width 9 height 29
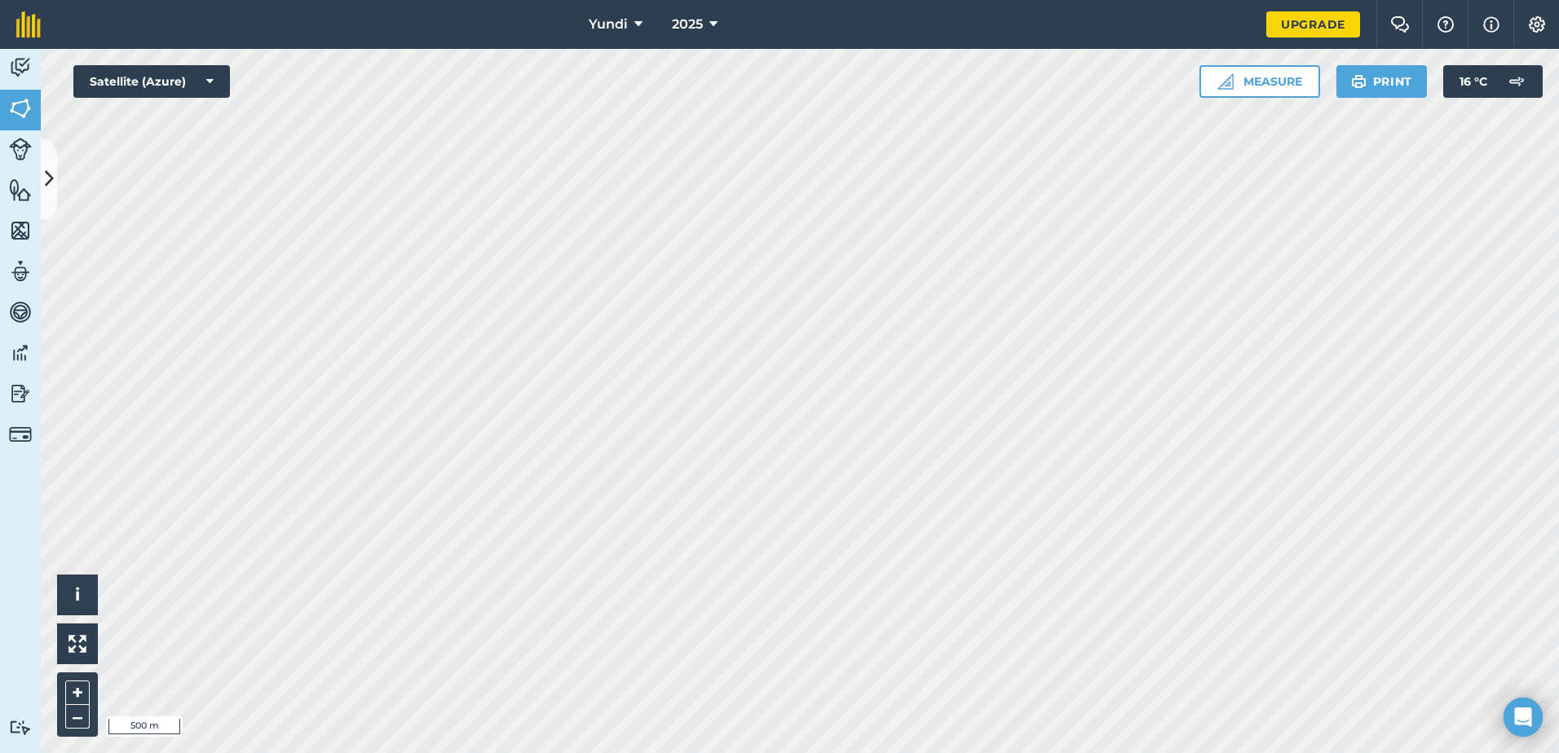
click at [1010, 17] on div "Yundi 2025 Upgrade Farm Chat Help Info Settings Map printing is not available o…" at bounding box center [779, 376] width 1559 height 753
click at [960, 42] on div "Yundi 2025 Upgrade Farm Chat Help Info Settings Map printing is not available o…" at bounding box center [779, 376] width 1559 height 753
